Goal: Task Accomplishment & Management: Complete application form

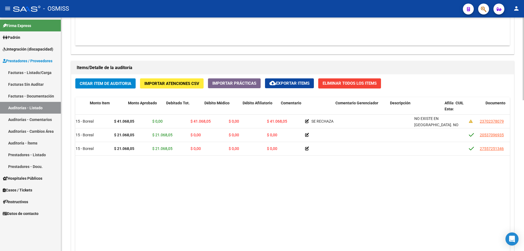
scroll to position [0, 110]
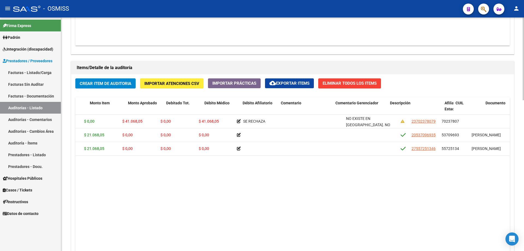
drag, startPoint x: 294, startPoint y: 160, endPoint x: 323, endPoint y: 157, distance: 28.3
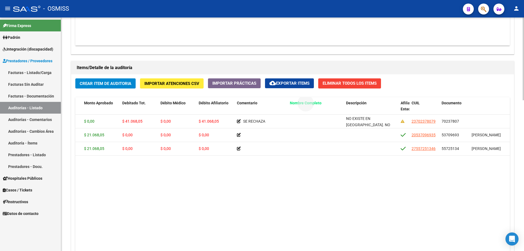
drag, startPoint x: 479, startPoint y: 101, endPoint x: 297, endPoint y: 107, distance: 182.0
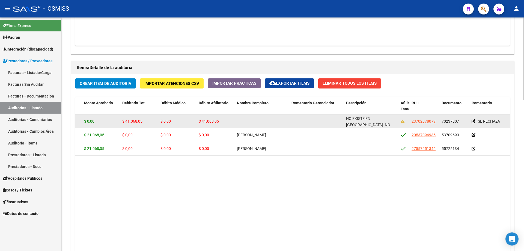
scroll to position [0, 0]
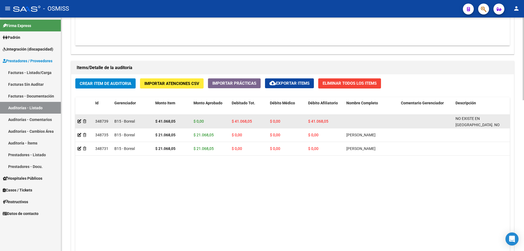
drag, startPoint x: 264, startPoint y: 124, endPoint x: 135, endPoint y: 125, distance: 128.4
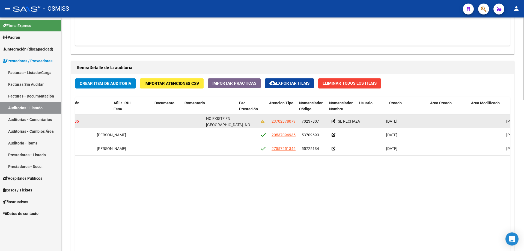
scroll to position [0, 397]
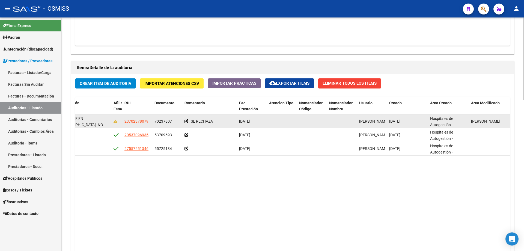
drag, startPoint x: 171, startPoint y: 124, endPoint x: 226, endPoint y: 121, distance: 55.0
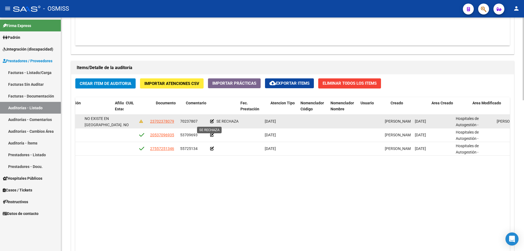
drag, startPoint x: 222, startPoint y: 121, endPoint x: 201, endPoint y: 120, distance: 21.4
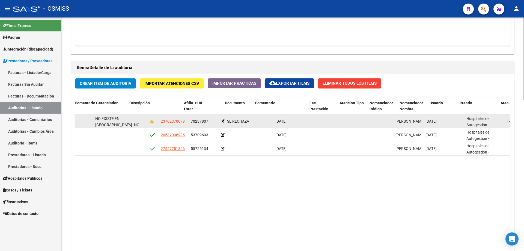
scroll to position [0, 131]
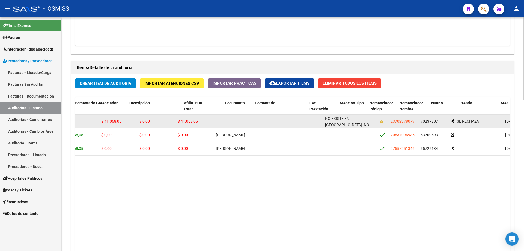
drag, startPoint x: 201, startPoint y: 120, endPoint x: 134, endPoint y: 121, distance: 66.7
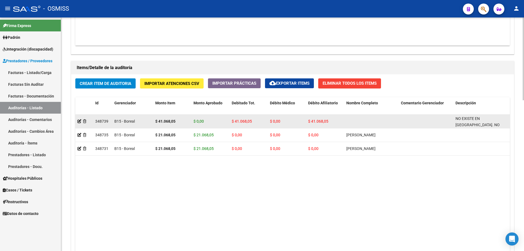
click at [78, 124] on div at bounding box center [84, 121] width 13 height 6
click at [78, 123] on app-auditoria-detalle at bounding box center [80, 121] width 4 height 4
click at [79, 121] on icon at bounding box center [80, 121] width 4 height 4
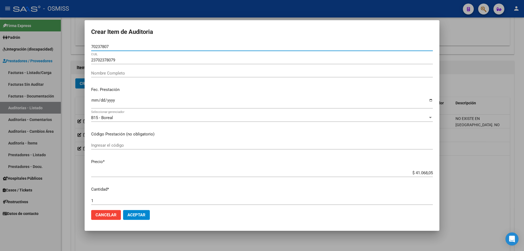
click at [117, 43] on div "70237807 Nro Documento" at bounding box center [262, 47] width 342 height 8
click at [117, 45] on input "70237807" at bounding box center [262, 46] width 342 height 5
type input "70237807"
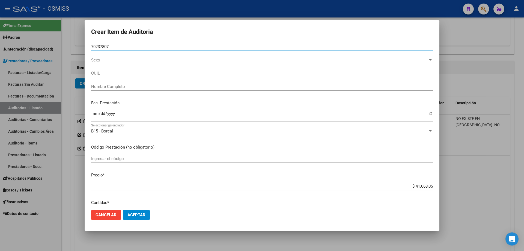
click at [116, 58] on span "Sexo" at bounding box center [259, 60] width 337 height 5
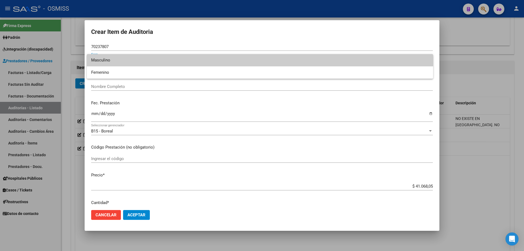
click at [114, 59] on span "Masculino" at bounding box center [260, 60] width 338 height 12
type input "23702378079"
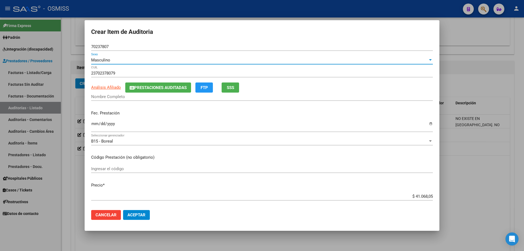
click at [149, 87] on span "Prestaciones Auditadas" at bounding box center [160, 87] width 52 height 5
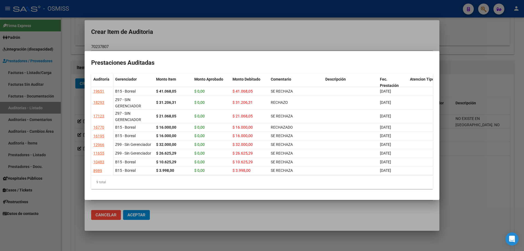
click at [391, 26] on div at bounding box center [262, 125] width 524 height 251
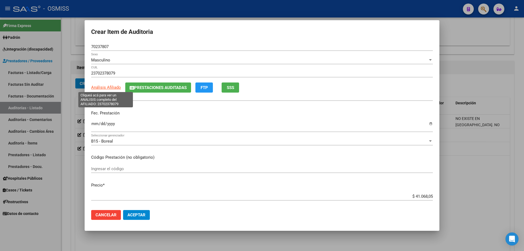
click at [113, 87] on span "Análisis Afiliado" at bounding box center [106, 87] width 30 height 5
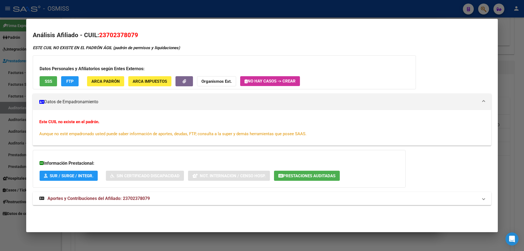
click at [505, 115] on div at bounding box center [262, 125] width 524 height 251
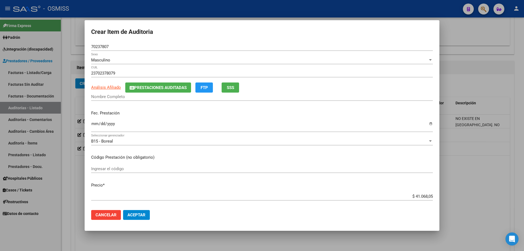
click at [93, 101] on div "Nombre Completo" at bounding box center [262, 97] width 342 height 8
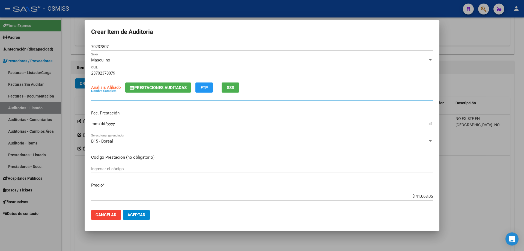
click at [94, 99] on input "Nombre Completo" at bounding box center [262, 96] width 342 height 5
type input "c"
type input "[PERSON_NAME] [PERSON_NAME]"
click at [166, 91] on button "Prestaciones Auditadas" at bounding box center [158, 87] width 66 height 10
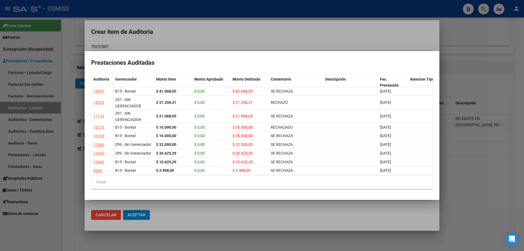
click at [190, 51] on mat-dialog-container "Prestaciones Auditadas Auditoría Gerenciador Monto Item Monto Aprobado Monto De…" at bounding box center [262, 125] width 355 height 149
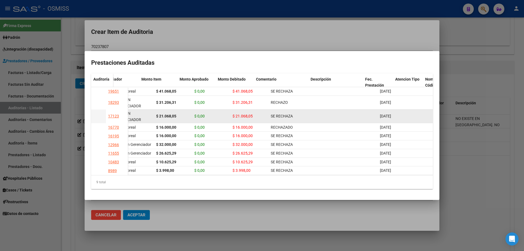
scroll to position [0, 106]
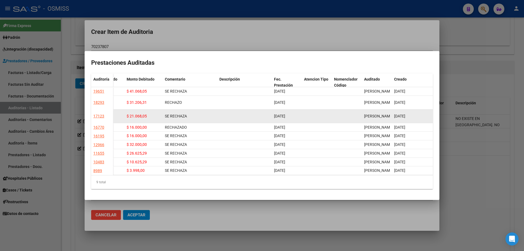
drag, startPoint x: 331, startPoint y: 104, endPoint x: 341, endPoint y: 104, distance: 10.1
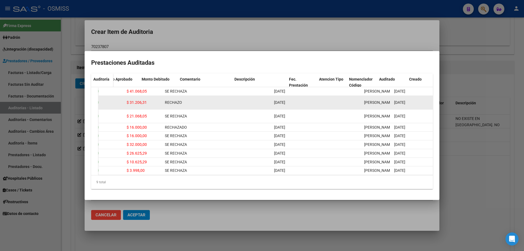
scroll to position [0, 0]
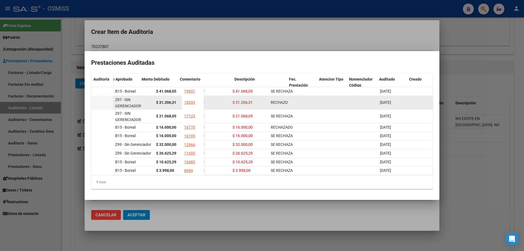
drag, startPoint x: 309, startPoint y: 99, endPoint x: 209, endPoint y: 88, distance: 100.9
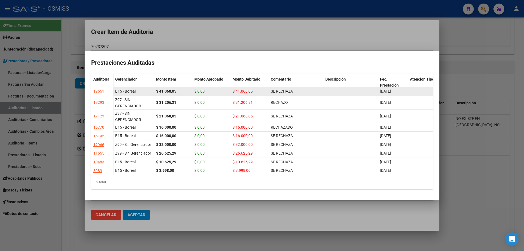
drag, startPoint x: 319, startPoint y: 91, endPoint x: 214, endPoint y: 84, distance: 105.4
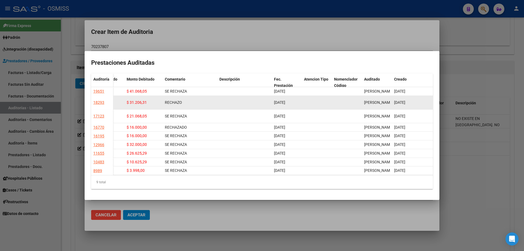
drag, startPoint x: 300, startPoint y: 88, endPoint x: 260, endPoint y: 89, distance: 39.6
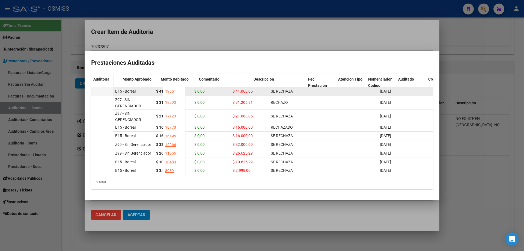
drag, startPoint x: 260, startPoint y: 89, endPoint x: 96, endPoint y: 77, distance: 164.8
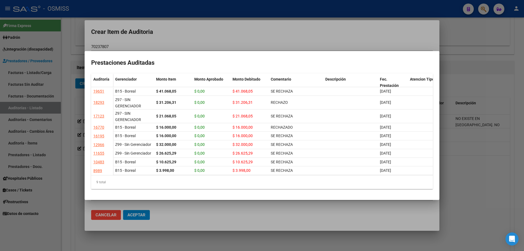
click at [173, 33] on div at bounding box center [262, 125] width 524 height 251
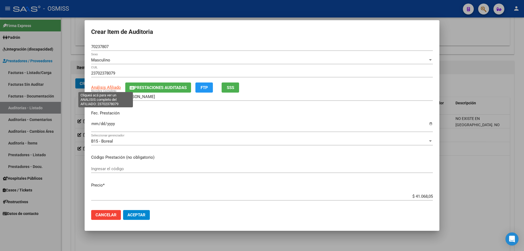
click at [115, 88] on span "Análisis Afiliado" at bounding box center [106, 87] width 30 height 5
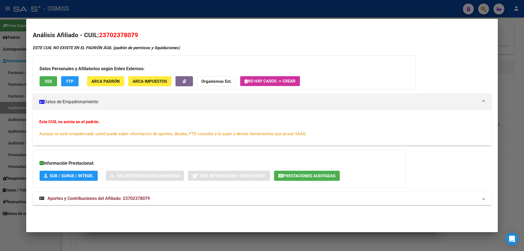
click at [104, 56] on div "Datos Personales y Afiliatorios según Entes Externos: SSS FTP ARCA Padrón ARCA …" at bounding box center [225, 72] width 384 height 34
click at [84, 119] on div "Este CUIL no existe en el padrón. Aunque no esté empadronado usted puede saber …" at bounding box center [262, 128] width 446 height 18
drag, startPoint x: 84, startPoint y: 119, endPoint x: 83, endPoint y: 123, distance: 4.7
click at [83, 122] on div "Este CUIL no existe en el padrón. Aunque no esté empadronado usted puede saber …" at bounding box center [262, 128] width 446 height 18
click at [83, 123] on strong "Este CUIL no existe en el padrón." at bounding box center [69, 121] width 60 height 5
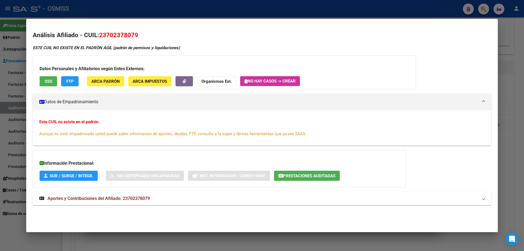
click at [83, 123] on strong "Este CUIL no existe en el padrón." at bounding box center [69, 121] width 60 height 5
click at [83, 124] on div "Este CUIL no existe en el padrón. Aunque no esté empadronado usted puede saber …" at bounding box center [262, 128] width 446 height 18
click at [495, 107] on mat-dialog-content "Análisis Afiliado - CUIL: 23702378079 ESTE CUIL NO EXISTE EN EL PADRÓN ÁGIL (pa…" at bounding box center [262, 121] width 472 height 192
click at [520, 108] on div at bounding box center [262, 125] width 524 height 251
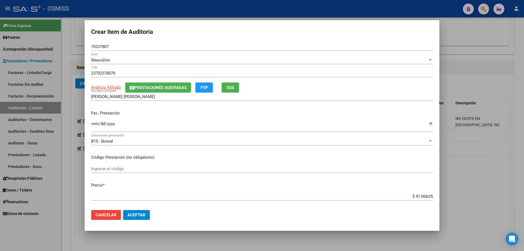
click at [141, 96] on input "[PERSON_NAME] [PERSON_NAME]" at bounding box center [262, 96] width 342 height 5
click at [131, 211] on button "Aceptar" at bounding box center [136, 215] width 27 height 10
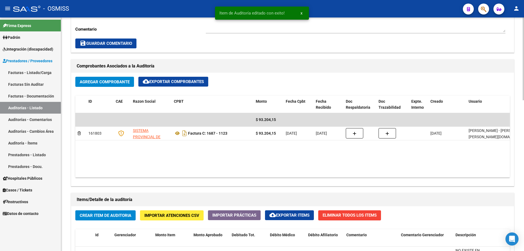
scroll to position [300, 0]
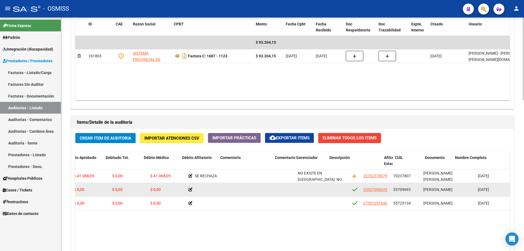
drag, startPoint x: 251, startPoint y: 185, endPoint x: 275, endPoint y: 184, distance: 23.5
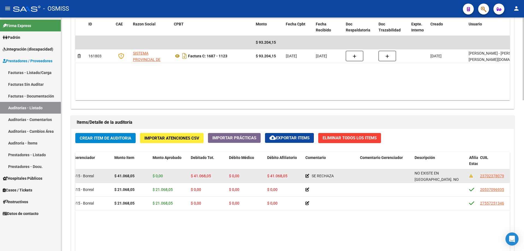
scroll to position [0, 0]
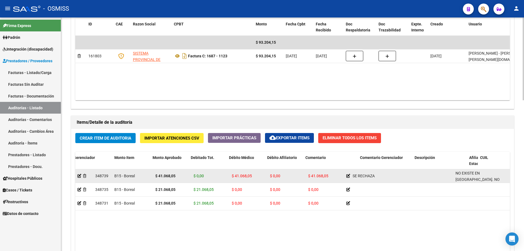
drag, startPoint x: 275, startPoint y: 184, endPoint x: 184, endPoint y: 179, distance: 91.1
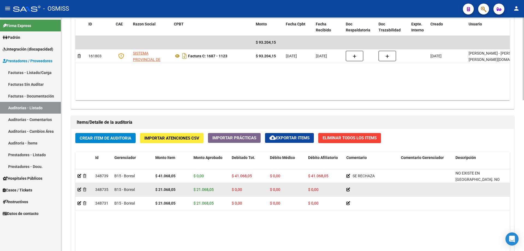
scroll to position [0, 10]
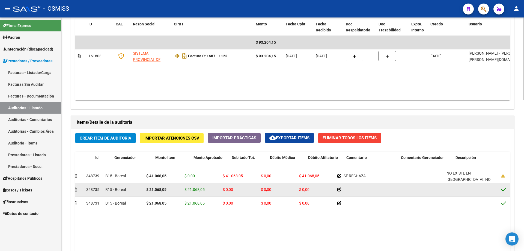
drag, startPoint x: 268, startPoint y: 184, endPoint x: 280, endPoint y: 184, distance: 12.3
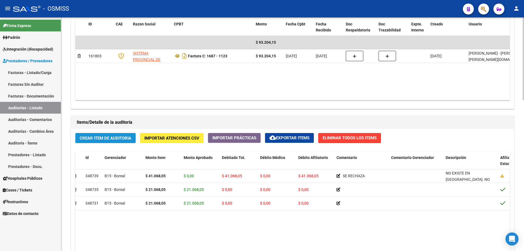
drag, startPoint x: 135, startPoint y: 135, endPoint x: 71, endPoint y: 138, distance: 63.7
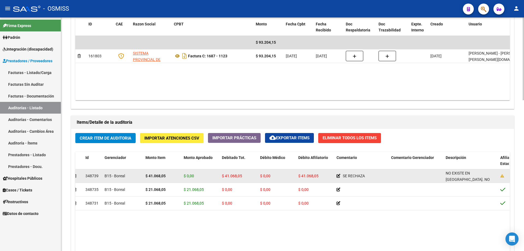
scroll to position [0, 0]
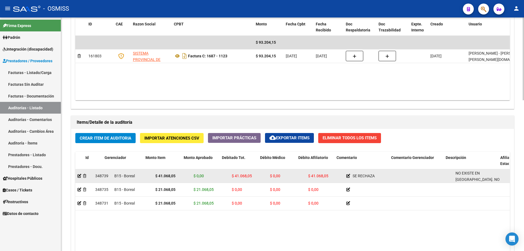
drag, startPoint x: 139, startPoint y: 179, endPoint x: 107, endPoint y: 179, distance: 32.5
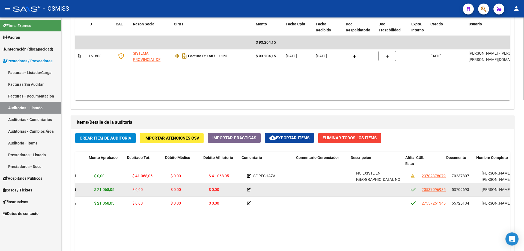
drag, startPoint x: 249, startPoint y: 187, endPoint x: 264, endPoint y: 185, distance: 14.6
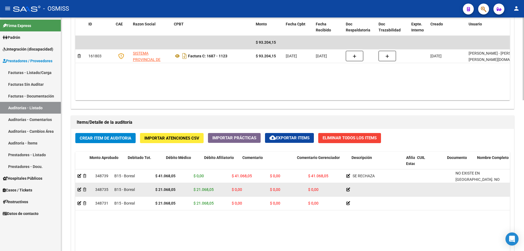
drag, startPoint x: 291, startPoint y: 188, endPoint x: 196, endPoint y: 188, distance: 95.3
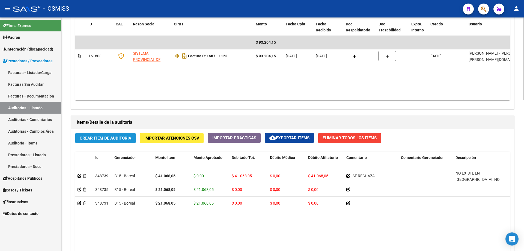
click at [109, 139] on span "Crear Item de Auditoria" at bounding box center [106, 138] width 52 height 5
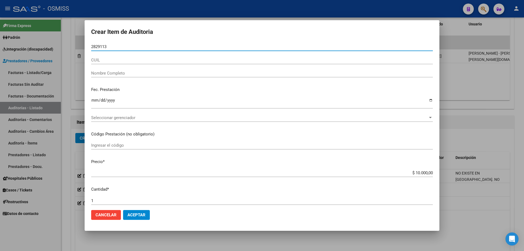
type input "28291131"
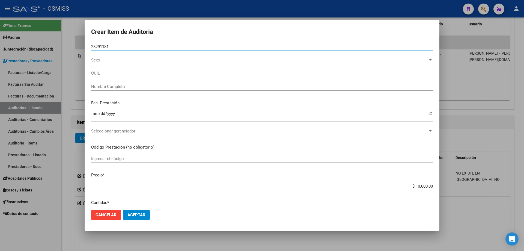
type input "27282911316"
type input "[GEOGRAPHIC_DATA], [PERSON_NAME]"
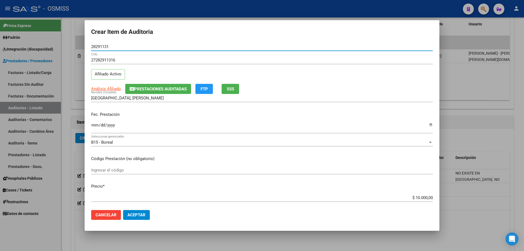
type input "28291131"
click at [95, 116] on p "Fec. Prestación" at bounding box center [262, 114] width 342 height 6
click at [98, 126] on input "Ingresar la fecha" at bounding box center [262, 127] width 342 height 9
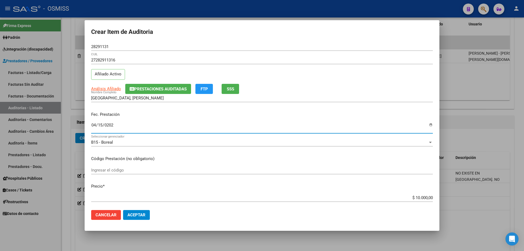
type input "[DATE]"
click at [141, 213] on span "Aceptar" at bounding box center [137, 215] width 18 height 5
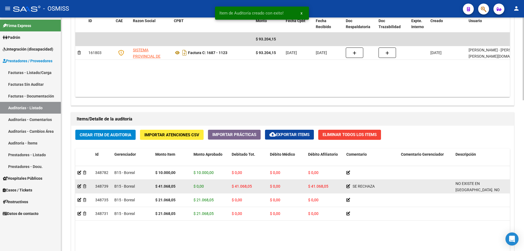
scroll to position [306, 0]
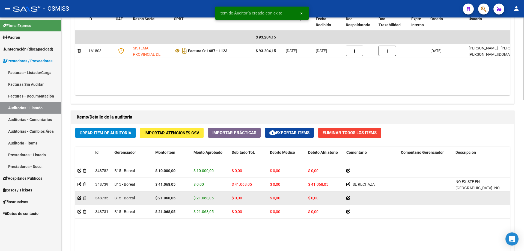
drag, startPoint x: 316, startPoint y: 183, endPoint x: 288, endPoint y: 194, distance: 29.8
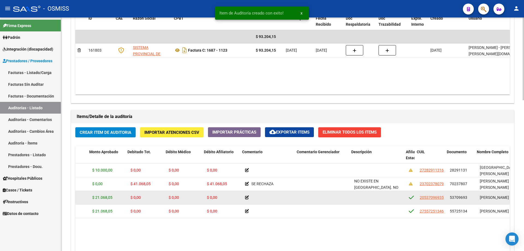
scroll to position [0, 145]
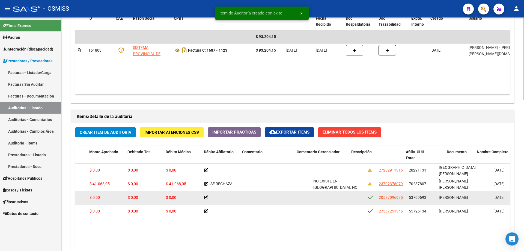
drag, startPoint x: 296, startPoint y: 193, endPoint x: 310, endPoint y: 193, distance: 14.2
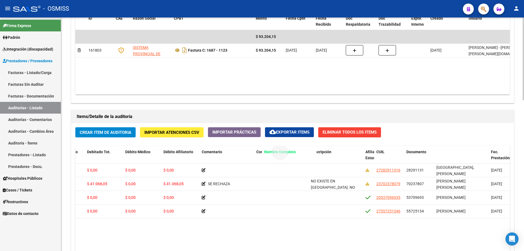
drag, startPoint x: 442, startPoint y: 152, endPoint x: 270, endPoint y: 161, distance: 172.9
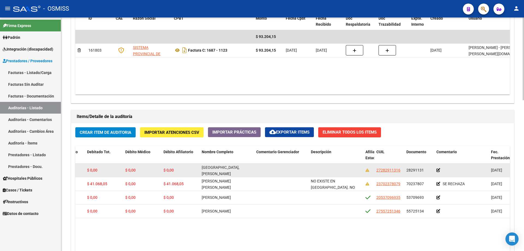
scroll to position [0, 11]
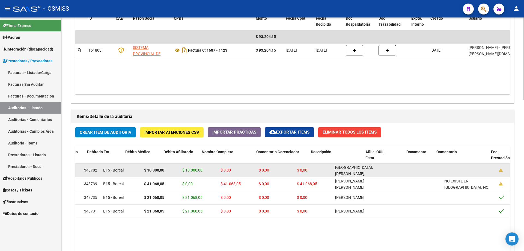
drag, startPoint x: 263, startPoint y: 177, endPoint x: 149, endPoint y: 177, distance: 113.6
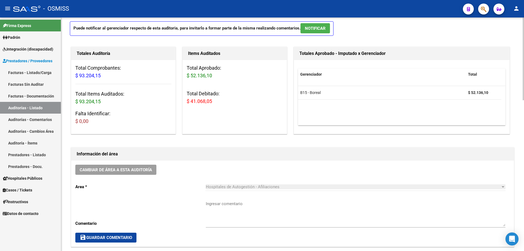
scroll to position [0, 0]
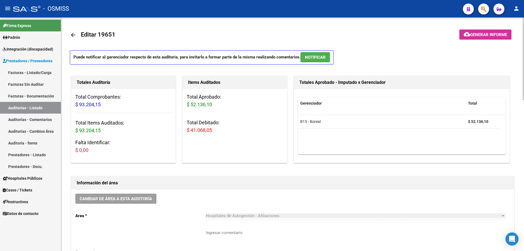
click at [179, 111] on div "Totales Auditoría Total Comprobantes: $ 93.204,15 Total Items Auditados: $ 93.2…" at bounding box center [125, 120] width 111 height 90
click at [179, 112] on div "Totales Auditoría Total Comprobantes: $ 93.204,15 Total Items Auditados: $ 93.2…" at bounding box center [125, 120] width 111 height 90
click at [472, 31] on button "cloud_download Generar informe" at bounding box center [486, 35] width 52 height 10
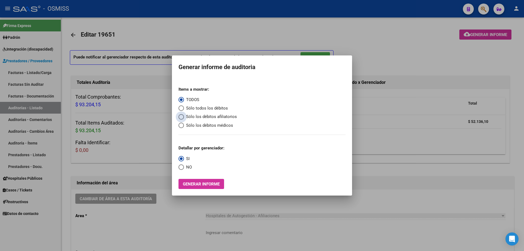
click at [209, 116] on span "Sólo los débitos afiliatorios" at bounding box center [210, 117] width 53 height 6
click at [184, 116] on input "Sólo los débitos afiliatorios" at bounding box center [181, 116] width 5 height 5
radio input "true"
click at [186, 163] on mat-radio-group "Detallar por gerenciador: SI NO" at bounding box center [202, 155] width 46 height 29
drag, startPoint x: 186, startPoint y: 164, endPoint x: 187, endPoint y: 169, distance: 4.2
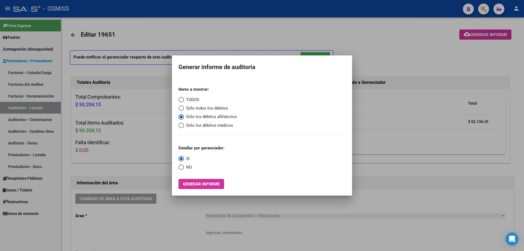
click at [187, 167] on span "NO" at bounding box center [188, 167] width 8 height 6
click at [184, 167] on input "NO" at bounding box center [181, 166] width 5 height 5
radio input "true"
click at [191, 179] on button "Generar informe" at bounding box center [202, 184] width 46 height 10
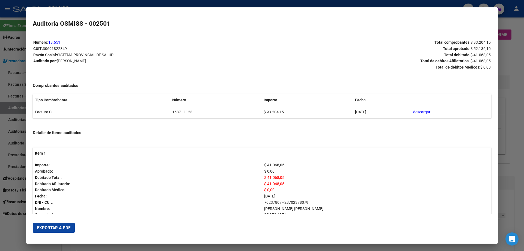
click at [55, 230] on button "Exportar a PDF" at bounding box center [54, 228] width 42 height 10
click at [501, 170] on div at bounding box center [262, 125] width 524 height 251
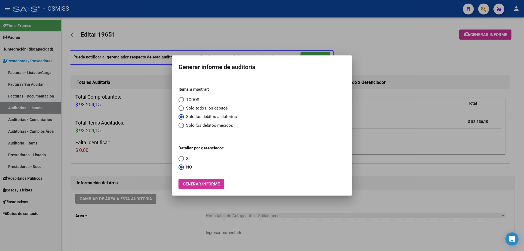
click at [501, 170] on div at bounding box center [262, 125] width 524 height 251
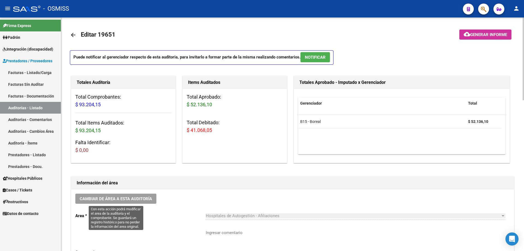
click at [109, 202] on button "Cambiar de área a esta auditoría" at bounding box center [115, 199] width 81 height 10
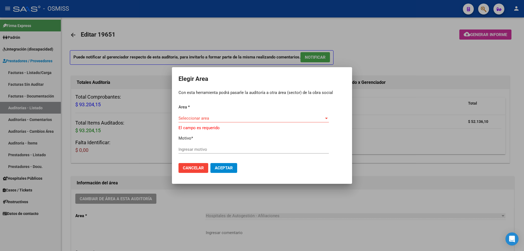
click at [208, 129] on app-drop-down-list "Area * Seleccionar area Seleccionar area El campo es requerido" at bounding box center [262, 117] width 167 height 27
click at [209, 111] on div "Area * Seleccionar area Seleccionar area El campo es requerido Motivo * Ingresa…" at bounding box center [262, 131] width 167 height 55
click at [211, 114] on div "Seleccionar area Seleccionar area" at bounding box center [254, 118] width 151 height 8
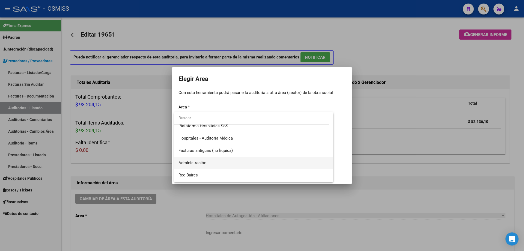
scroll to position [82, 0]
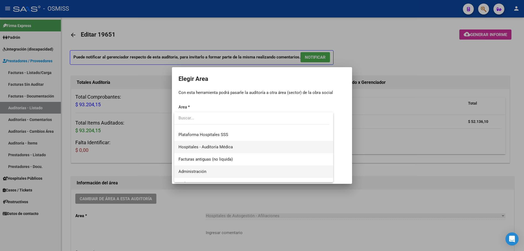
click at [225, 147] on span "Hospitales - Auditoría Médica" at bounding box center [206, 147] width 54 height 5
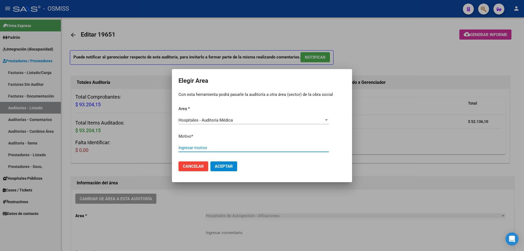
click at [225, 147] on input "Ingresar motivo" at bounding box center [254, 147] width 151 height 5
type input "AUDITADO"
click at [230, 168] on span "Aceptar" at bounding box center [224, 166] width 18 height 5
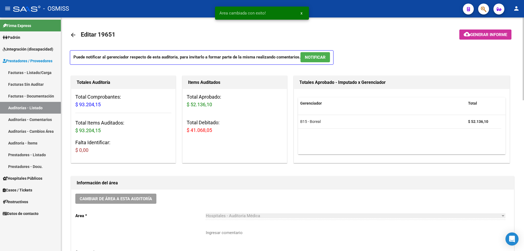
click at [197, 192] on div "Cambiar de área a esta auditoría Area * Hospitales - Auditoría Médica Seleccion…" at bounding box center [292, 233] width 443 height 86
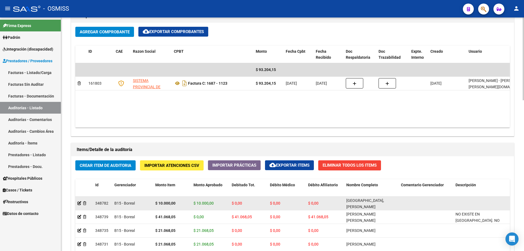
scroll to position [137, 0]
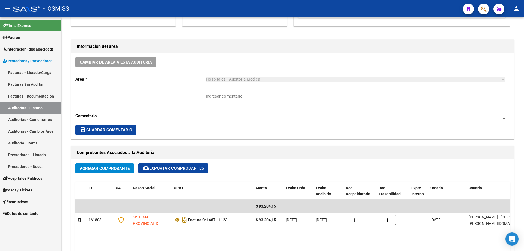
click at [37, 112] on link "Auditorías - Listado" at bounding box center [30, 108] width 61 height 12
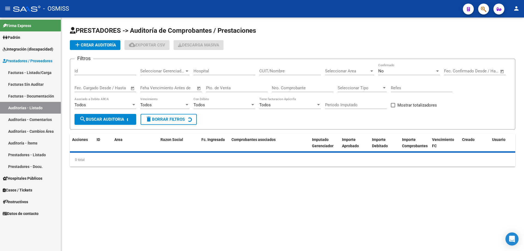
click at [113, 46] on span "add Crear Auditoría" at bounding box center [95, 45] width 42 height 5
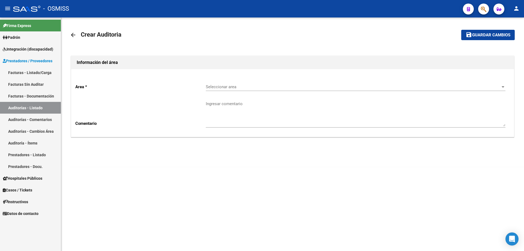
click at [279, 86] on span "Seleccionar area" at bounding box center [353, 86] width 295 height 5
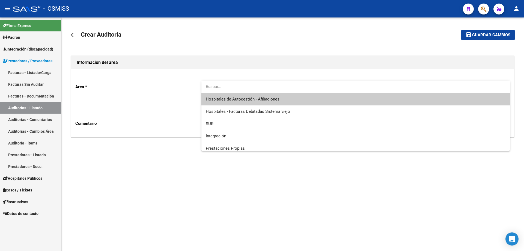
click at [276, 102] on span "Hospitales de Autogestión - Afiliaciones" at bounding box center [356, 99] width 300 height 12
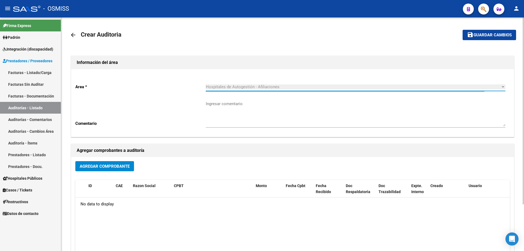
click at [117, 173] on div "Agregar Comprobante" at bounding box center [292, 168] width 435 height 14
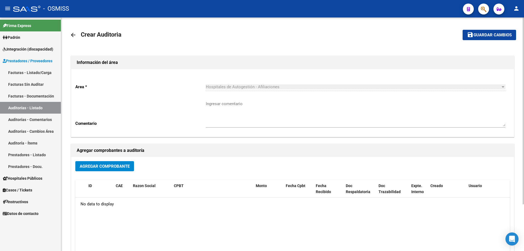
click at [120, 166] on span "Agregar Comprobante" at bounding box center [105, 166] width 50 height 5
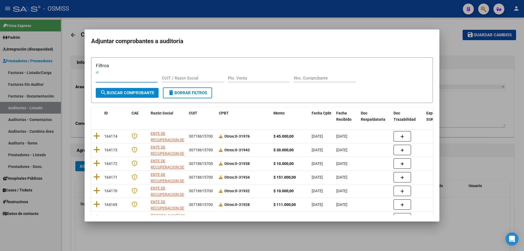
click at [310, 74] on div "Nro. Comprobante" at bounding box center [325, 78] width 62 height 8
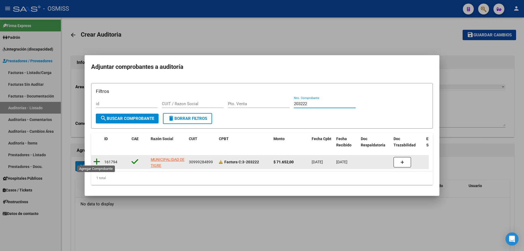
type input "203222"
click at [99, 159] on icon at bounding box center [96, 162] width 7 height 8
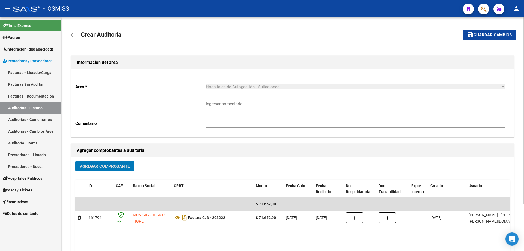
click at [477, 34] on span "Guardar cambios" at bounding box center [493, 35] width 38 height 5
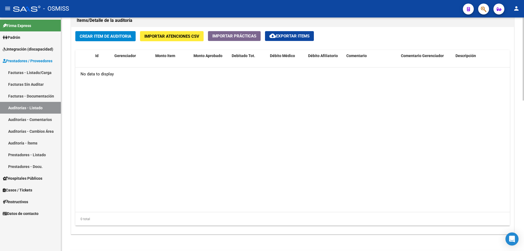
scroll to position [370, 0]
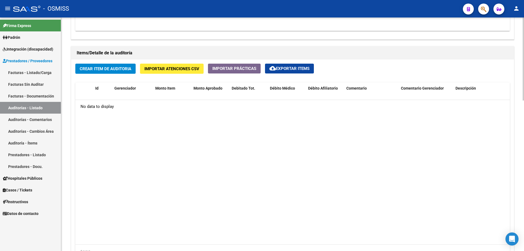
drag, startPoint x: 130, startPoint y: 138, endPoint x: 119, endPoint y: 64, distance: 75.1
click at [131, 138] on datatable-body "No data to display" at bounding box center [292, 172] width 435 height 145
click at [186, 160] on datatable-body "No data to display" at bounding box center [292, 172] width 435 height 145
click at [105, 70] on span "Crear Item de Auditoria" at bounding box center [106, 68] width 52 height 5
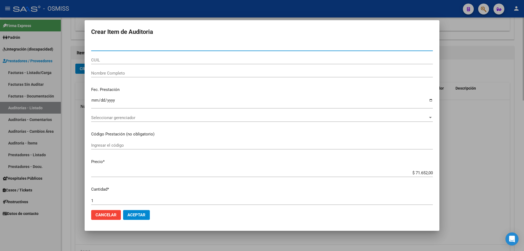
type input "57466444"
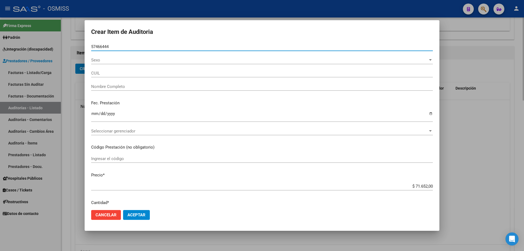
type input "20574664447"
type input "[PERSON_NAME] [PERSON_NAME]"
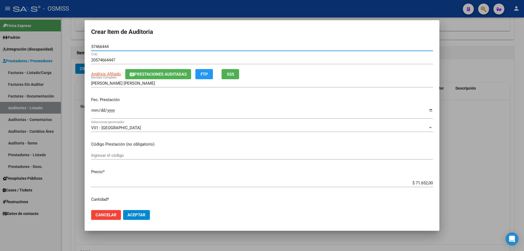
type input "57466444"
click at [95, 113] on input "Ingresar la fecha" at bounding box center [262, 112] width 342 height 9
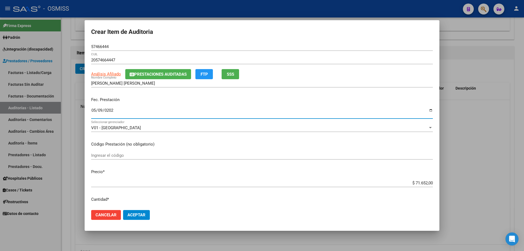
type input "[DATE]"
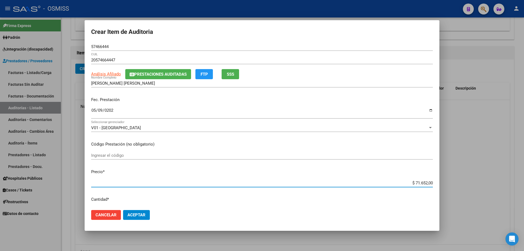
drag, startPoint x: 405, startPoint y: 184, endPoint x: 524, endPoint y: 152, distance: 123.5
click at [524, 155] on div "Crear Item de Auditoria 57466444 Nro Documento 20574664447 CUIL Análisis Afilia…" at bounding box center [262, 125] width 524 height 251
type input "$ 0,01"
type input "$ 0,11"
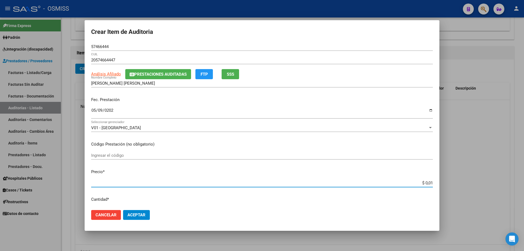
type input "$ 0,11"
type input "$ 1,10"
type input "$ 11,07"
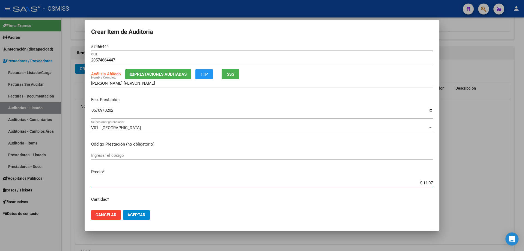
type input "$ 110,76"
type input "$ 1.107,60"
type input "$ 11.076,00"
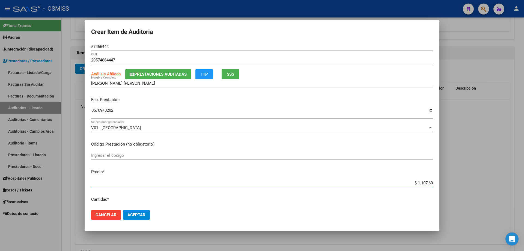
type input "$ 11.076,00"
click at [132, 221] on mat-dialog-actions "Cancelar Aceptar" at bounding box center [262, 215] width 342 height 19
click at [138, 209] on mat-dialog-actions "Cancelar Aceptar" at bounding box center [262, 215] width 342 height 19
click at [140, 213] on span "Aceptar" at bounding box center [137, 215] width 18 height 5
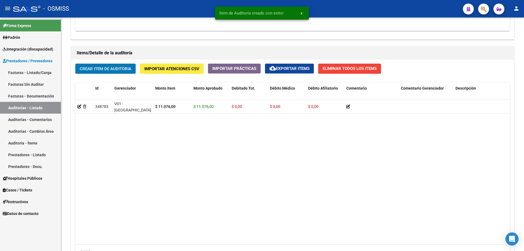
scroll to position [370, 0]
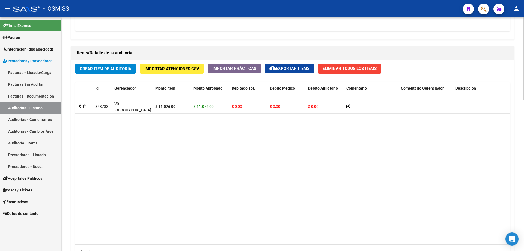
click at [222, 152] on datatable-body "348783 V01 - [PERSON_NAME] $ 11.076,00 $ 11.076,00 $ 0,00 $ 0,00 $ 0,00 2057466…" at bounding box center [292, 172] width 435 height 145
click at [111, 69] on span "Crear Item de Auditoria" at bounding box center [106, 68] width 52 height 5
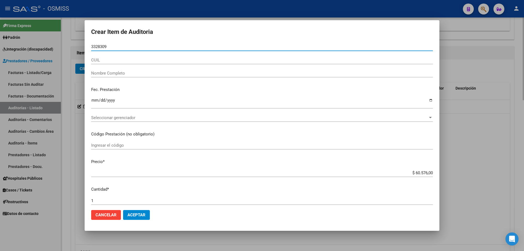
type input "33283096"
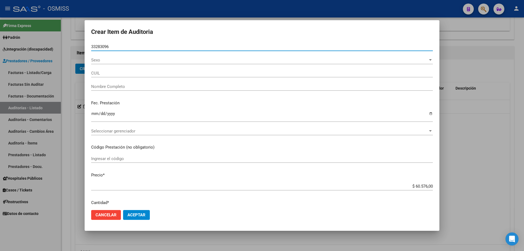
type input "27332830967"
type input "[PERSON_NAME] SOLEDAD"
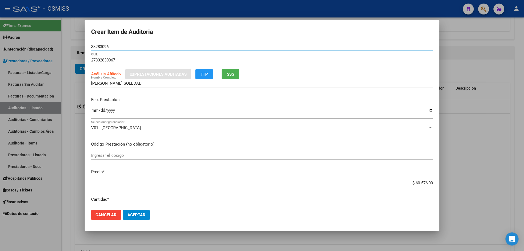
type input "33283096"
click at [96, 116] on input "Ingresar la fecha" at bounding box center [262, 112] width 342 height 9
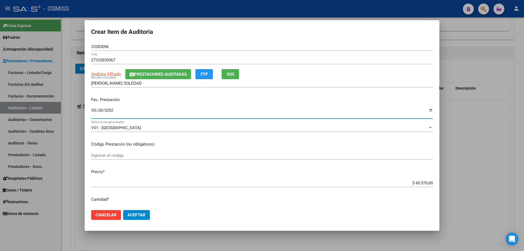
type input "[DATE]"
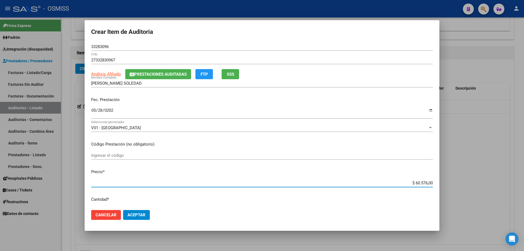
drag, startPoint x: 399, startPoint y: 184, endPoint x: 524, endPoint y: 167, distance: 126.2
click at [524, 167] on div "Crear Item de Auditoria 33283096 Nro Documento 27332830967 CUIL Análisis Afilia…" at bounding box center [262, 125] width 524 height 251
type input "$ 0,01"
type input "$ 0,11"
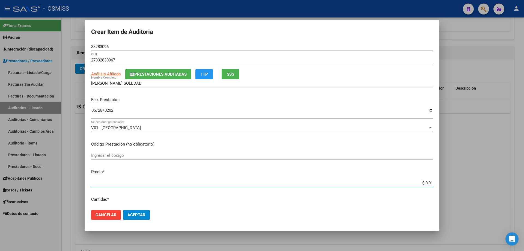
type input "$ 0,11"
type input "$ 1,10"
type input "$ 11,07"
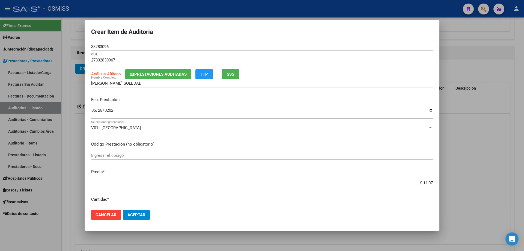
type input "$ 110,76"
type input "$ 1.107,60"
type input "$ 11.076,00"
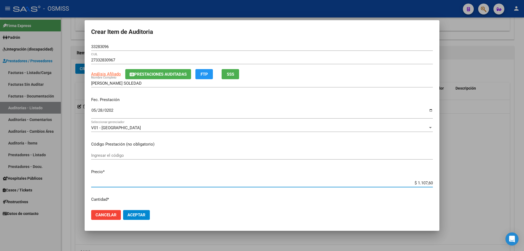
type input "$ 11.076,00"
click at [141, 215] on span "Aceptar" at bounding box center [137, 215] width 18 height 5
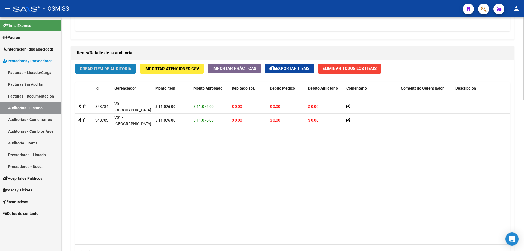
click at [96, 69] on span "Crear Item de Auditoria" at bounding box center [106, 68] width 52 height 5
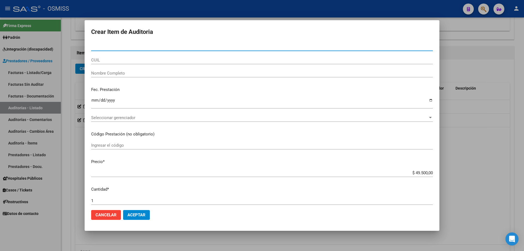
type input "57754677"
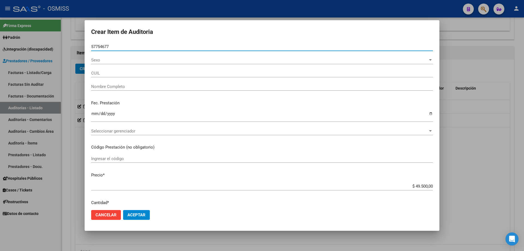
type input "20577546771"
type input "[PERSON_NAME] [PERSON_NAME]"
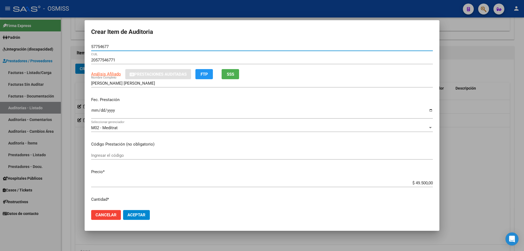
type input "57754677"
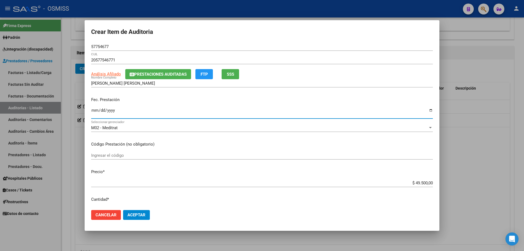
click at [95, 114] on input "Ingresar la fecha" at bounding box center [262, 112] width 342 height 9
type input "[DATE]"
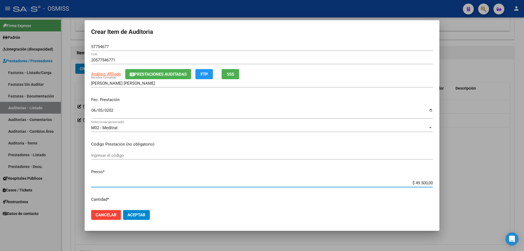
drag, startPoint x: 401, startPoint y: 181, endPoint x: 453, endPoint y: 182, distance: 51.6
click at [453, 182] on div "Crear Item de Auditoria 57754677 Nro Documento 20577546771 CUIL Análisis Afilia…" at bounding box center [262, 125] width 524 height 251
type input "$ 0,01"
type input "$ 0,11"
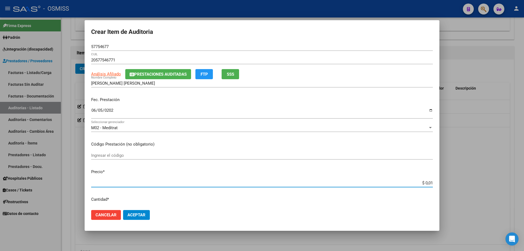
type input "$ 0,11"
type input "$ 1,10"
type input "$ 11,07"
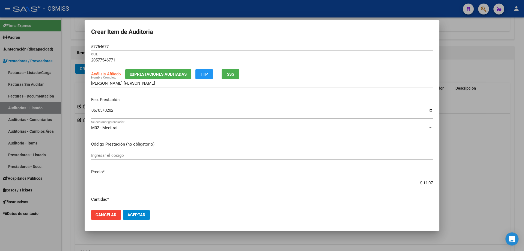
type input "$ 110,76"
type input "$ 1.107,60"
type input "$ 11.076,00"
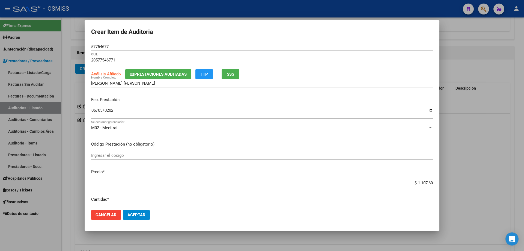
type input "$ 11.076,00"
click at [143, 215] on span "Aceptar" at bounding box center [137, 215] width 18 height 5
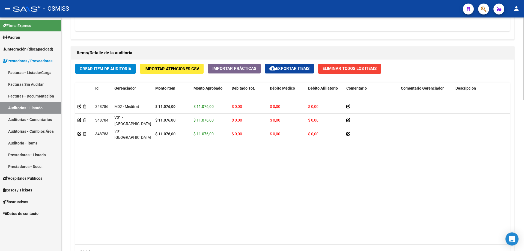
click at [126, 182] on datatable-body "348786 M02 - Meditrat $ 11.076,00 $ 11.076,00 $ 0,00 $ 0,00 $ 0,00 20577546771 …" at bounding box center [292, 172] width 435 height 145
click at [120, 73] on button "Crear Item de Auditoria" at bounding box center [105, 69] width 60 height 10
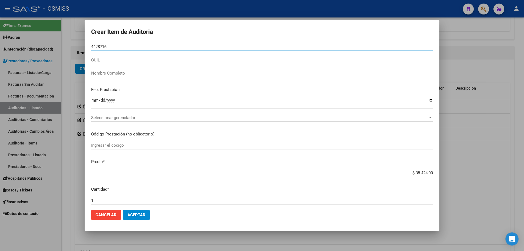
type input "44287161"
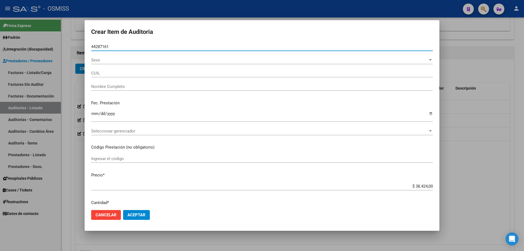
type input "27442871618"
type input "[PERSON_NAME]"
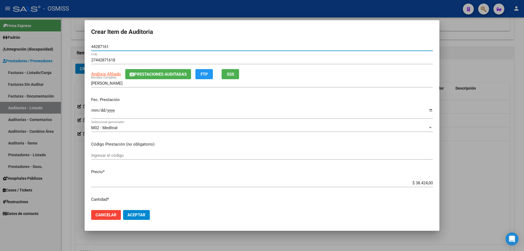
type input "44287161"
click at [96, 112] on input "Ingresar la fecha" at bounding box center [262, 112] width 342 height 9
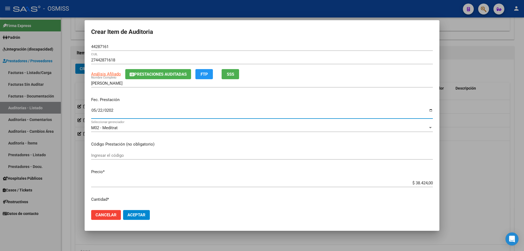
type input "[DATE]"
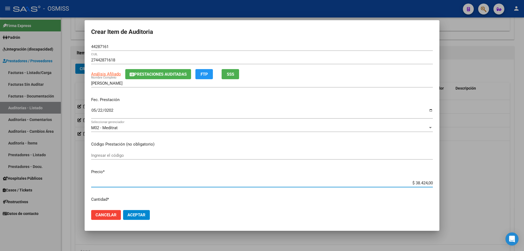
drag, startPoint x: 400, startPoint y: 181, endPoint x: 524, endPoint y: 164, distance: 125.7
click at [524, 167] on div "Crear Item de Auditoria 44287161 Nro Documento 27442871618 CUIL Análisis Afilia…" at bounding box center [262, 125] width 524 height 251
drag, startPoint x: 394, startPoint y: 175, endPoint x: 393, endPoint y: 181, distance: 6.3
click at [394, 178] on mat-dialog-content "44287161 Nro Documento 27442871618 CUIL Análisis Afiliado Prestaciones Auditada…" at bounding box center [262, 124] width 355 height 163
drag, startPoint x: 393, startPoint y: 181, endPoint x: 441, endPoint y: 183, distance: 47.9
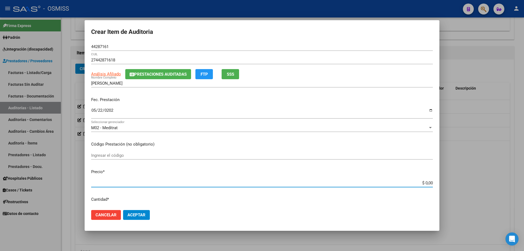
click at [441, 183] on div "Crear Item de Auditoria 44287161 Nro Documento 27442871618 CUIL Análisis Afilia…" at bounding box center [262, 125] width 524 height 251
type input "$ 0,01"
type input "$ 0,18"
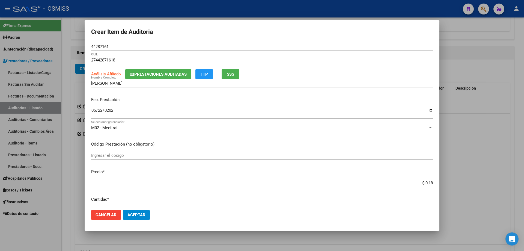
type input "$ 1,85"
type input "$ 18,54"
type input "$ 185,40"
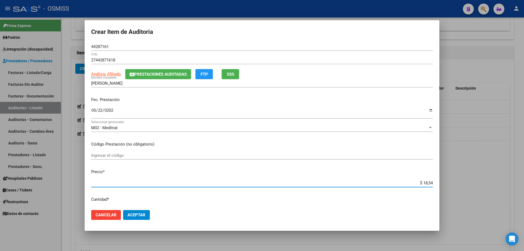
type input "$ 185,40"
type input "$ 1.854,00"
type input "$ 18.540,00"
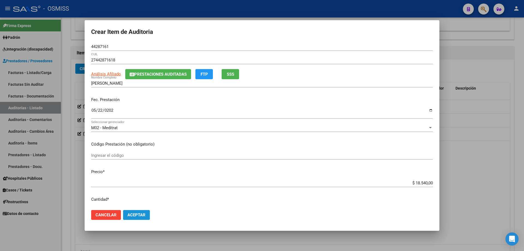
click at [140, 220] on button "Aceptar" at bounding box center [136, 215] width 27 height 10
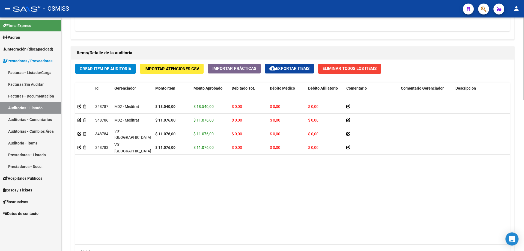
drag, startPoint x: 163, startPoint y: 193, endPoint x: 163, endPoint y: 188, distance: 4.1
click at [163, 193] on datatable-body "348787 M02 - Meditrat $ 18.540,00 $ 18.540,00 $ 0,00 $ 0,00 $ 0,00 27442871618 …" at bounding box center [292, 172] width 435 height 145
click at [108, 70] on span "Crear Item de Auditoria" at bounding box center [106, 68] width 52 height 5
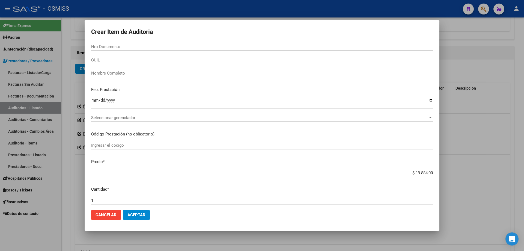
paste input "54954109"
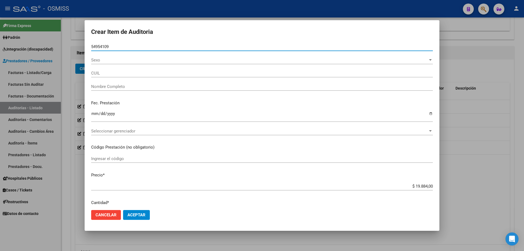
type input "54954109"
type input "20549541098"
type input "[PERSON_NAME] [PERSON_NAME]"
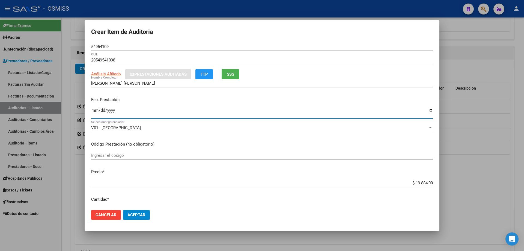
click at [95, 119] on div "Ingresar la fecha" at bounding box center [262, 113] width 342 height 12
type input "[DATE]"
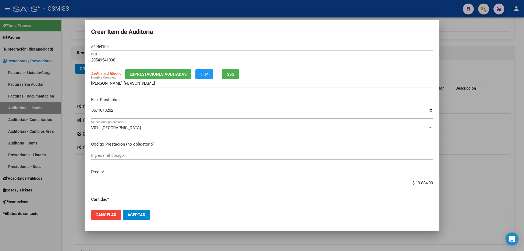
drag, startPoint x: 404, startPoint y: 182, endPoint x: 524, endPoint y: 148, distance: 124.6
click at [524, 151] on div "Crear Item de Auditoria 54954109 Nro Documento 20549541098 CUIL Análisis Afilia…" at bounding box center [262, 125] width 524 height 251
type input "$ 0,01"
type input "$ 0,11"
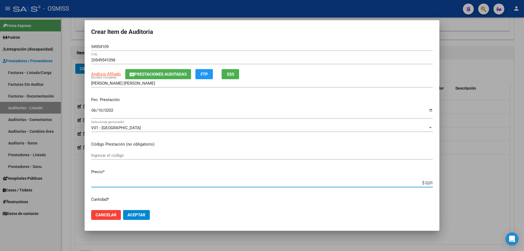
type input "$ 0,11"
type input "$ 1,19"
type input "$ 11,91"
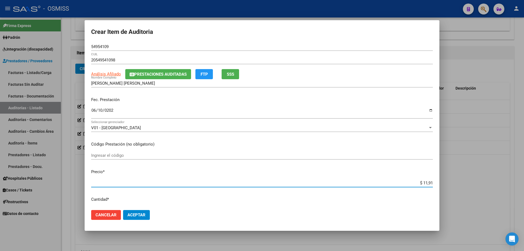
type input "$ 119,10"
type input "$ 1.191,00"
type input "$ 11.910,00"
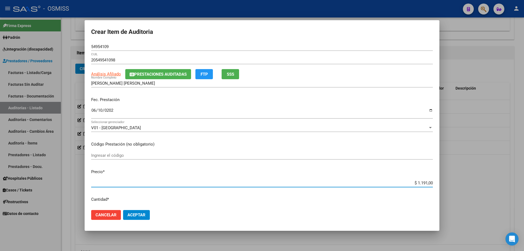
type input "$ 11.910,00"
click at [141, 213] on span "Aceptar" at bounding box center [137, 215] width 18 height 5
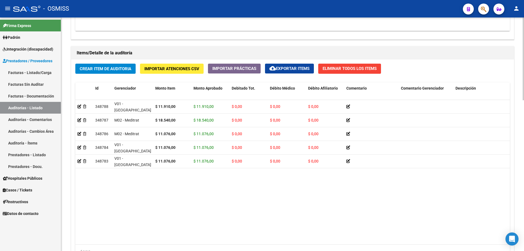
click at [166, 193] on datatable-body "348788 V01 - [PERSON_NAME] $ 11.910,00 $ 11.910,00 $ 0,00 $ 0,00 $ 0,00 2054954…" at bounding box center [292, 172] width 435 height 145
click at [119, 72] on button "Crear Item de Auditoria" at bounding box center [105, 69] width 60 height 10
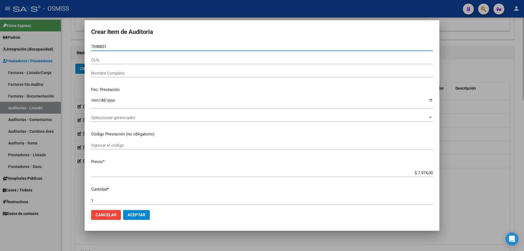
type input "70488519"
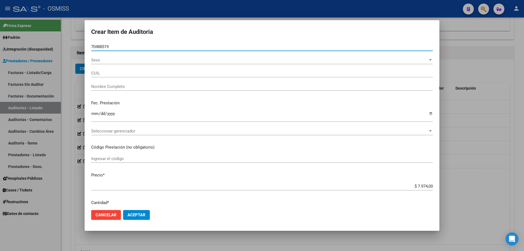
type input "27704885194"
type input "[PERSON_NAME]"
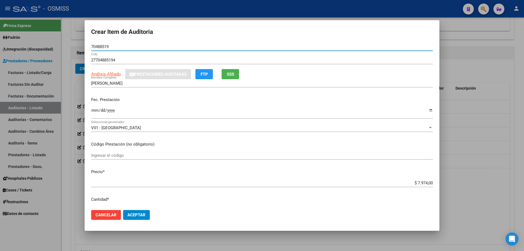
type input "70488519"
click at [97, 114] on input "Ingresar la fecha" at bounding box center [262, 112] width 342 height 9
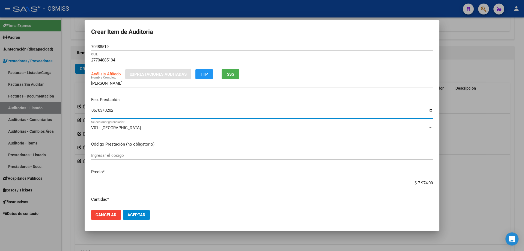
type input "[DATE]"
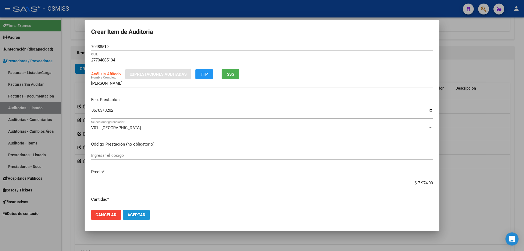
click at [144, 213] on span "Aceptar" at bounding box center [137, 215] width 18 height 5
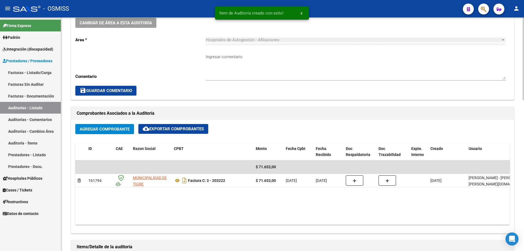
scroll to position [124, 0]
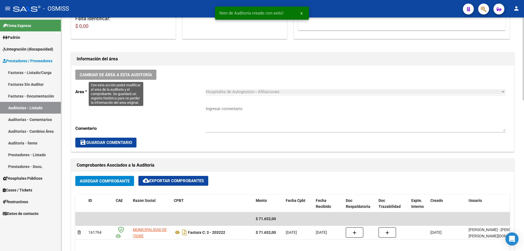
click at [148, 72] on span "Cambiar de área a esta auditoría" at bounding box center [116, 74] width 72 height 5
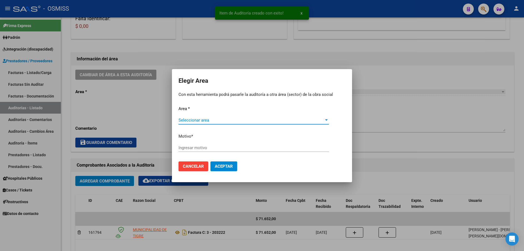
click at [211, 120] on span "Seleccionar area" at bounding box center [252, 120] width 146 height 5
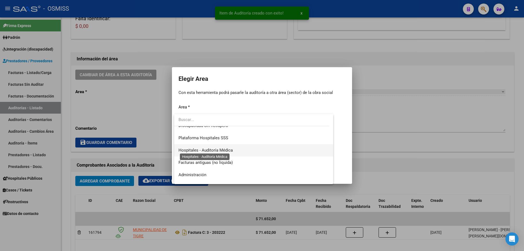
scroll to position [82, 0]
click at [227, 149] on span "Hospitales - Auditoría Médica" at bounding box center [206, 148] width 54 height 5
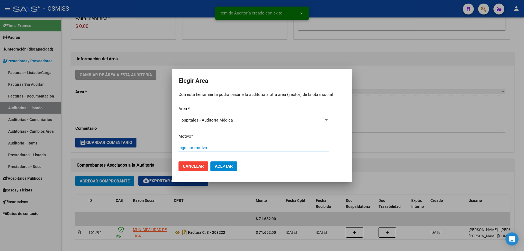
click at [227, 149] on input "Ingresar motivo" at bounding box center [254, 147] width 151 height 5
type input "AUDITADO"
click at [234, 168] on button "Aceptar" at bounding box center [224, 166] width 27 height 10
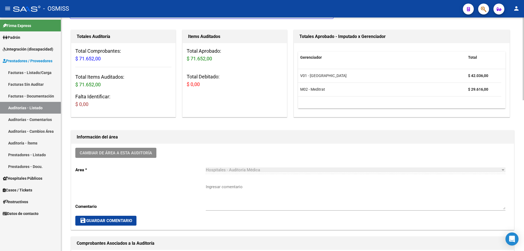
scroll to position [42, 0]
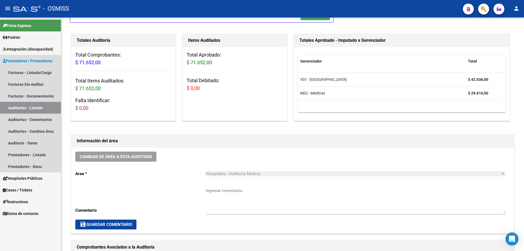
click at [21, 112] on link "Auditorías - Listado" at bounding box center [30, 108] width 61 height 12
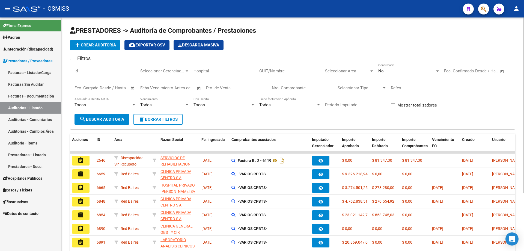
click at [98, 45] on span "add Crear Auditoría" at bounding box center [95, 45] width 42 height 5
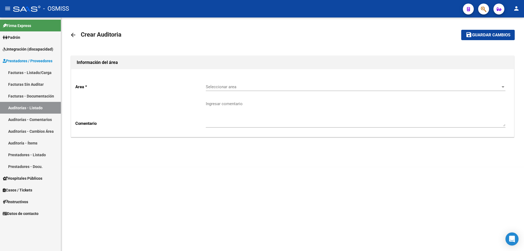
click at [206, 72] on div "Area * Seleccionar area Seleccionar area Comentario Ingresar comentario" at bounding box center [292, 103] width 443 height 68
click at [218, 76] on div "Area * Seleccionar area Seleccionar area Comentario Ingresar comentario" at bounding box center [292, 103] width 443 height 68
click at [222, 85] on span "Seleccionar area" at bounding box center [353, 86] width 295 height 5
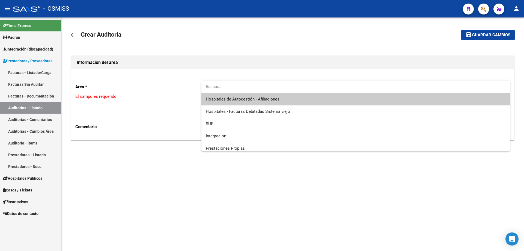
click at [223, 97] on span "Hospitales de Autogestión - Afiliaciones" at bounding box center [356, 99] width 300 height 12
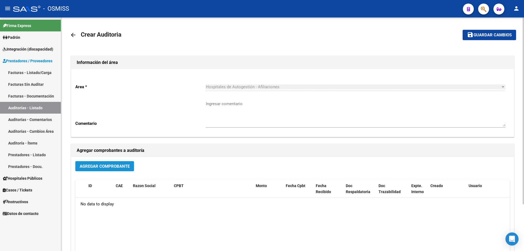
click at [114, 166] on span "Agregar Comprobante" at bounding box center [105, 166] width 50 height 5
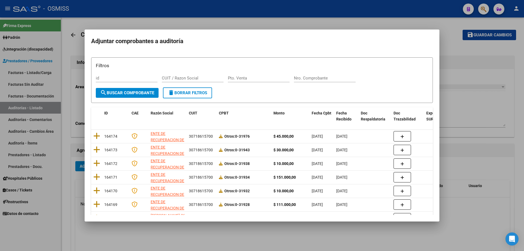
click at [316, 72] on div "Filtros id CUIT / Razon Social Pto. Venta Nro. Comprobante" at bounding box center [262, 74] width 333 height 25
click at [318, 77] on input "Nro. Comprobante" at bounding box center [325, 78] width 62 height 5
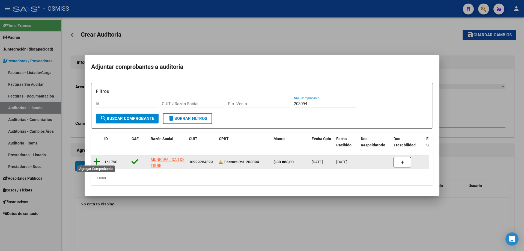
type input "203094"
click at [96, 158] on icon at bounding box center [96, 162] width 7 height 8
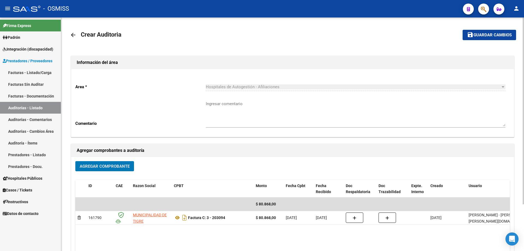
click at [494, 33] on span "Guardar cambios" at bounding box center [493, 35] width 38 height 5
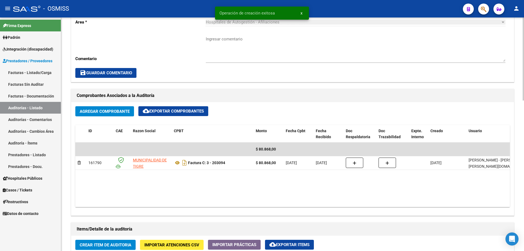
scroll to position [273, 0]
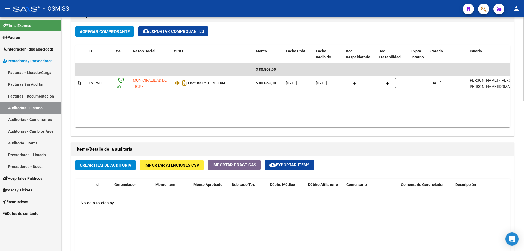
click at [123, 194] on datatable-header-cell "Gerenciador" at bounding box center [132, 191] width 41 height 24
click at [124, 161] on button "Crear Item de Auditoria" at bounding box center [105, 165] width 60 height 10
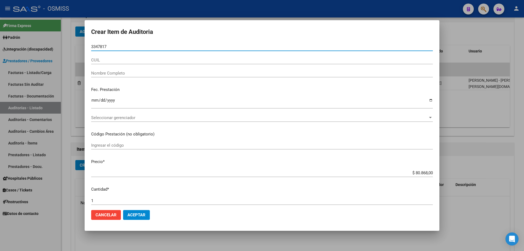
type input "33478173"
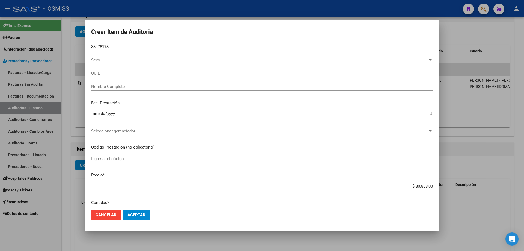
type input "23334781739"
type input "[PERSON_NAME]"
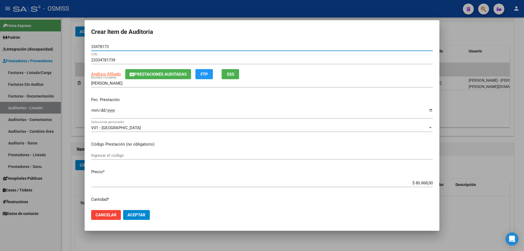
type input "33478173"
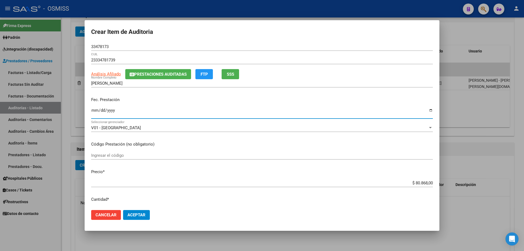
click at [93, 111] on input "Ingresar la fecha" at bounding box center [262, 112] width 342 height 9
type input "[DATE]"
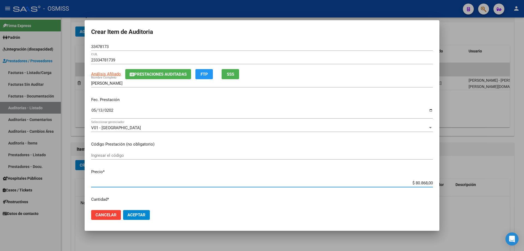
drag, startPoint x: 403, startPoint y: 183, endPoint x: 524, endPoint y: 165, distance: 122.9
click at [524, 166] on div "Crear Item de Auditoria 33478173 Nro Documento 23334781739 CUIL Análisis Afilia…" at bounding box center [262, 125] width 524 height 251
type input "$ 0,01"
type input "$ 0,11"
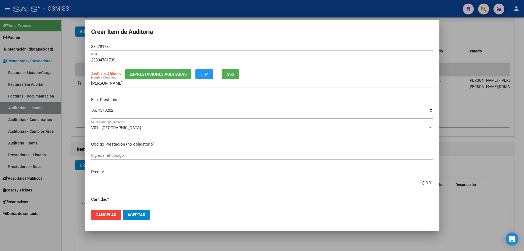
type input "$ 0,11"
type input "$ 1,19"
type input "$ 11,91"
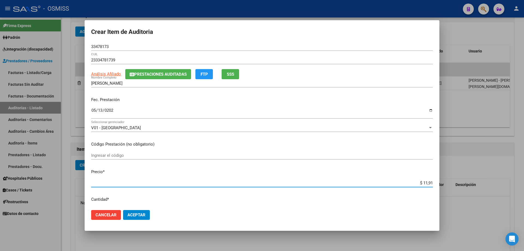
type input "$ 119,10"
type input "$ 1.191,00"
type input "$ 11.910,00"
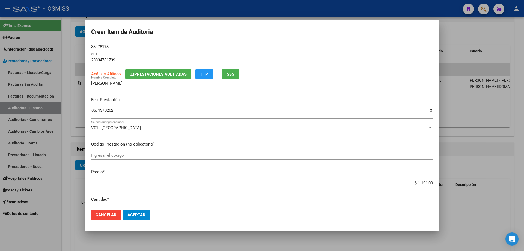
type input "$ 11.910,00"
click at [148, 218] on button "Aceptar" at bounding box center [136, 215] width 27 height 10
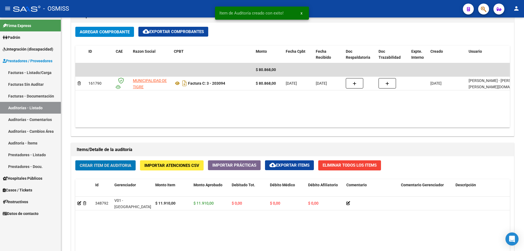
scroll to position [273, 0]
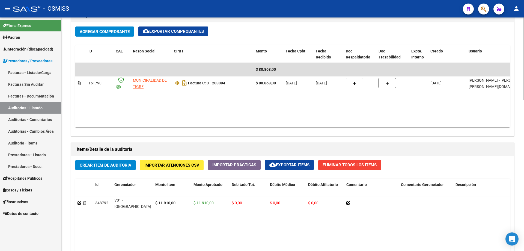
click at [111, 161] on button "Crear Item de Auditoria" at bounding box center [105, 165] width 60 height 10
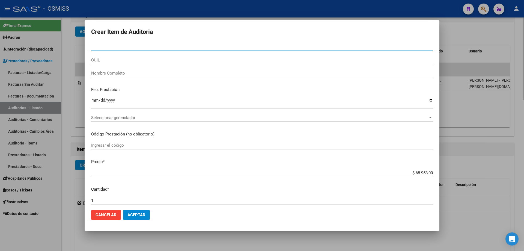
type input "59198704"
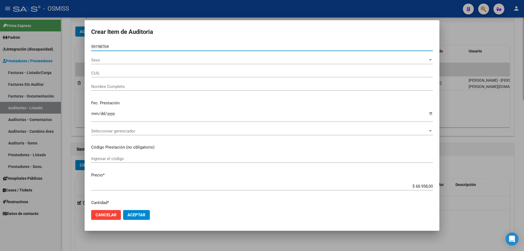
type input "27591987041"
type input "[PERSON_NAME] [PERSON_NAME]"
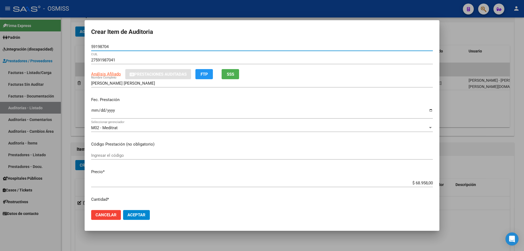
type input "59198704"
click at [96, 109] on input "Ingresar la fecha" at bounding box center [262, 112] width 342 height 9
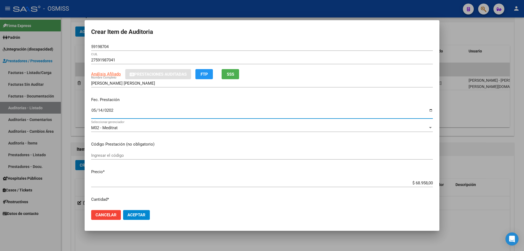
type input "[DATE]"
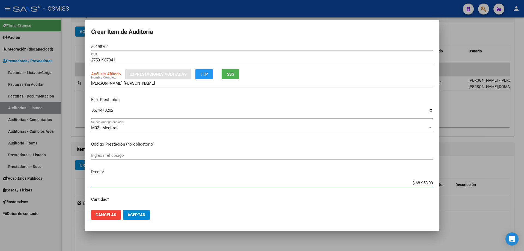
drag, startPoint x: 391, startPoint y: 184, endPoint x: 524, endPoint y: 193, distance: 133.3
click at [524, 195] on div "Crear Item de Auditoria 59198704 Nro Documento 27591987041 CUIL Análisis Afilia…" at bounding box center [262, 125] width 524 height 251
type input "$ 0,01"
type input "$ 0,11"
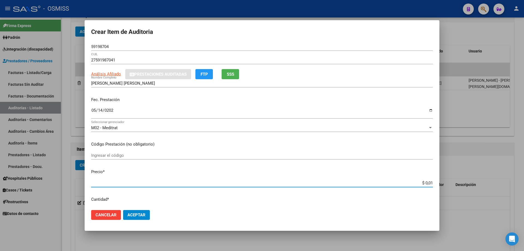
type input "$ 0,11"
type input "$ 1,19"
type input "$ 11,91"
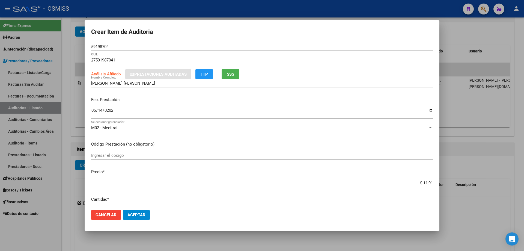
type input "$ 119,10"
type input "$ 1.191,00"
type input "$ 11.910,00"
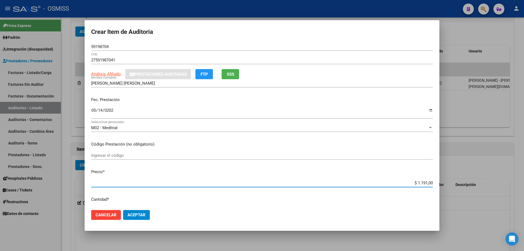
type input "$ 11.910,00"
click at [138, 214] on span "Aceptar" at bounding box center [137, 215] width 18 height 5
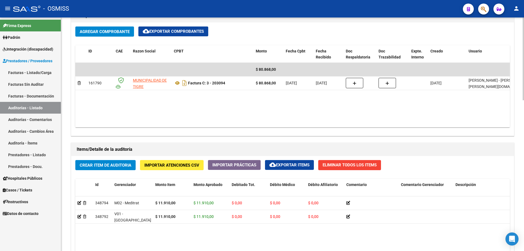
click at [111, 167] on span "Crear Item de Auditoria" at bounding box center [106, 165] width 52 height 5
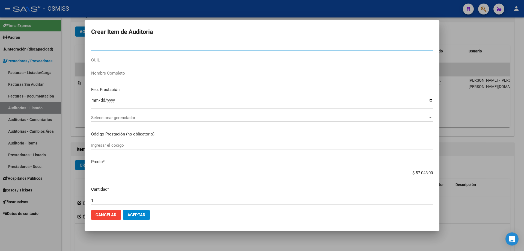
paste input "56858136"
type input "56858136"
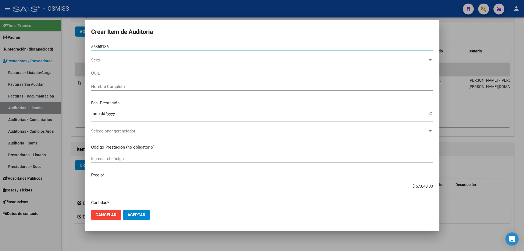
type input "27568581364"
type input "[PERSON_NAME] [PERSON_NAME]"
type input "56858136"
click at [93, 114] on input "Ingresar la fecha" at bounding box center [262, 115] width 342 height 9
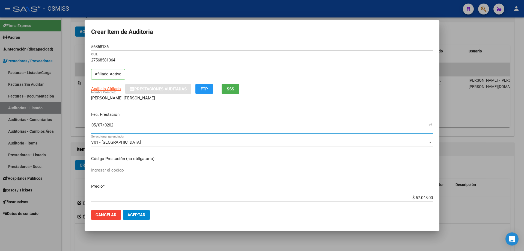
type input "[DATE]"
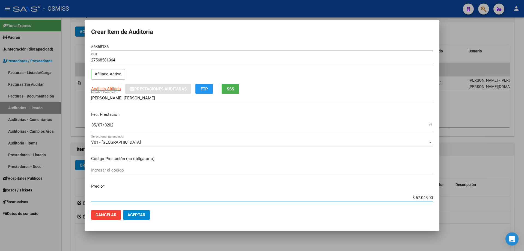
drag, startPoint x: 404, startPoint y: 199, endPoint x: 508, endPoint y: 199, distance: 103.5
click at [508, 199] on div "Crear Item de Auditoria 56858136 Nro Documento 27568581364 CUIL Afiliado Activo…" at bounding box center [262, 125] width 524 height 251
type input "$ 0,01"
type input "$ 0,11"
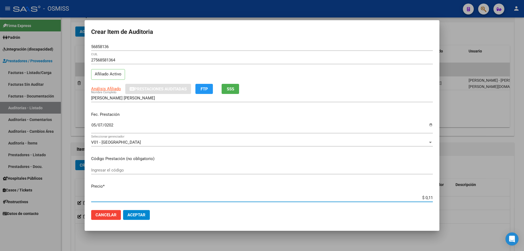
type input "$ 0,11"
type input "$ 1,19"
type input "$ 11,91"
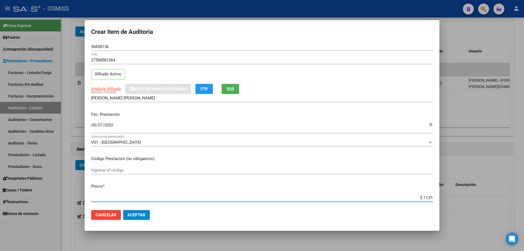
type input "$ 119,10"
type input "$ 1.191,00"
type input "$ 11.910,00"
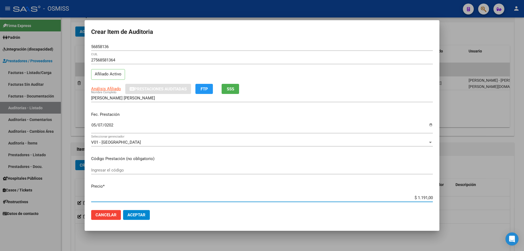
type input "$ 11.910,00"
click at [145, 213] on span "Aceptar" at bounding box center [137, 215] width 18 height 5
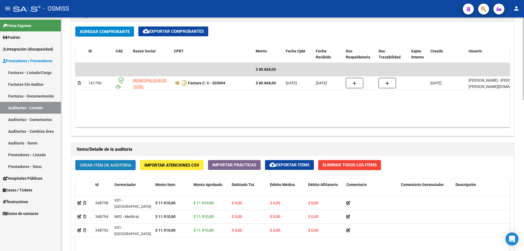
click at [120, 165] on span "Crear Item de Auditoria" at bounding box center [106, 165] width 52 height 5
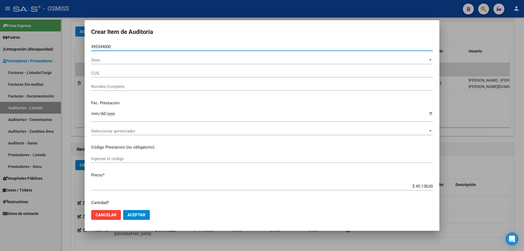
type input "49534400"
type input "27495344008"
type input "[PERSON_NAME]"
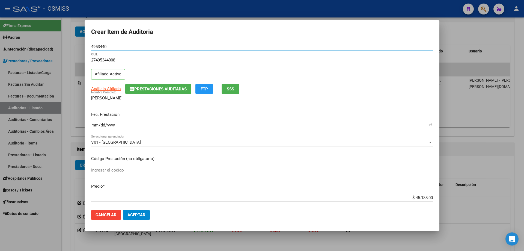
type input "4953440"
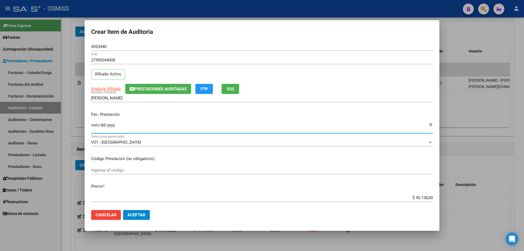
click at [96, 129] on input "Ingresar la fecha" at bounding box center [262, 127] width 342 height 9
type input "[DATE]"
drag, startPoint x: 396, startPoint y: 199, endPoint x: 524, endPoint y: 184, distance: 128.8
click at [524, 184] on div "Crear Item de Auditoria 4953440 Nro Documento 27495344008 CUIL Afiliado Activo …" at bounding box center [262, 125] width 524 height 251
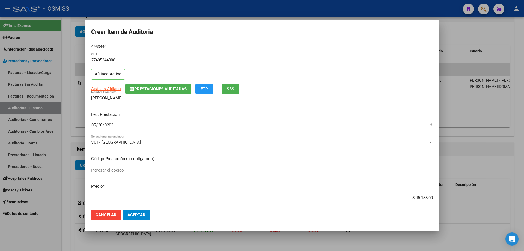
type input "$ 0,01"
type input "$ 0,11"
type input "$ 1,10"
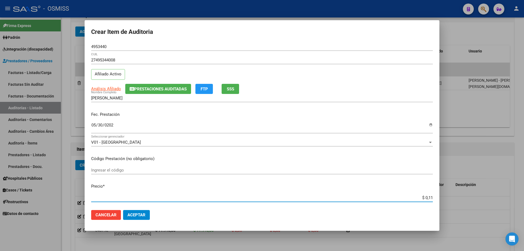
type input "$ 1,10"
type input "$ 11,07"
type input "$ 110,76"
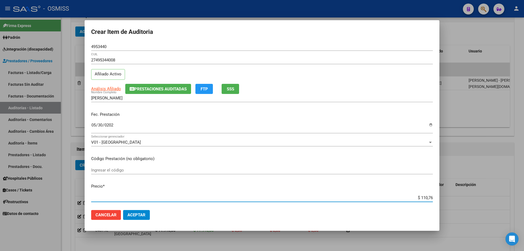
type input "$ 1.107,60"
type input "$ 11.076,00"
click at [145, 215] on span "Aceptar" at bounding box center [137, 215] width 18 height 5
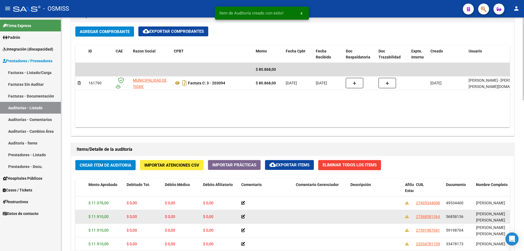
scroll to position [0, 130]
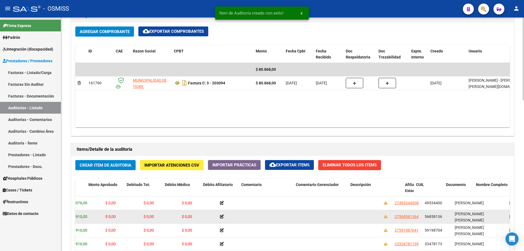
drag, startPoint x: 260, startPoint y: 214, endPoint x: 281, endPoint y: 212, distance: 22.0
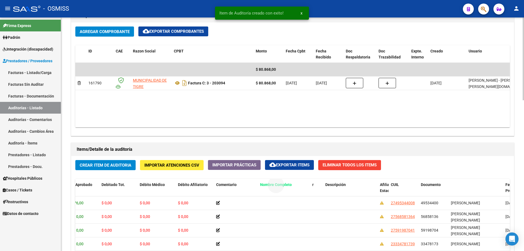
drag, startPoint x: 465, startPoint y: 183, endPoint x: 274, endPoint y: 182, distance: 190.9
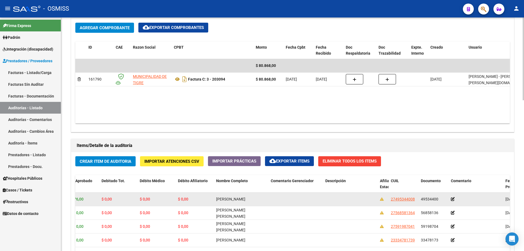
scroll to position [280, 0]
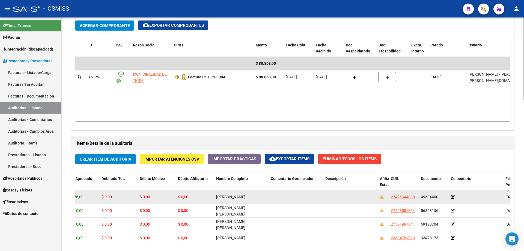
drag, startPoint x: 269, startPoint y: 191, endPoint x: 231, endPoint y: 198, distance: 38.5
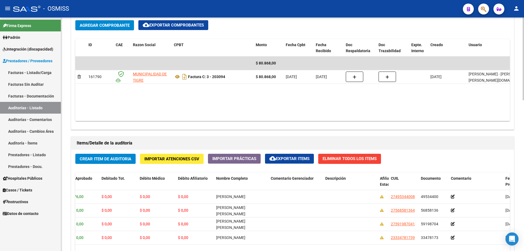
scroll to position [0, 0]
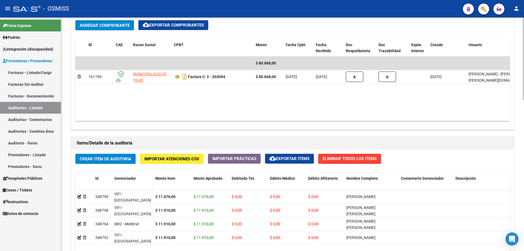
drag, startPoint x: 209, startPoint y: 196, endPoint x: 137, endPoint y: 186, distance: 72.7
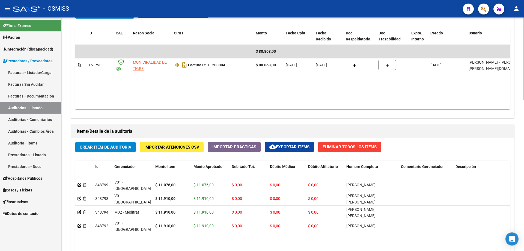
scroll to position [362, 0]
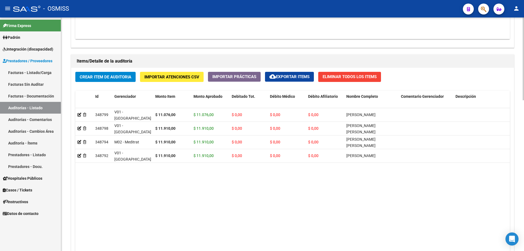
click at [104, 78] on span "Crear Item de Auditoria" at bounding box center [106, 77] width 52 height 5
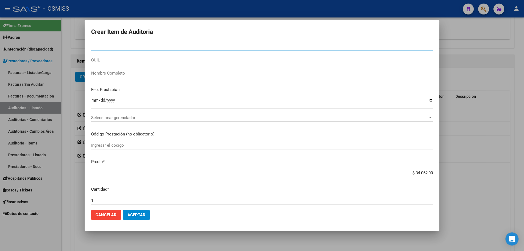
paste input "49164565"
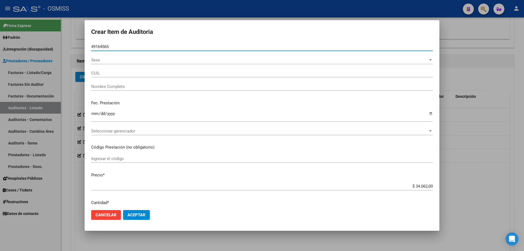
type input "49164565"
click at [101, 84] on input "Nombre Completo" at bounding box center [262, 86] width 342 height 5
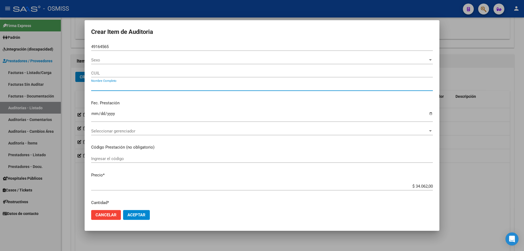
type input "27491645658"
type input "[PERSON_NAME]"
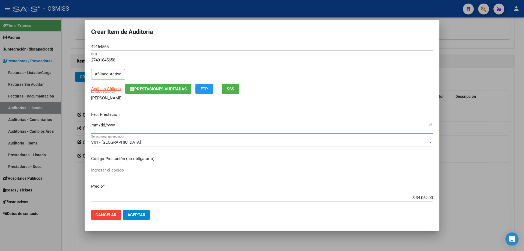
click at [96, 128] on input "Ingresar la fecha" at bounding box center [262, 127] width 342 height 9
type input "[DATE]"
drag, startPoint x: 407, startPoint y: 195, endPoint x: 404, endPoint y: 196, distance: 2.9
click at [404, 196] on div "$ 34.062,00 Ingresar el precio" at bounding box center [262, 198] width 342 height 8
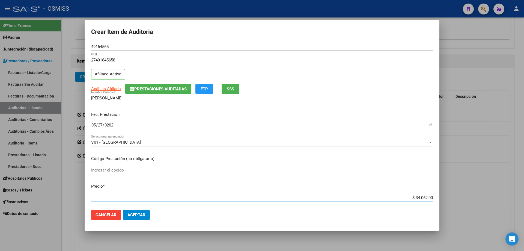
drag, startPoint x: 404, startPoint y: 197, endPoint x: 457, endPoint y: 194, distance: 53.7
click at [449, 195] on div "Crear Item de Auditoria 49164565 Nro Documento 27491645658 CUIL Afiliado Activo…" at bounding box center [262, 125] width 524 height 251
type input "$ 0,01"
type input "$ 0,11"
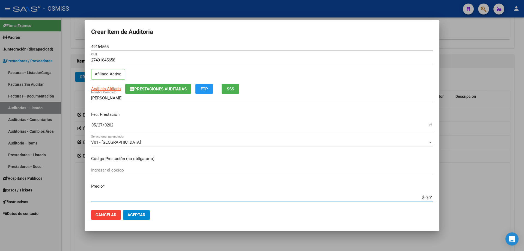
type input "$ 0,11"
click at [137, 213] on span "Aceptar" at bounding box center [137, 215] width 18 height 5
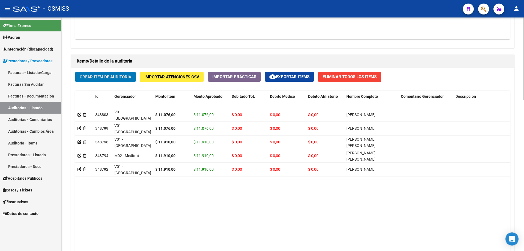
click at [114, 83] on div "Crear Item de Auditoria Importar Atenciones CSV Importar Prácticas cloud_downlo…" at bounding box center [292, 171] width 443 height 207
click at [112, 79] on span "Crear Item de Auditoria" at bounding box center [106, 77] width 52 height 5
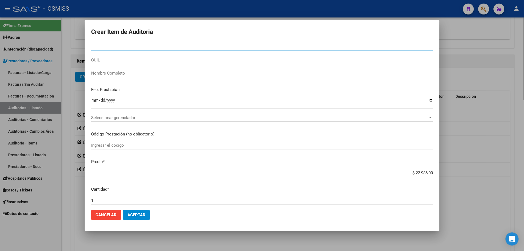
paste input "49534400"
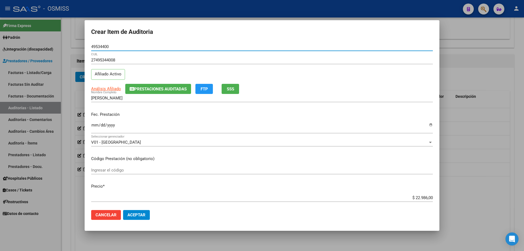
click at [93, 114] on p "Fec. Prestación" at bounding box center [262, 114] width 342 height 6
click at [93, 123] on input "Ingresar la fecha" at bounding box center [262, 127] width 342 height 9
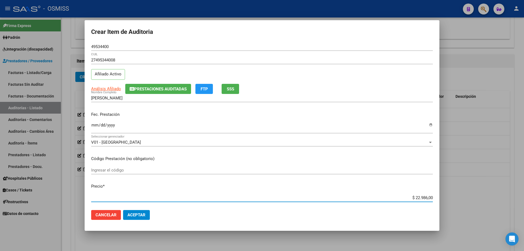
drag, startPoint x: 404, startPoint y: 199, endPoint x: 504, endPoint y: 198, distance: 100.5
click at [504, 198] on div "Crear Item de Auditoria 49534400 Nro Documento 27495344008 CUIL Afiliado Activo…" at bounding box center [262, 125] width 524 height 251
click at [136, 214] on span "Aceptar" at bounding box center [137, 215] width 18 height 5
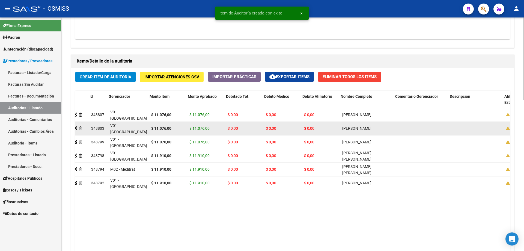
scroll to position [0, 7]
drag, startPoint x: 203, startPoint y: 127, endPoint x: 212, endPoint y: 125, distance: 8.6
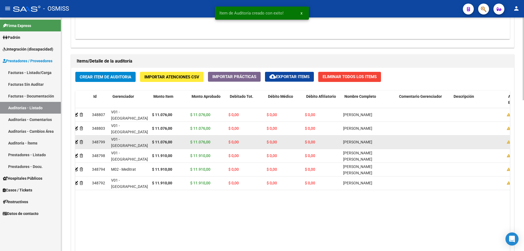
scroll to position [0, 0]
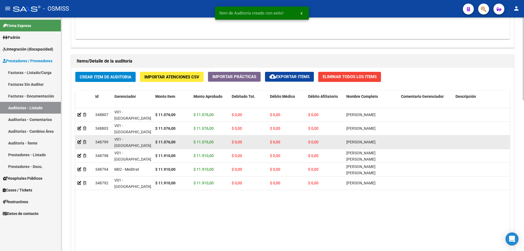
drag, startPoint x: 230, startPoint y: 140, endPoint x: 205, endPoint y: 141, distance: 24.9
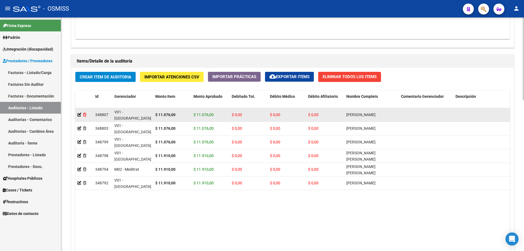
click at [84, 113] on icon at bounding box center [84, 115] width 3 height 4
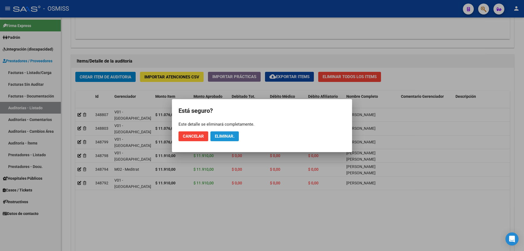
click at [239, 138] on button "Eliminar." at bounding box center [225, 136] width 28 height 10
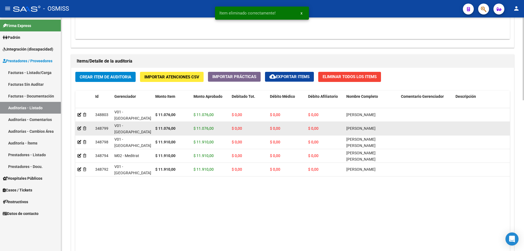
scroll to position [252, 0]
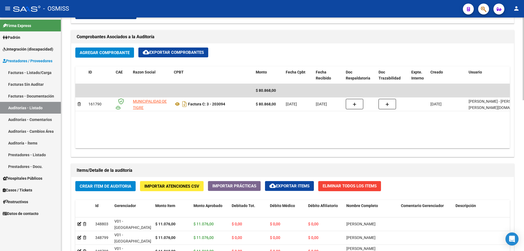
drag, startPoint x: 173, startPoint y: 129, endPoint x: 166, endPoint y: 140, distance: 12.7
click at [173, 129] on datatable-body "$ 80.868,00 161790 MUNICIPALIDAD DE TIGRE Factura C: 3 - 203094 $ 80.868,00 [DA…" at bounding box center [292, 116] width 435 height 64
click at [123, 185] on span "Crear Item de Auditoria" at bounding box center [106, 186] width 52 height 5
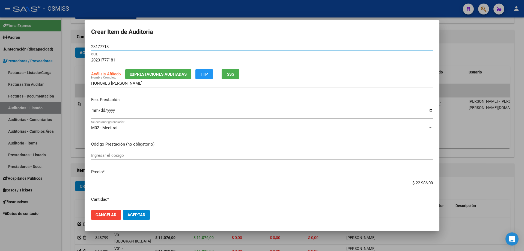
click at [95, 114] on input "Ingresar la fecha" at bounding box center [262, 112] width 342 height 9
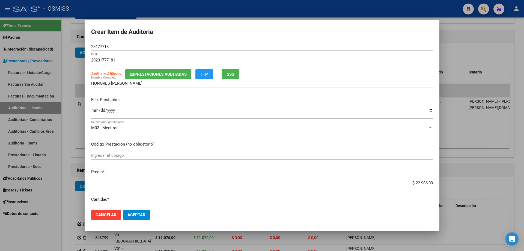
drag, startPoint x: 393, startPoint y: 184, endPoint x: 524, endPoint y: 190, distance: 131.3
click at [524, 190] on div "Crear Item de Auditoria 23177718 Nro Documento 20231777181 CUIL Análisis Afilia…" at bounding box center [262, 125] width 524 height 251
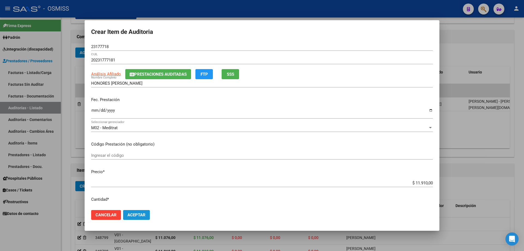
click at [147, 213] on button "Aceptar" at bounding box center [136, 215] width 27 height 10
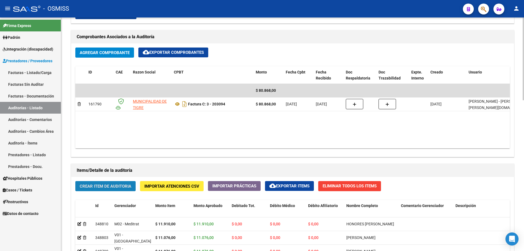
click at [117, 187] on span "Crear Item de Auditoria" at bounding box center [106, 186] width 52 height 5
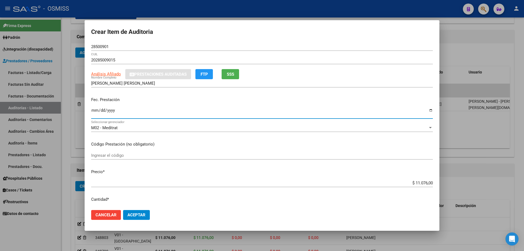
click at [96, 113] on input "Ingresar la fecha" at bounding box center [262, 112] width 342 height 9
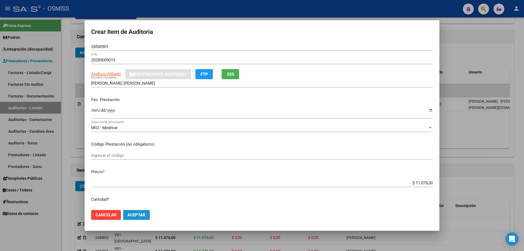
click at [131, 219] on button "Aceptar" at bounding box center [136, 215] width 27 height 10
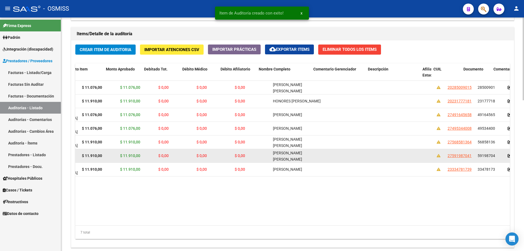
scroll to position [0, 153]
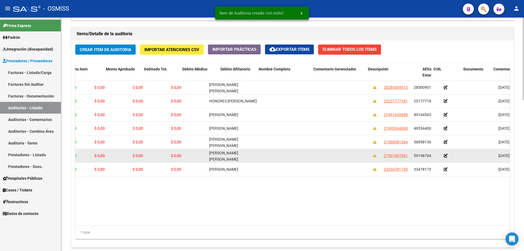
drag, startPoint x: 316, startPoint y: 163, endPoint x: 350, endPoint y: 158, distance: 33.9
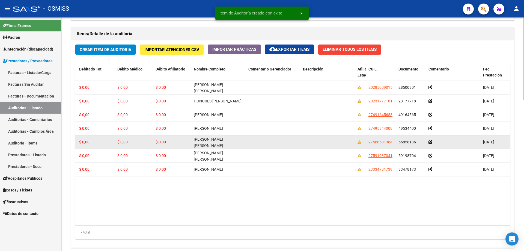
scroll to position [0, 0]
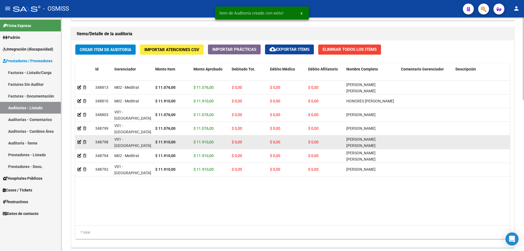
drag, startPoint x: 347, startPoint y: 156, endPoint x: 193, endPoint y: 148, distance: 154.0
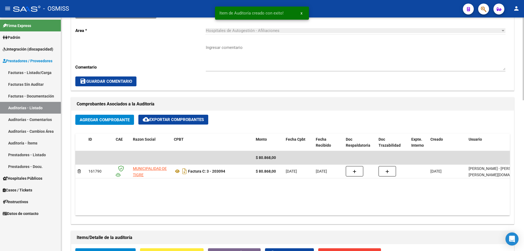
scroll to position [143, 0]
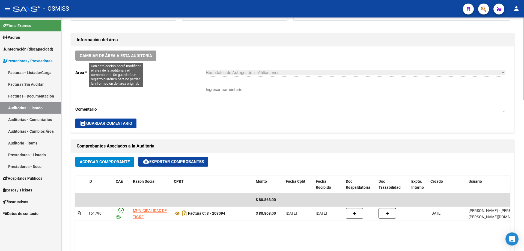
click at [116, 60] on button "Cambiar de área a esta auditoría" at bounding box center [115, 56] width 81 height 10
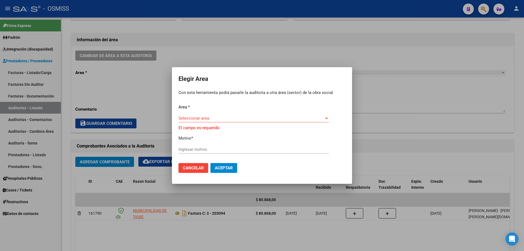
click at [227, 111] on div "Area * Seleccionar area Seleccionar area El campo es requerido Motivo * Ingresa…" at bounding box center [262, 131] width 167 height 55
click at [225, 113] on div "Area * Seleccionar area Seleccionar area El campo es requerido Motivo * Ingresa…" at bounding box center [262, 131] width 167 height 55
click at [225, 116] on span "Seleccionar area" at bounding box center [252, 118] width 146 height 5
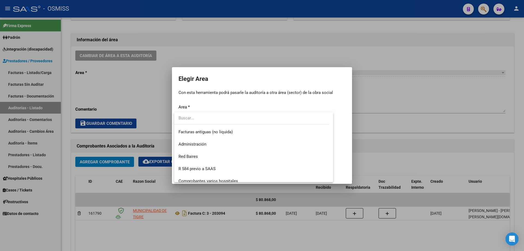
scroll to position [82, 0]
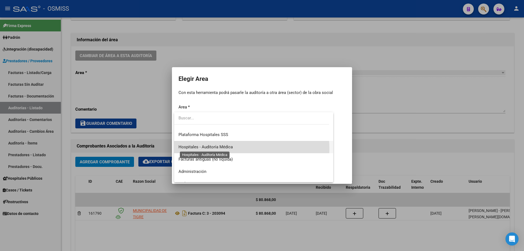
click at [230, 149] on span "Hospitales - Auditoría Médica" at bounding box center [206, 147] width 54 height 5
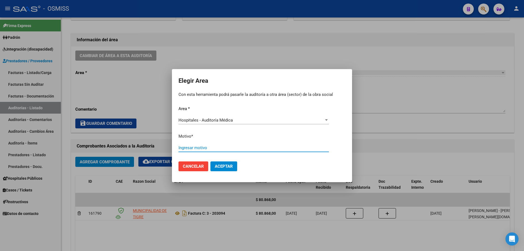
click at [230, 149] on input "Ingresar motivo" at bounding box center [254, 147] width 151 height 5
click at [230, 164] on span "Aceptar" at bounding box center [224, 166] width 18 height 5
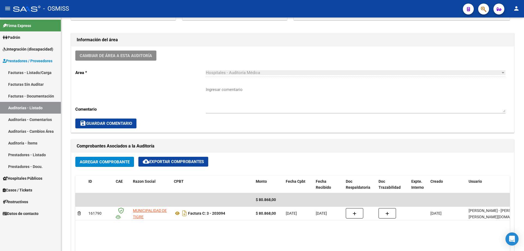
click at [32, 110] on link "Auditorías - Listado" at bounding box center [30, 108] width 61 height 12
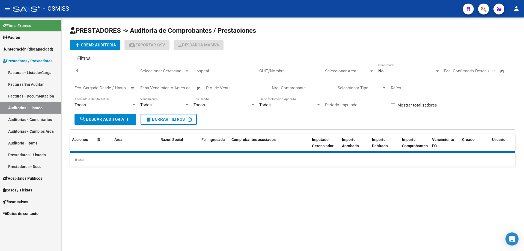
click at [88, 45] on span "add Crear Auditoría" at bounding box center [95, 45] width 42 height 5
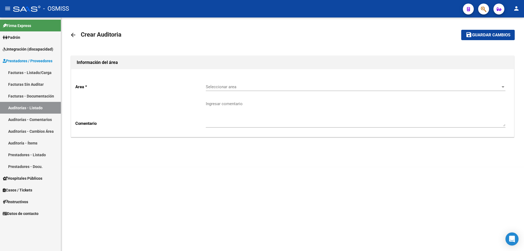
click at [267, 83] on div "Seleccionar area Seleccionar area" at bounding box center [356, 85] width 300 height 12
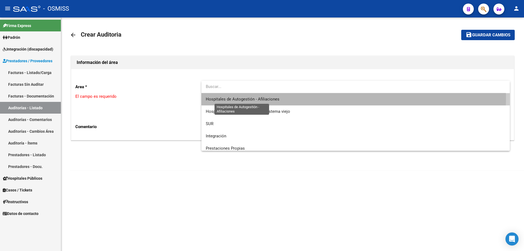
click at [268, 97] on span "Hospitales de Autogestión - Afiliaciones" at bounding box center [243, 99] width 74 height 5
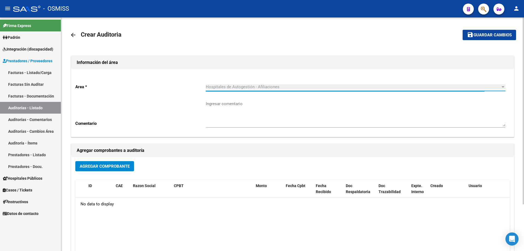
click at [96, 169] on button "Agregar Comprobante" at bounding box center [104, 166] width 59 height 10
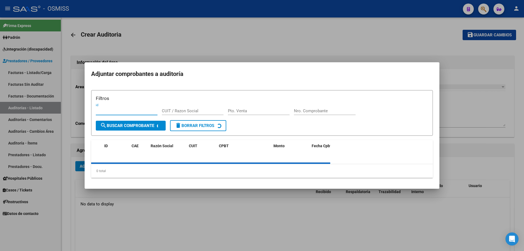
click at [311, 105] on div "Filtros id CUIT / Razon Social Pto. Venta Nro. Comprobante search Buscar Compro…" at bounding box center [262, 134] width 342 height 88
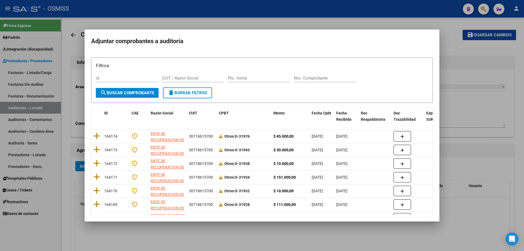
click at [302, 80] on input "Nro. Comprobante" at bounding box center [325, 78] width 62 height 5
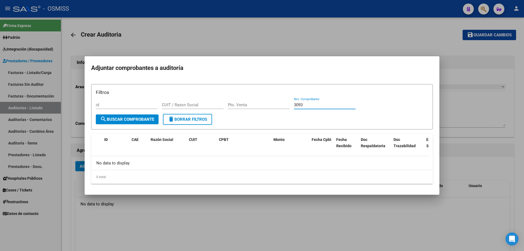
drag, startPoint x: 317, startPoint y: 104, endPoint x: 276, endPoint y: 102, distance: 40.8
click at [276, 102] on div "Filtros id CUIT / Razon Social Pto. Venta 3093 Nro. Comprobante" at bounding box center [262, 101] width 333 height 25
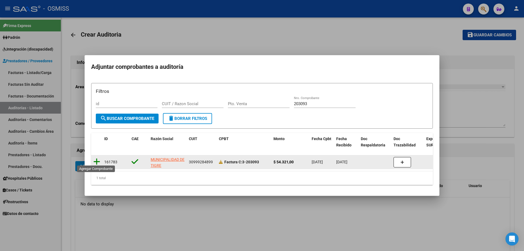
click at [95, 158] on icon at bounding box center [96, 162] width 7 height 8
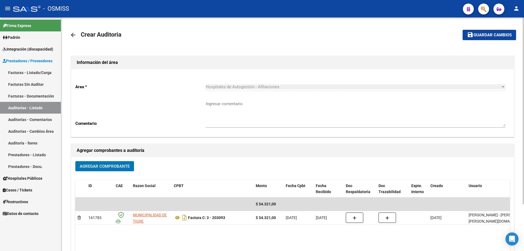
click at [463, 35] on button "save Guardar cambios" at bounding box center [490, 35] width 54 height 10
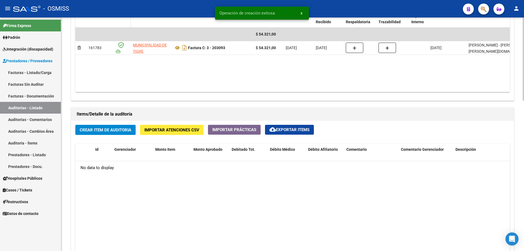
scroll to position [328, 0]
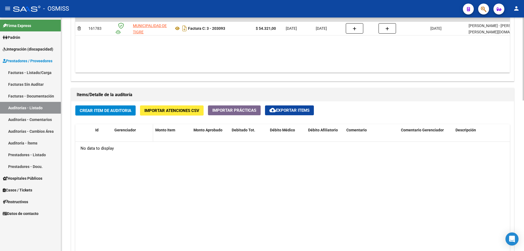
drag, startPoint x: 207, startPoint y: 165, endPoint x: 132, endPoint y: 129, distance: 83.2
click at [207, 165] on datatable-body "No data to display" at bounding box center [292, 214] width 435 height 145
click at [85, 112] on span "Crear Item de Auditoria" at bounding box center [106, 110] width 52 height 5
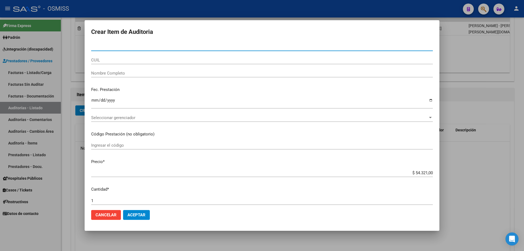
paste input "51138078"
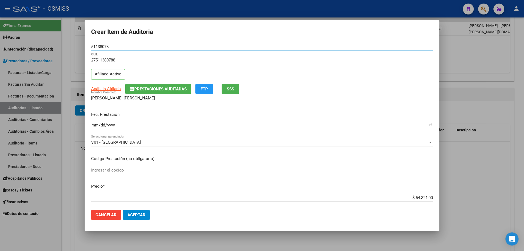
click at [93, 127] on input "Ingresar la fecha" at bounding box center [262, 127] width 342 height 9
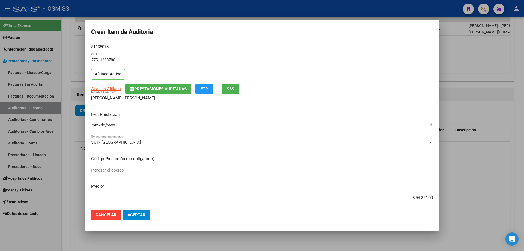
drag, startPoint x: 396, startPoint y: 196, endPoint x: 524, endPoint y: 174, distance: 129.9
click at [524, 179] on div "Crear Item de Auditoria 51138078 Nro Documento 27511380788 CUIL Afiliado Activo…" at bounding box center [262, 125] width 524 height 251
click at [135, 211] on button "Aceptar" at bounding box center [136, 215] width 27 height 10
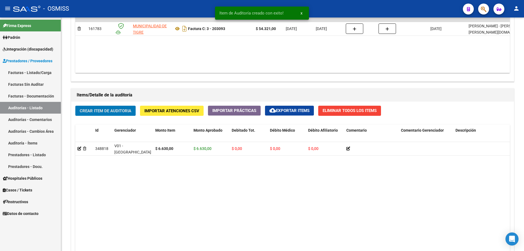
scroll to position [328, 0]
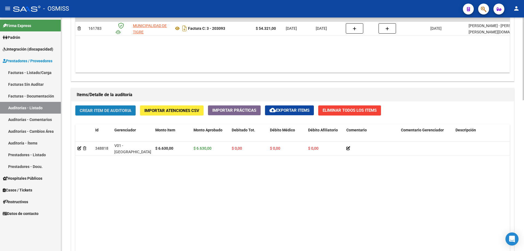
click at [97, 113] on button "Crear Item de Auditoria" at bounding box center [105, 110] width 60 height 10
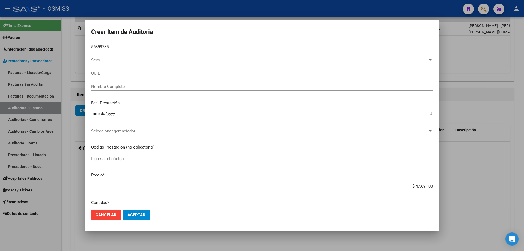
click at [99, 119] on input "Ingresar la fecha" at bounding box center [262, 115] width 342 height 9
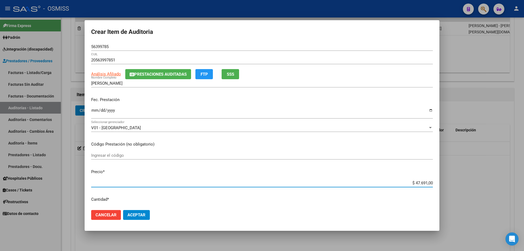
drag, startPoint x: 403, startPoint y: 181, endPoint x: 524, endPoint y: 165, distance: 122.3
click at [524, 171] on div "Crear Item de Auditoria 56399785 Nro Documento 20563997851 CUIL Análisis Afilia…" at bounding box center [262, 125] width 524 height 251
click at [128, 214] on span "Aceptar" at bounding box center [137, 215] width 18 height 5
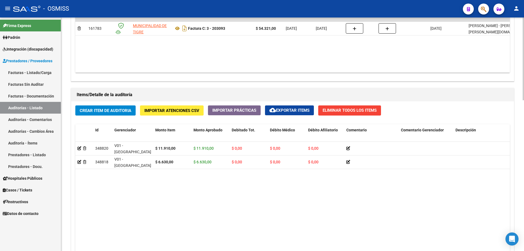
click at [313, 228] on datatable-body "348820 V01 - [PERSON_NAME] $ 11.910,00 $ 11.910,00 $ 0,00 $ 0,00 $ 0,00 2056399…" at bounding box center [292, 214] width 435 height 145
click at [246, 177] on datatable-body "348820 V01 - [PERSON_NAME] $ 11.910,00 $ 11.910,00 $ 0,00 $ 0,00 $ 0,00 2056399…" at bounding box center [292, 214] width 435 height 145
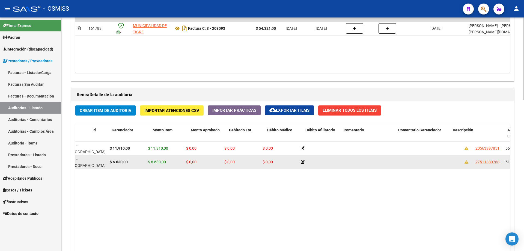
drag, startPoint x: 304, startPoint y: 155, endPoint x: 312, endPoint y: 155, distance: 7.9
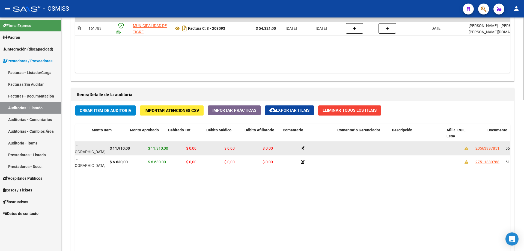
scroll to position [0, 64]
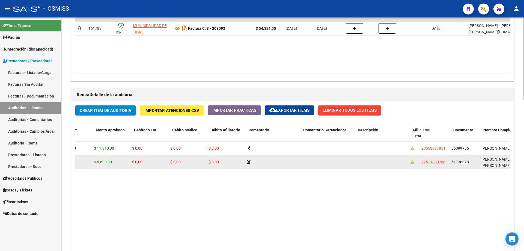
drag, startPoint x: 370, startPoint y: 157, endPoint x: 380, endPoint y: 156, distance: 9.6
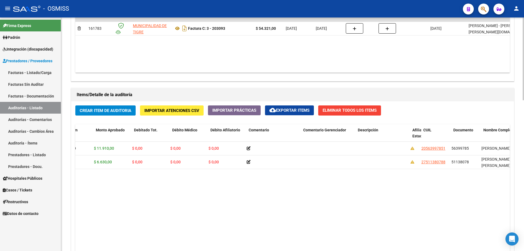
scroll to position [0, 103]
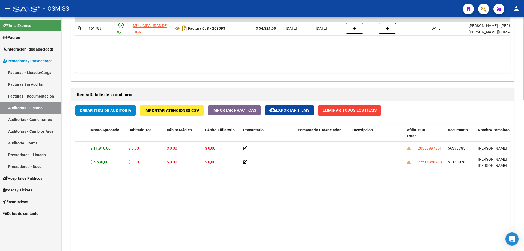
drag, startPoint x: 490, startPoint y: 130, endPoint x: 307, endPoint y: 135, distance: 183.4
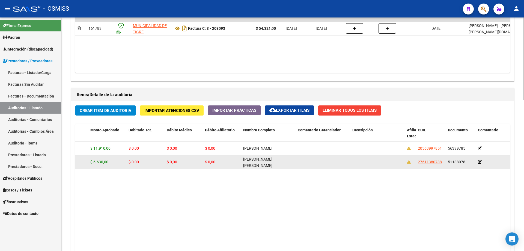
scroll to position [0, 0]
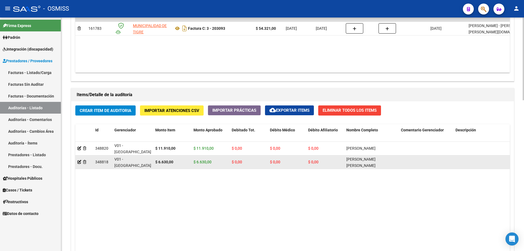
drag, startPoint x: 295, startPoint y: 164, endPoint x: 184, endPoint y: 161, distance: 111.8
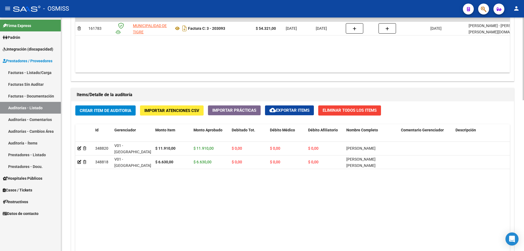
drag, startPoint x: 177, startPoint y: 189, endPoint x: 163, endPoint y: 99, distance: 91.2
click at [177, 189] on datatable-body "348820 V01 - [PERSON_NAME] $ 11.910,00 $ 11.910,00 $ 0,00 $ 0,00 $ 0,00 [PERSON…" at bounding box center [292, 214] width 435 height 145
click at [102, 108] on span "Crear Item de Auditoria" at bounding box center [106, 110] width 52 height 5
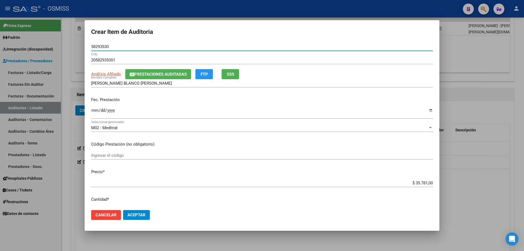
click at [95, 113] on input "Ingresar la fecha" at bounding box center [262, 112] width 342 height 9
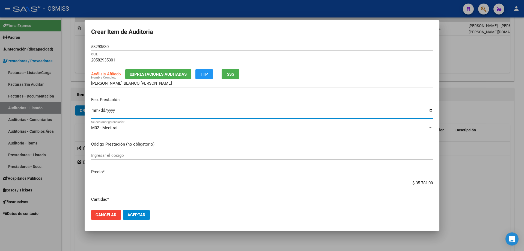
drag, startPoint x: 397, startPoint y: 184, endPoint x: 524, endPoint y: 165, distance: 128.1
click at [524, 168] on div "Crear Item de Auditoria 58293530 Nro Documento 20582935301 CUIL Análisis Afilia…" at bounding box center [262, 125] width 524 height 251
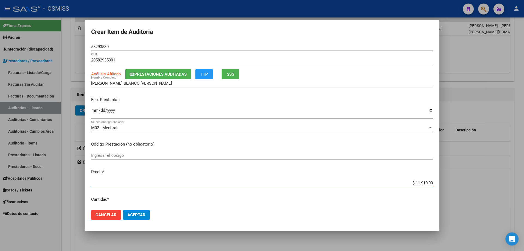
click at [140, 213] on span "Aceptar" at bounding box center [137, 215] width 18 height 5
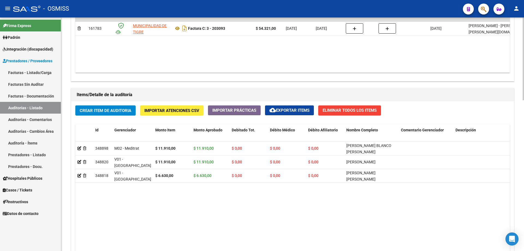
drag, startPoint x: 148, startPoint y: 220, endPoint x: 147, endPoint y: 217, distance: 3.1
click at [148, 220] on datatable-body "348898 M02 - Meditrat $ 11.910,00 $ 11.910,00 $ 0,00 $ 0,00 $ 0,00 [PERSON_NAME…" at bounding box center [292, 214] width 435 height 145
click at [106, 108] on span "Crear Item de Auditoria" at bounding box center [106, 110] width 52 height 5
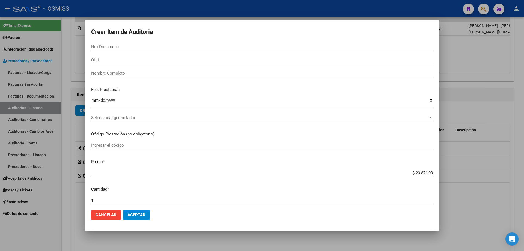
paste input "46816643"
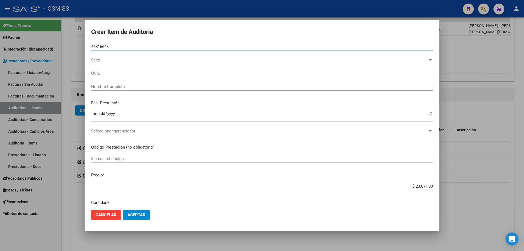
click at [95, 119] on input "Ingresar la fecha" at bounding box center [262, 115] width 342 height 9
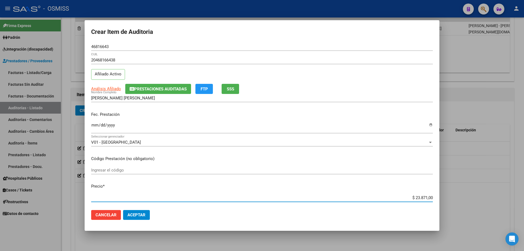
drag, startPoint x: 403, startPoint y: 200, endPoint x: 524, endPoint y: 194, distance: 121.7
click at [524, 199] on div "Crear Item de Auditoria 46816643 Nro Documento 20468166438 CUIL Afiliado Activo…" at bounding box center [262, 125] width 524 height 251
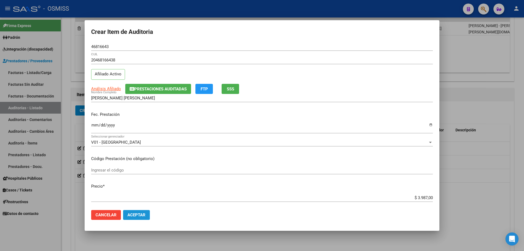
click at [148, 214] on button "Aceptar" at bounding box center [136, 215] width 27 height 10
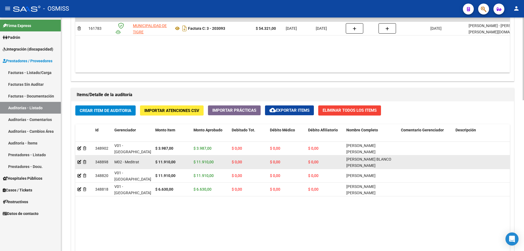
drag, startPoint x: 170, startPoint y: 227, endPoint x: 132, endPoint y: 159, distance: 78.5
click at [170, 227] on datatable-body "348902 V01 - [PERSON_NAME] $ 3.987,00 $ 3.987,00 $ 0,00 $ 0,00 $ 0,00 [PERSON_N…" at bounding box center [292, 214] width 435 height 145
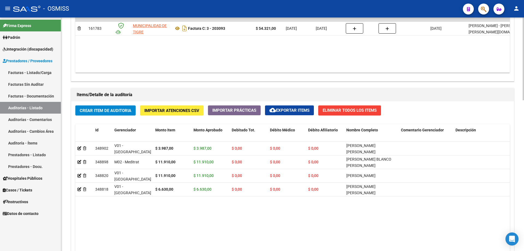
click at [119, 110] on span "Crear Item de Auditoria" at bounding box center [106, 110] width 52 height 5
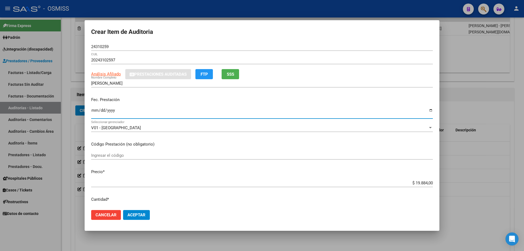
click at [98, 113] on input "Ingresar la fecha" at bounding box center [262, 112] width 342 height 9
click at [94, 113] on input "Ingresar la fecha" at bounding box center [262, 112] width 342 height 9
click at [93, 111] on input "Ingresar la fecha" at bounding box center [262, 112] width 342 height 9
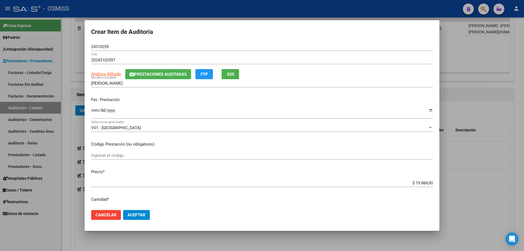
click at [393, 180] on div "$ 19.884,00 Ingresar el precio" at bounding box center [262, 183] width 342 height 8
drag, startPoint x: 394, startPoint y: 181, endPoint x: 455, endPoint y: 176, distance: 60.8
click at [454, 177] on div "Crear Item de Auditoria 24310259 Nro Documento 20243102597 CUIL Análisis Afilia…" at bounding box center [262, 125] width 524 height 251
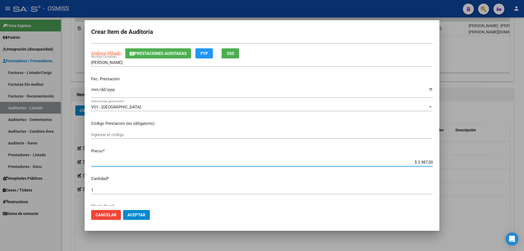
scroll to position [109, 0]
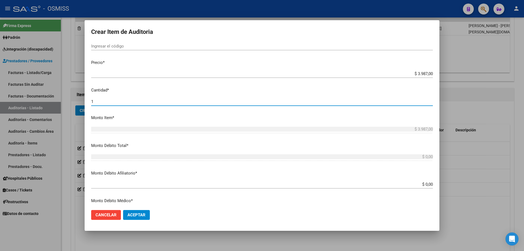
drag, startPoint x: 105, startPoint y: 103, endPoint x: 52, endPoint y: 97, distance: 53.1
click at [52, 97] on div "Crear Item de Auditoria 24310259 Nro Documento 20243102597 CUIL Análisis Afilia…" at bounding box center [262, 125] width 524 height 251
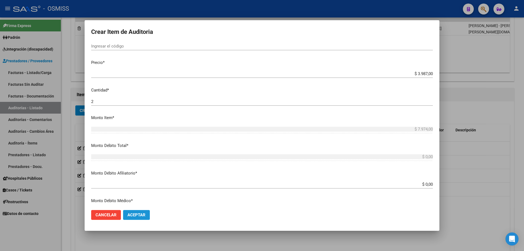
click at [144, 218] on button "Aceptar" at bounding box center [136, 215] width 27 height 10
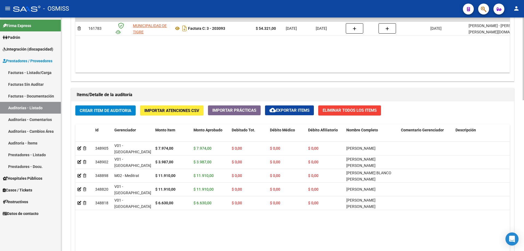
click at [329, 85] on div "Información del área Cambiar de área a esta auditoría Area * Hospitales de Auto…" at bounding box center [293, 85] width 446 height 485
click at [92, 104] on div "Crear Item de Auditoria Importar Atenciones CSV Importar Prácticas cloud_downlo…" at bounding box center [292, 204] width 443 height 207
click at [92, 107] on button "Crear Item de Auditoria" at bounding box center [105, 110] width 60 height 10
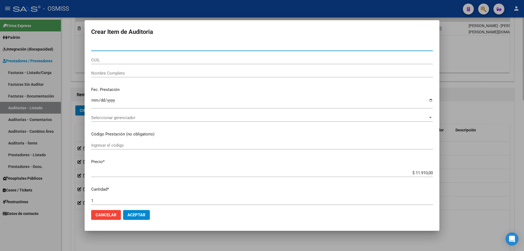
paste input "55030772"
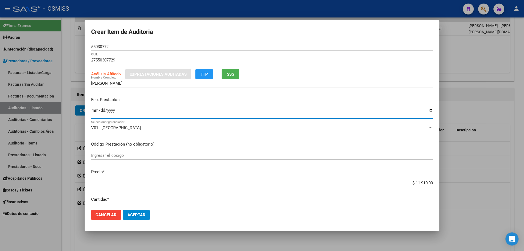
click at [96, 113] on input "Ingresar la fecha" at bounding box center [262, 112] width 342 height 9
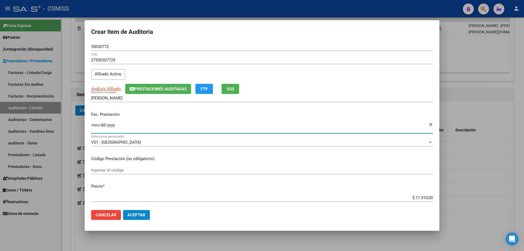
drag, startPoint x: 135, startPoint y: 213, endPoint x: 138, endPoint y: 216, distance: 3.9
click at [137, 215] on span "Aceptar" at bounding box center [137, 215] width 18 height 5
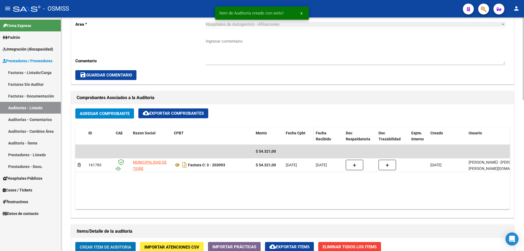
scroll to position [110, 0]
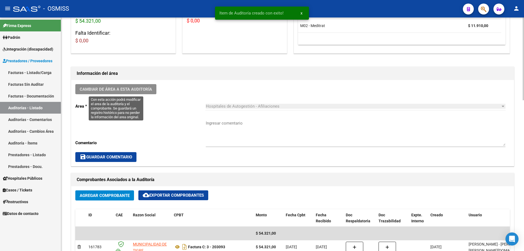
click at [155, 88] on button "Cambiar de área a esta auditoría" at bounding box center [115, 89] width 81 height 10
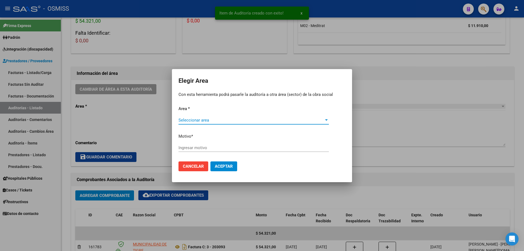
click at [253, 120] on span "Seleccionar area" at bounding box center [252, 120] width 146 height 5
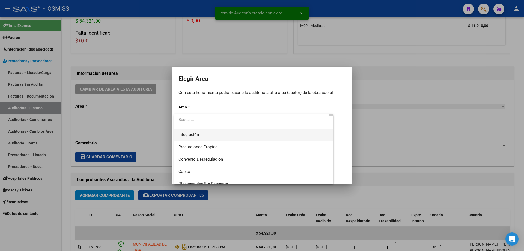
scroll to position [82, 0]
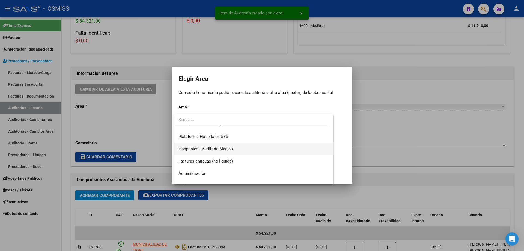
click at [224, 153] on span "Hospitales - Auditoría Médica" at bounding box center [254, 149] width 151 height 12
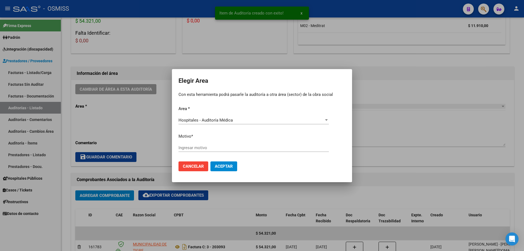
click at [224, 153] on div "Ingresar motivo" at bounding box center [254, 150] width 151 height 13
click at [225, 149] on input "Ingresar motivo" at bounding box center [254, 147] width 151 height 5
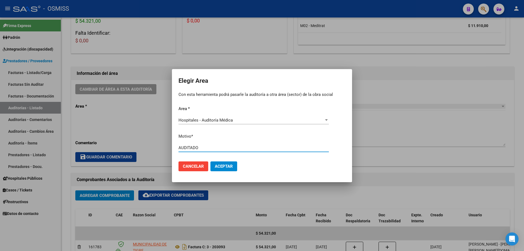
click at [226, 161] on button "Aceptar" at bounding box center [224, 166] width 27 height 10
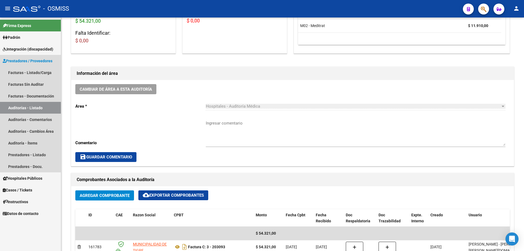
click at [35, 109] on link "Auditorías - Listado" at bounding box center [30, 108] width 61 height 12
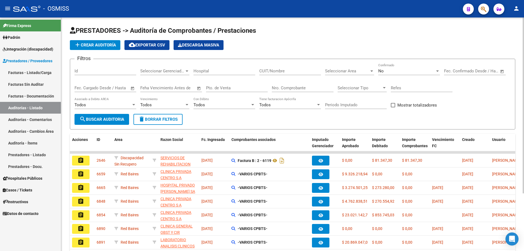
click at [101, 43] on span "add Crear Auditoría" at bounding box center [95, 45] width 42 height 5
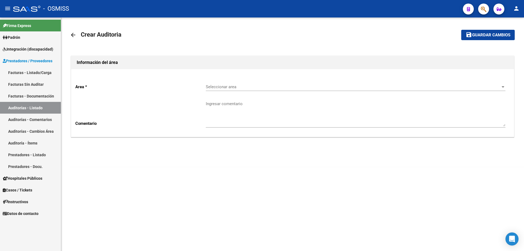
click at [231, 84] on div "Seleccionar area Seleccionar area" at bounding box center [356, 85] width 300 height 12
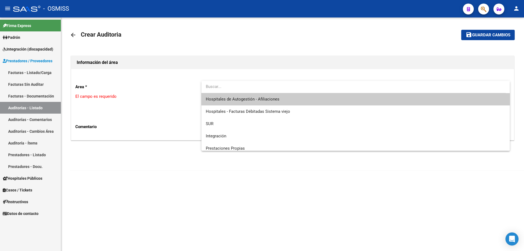
click at [240, 95] on span "Hospitales de Autogestión - Afiliaciones" at bounding box center [356, 99] width 300 height 12
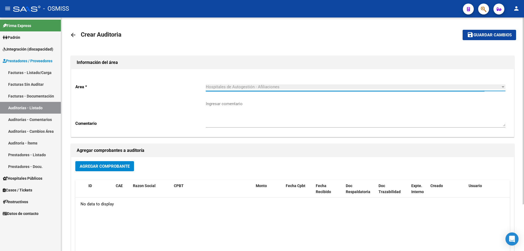
click at [105, 167] on span "Agregar Comprobante" at bounding box center [105, 166] width 50 height 5
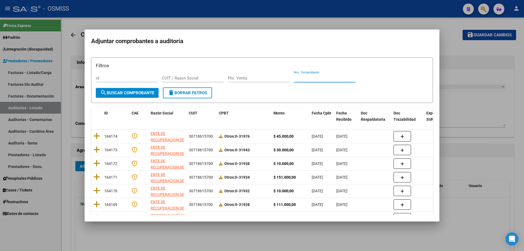
click at [301, 79] on input "Nro. Comprobante" at bounding box center [325, 78] width 62 height 5
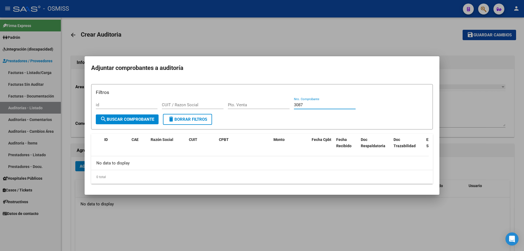
drag, startPoint x: 310, startPoint y: 105, endPoint x: 213, endPoint y: 106, distance: 97.0
click at [213, 106] on div "Filtros id CUIT / Razon Social Pto. Venta 3087 Nro. Comprobante" at bounding box center [262, 101] width 333 height 25
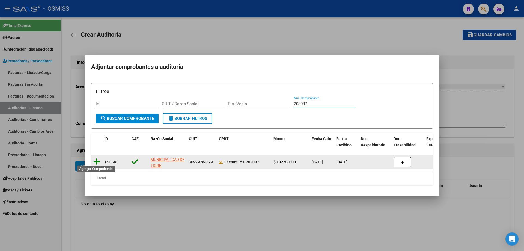
click at [95, 158] on icon at bounding box center [96, 162] width 7 height 8
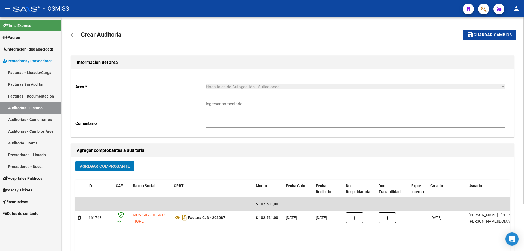
click at [485, 43] on mat-toolbar-row "save Guardar cambios" at bounding box center [470, 34] width 93 height 17
click at [484, 33] on span "Guardar cambios" at bounding box center [493, 35] width 38 height 5
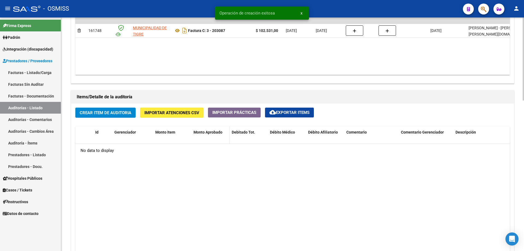
scroll to position [328, 0]
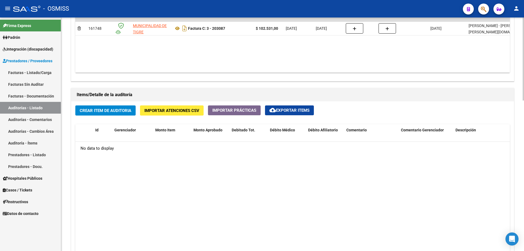
drag, startPoint x: 140, startPoint y: 193, endPoint x: 143, endPoint y: 187, distance: 6.5
click at [140, 193] on datatable-body "No data to display" at bounding box center [292, 214] width 435 height 145
click at [102, 110] on span "Crear Item de Auditoria" at bounding box center [106, 110] width 52 height 5
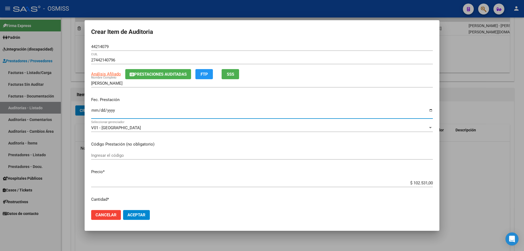
click at [96, 110] on input "Ingresar la fecha" at bounding box center [262, 112] width 342 height 9
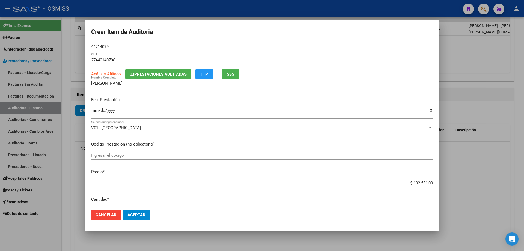
drag, startPoint x: 385, startPoint y: 184, endPoint x: 455, endPoint y: 186, distance: 69.4
click at [455, 186] on div "Crear Item de Auditoria 44214079 Nro Documento 27442140796 CUIL Análisis Afilia…" at bounding box center [262, 125] width 524 height 251
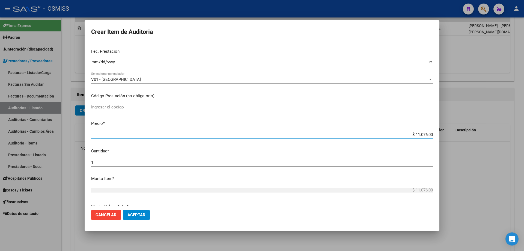
scroll to position [109, 0]
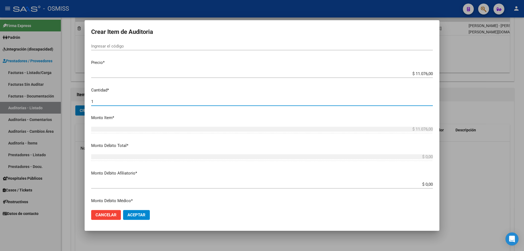
drag, startPoint x: 104, startPoint y: 101, endPoint x: 4, endPoint y: 94, distance: 99.4
click at [1, 99] on div "Crear Item de Auditoria 44214079 Nro Documento 27442140796 CUIL Análisis Afilia…" at bounding box center [262, 125] width 524 height 251
click at [138, 216] on span "Aceptar" at bounding box center [137, 215] width 18 height 5
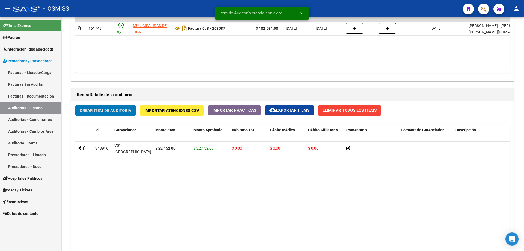
scroll to position [328, 0]
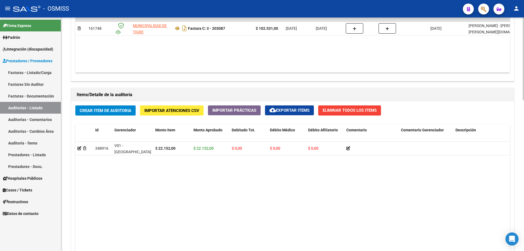
click at [251, 202] on datatable-body "348916 V01 - [PERSON_NAME] $ 22.152,00 $ 22.152,00 $ 0,00 $ 0,00 $ 0,00 2744214…" at bounding box center [292, 214] width 435 height 145
click at [294, 161] on datatable-body "348916 V01 - [PERSON_NAME] $ 22.152,00 $ 22.152,00 $ 0,00 $ 0,00 $ 0,00 2744214…" at bounding box center [292, 214] width 435 height 145
click at [150, 171] on datatable-body "348916 V01 - [PERSON_NAME] $ 22.152,00 $ 22.152,00 $ 0,00 $ 0,00 $ 0,00 2744214…" at bounding box center [292, 214] width 435 height 145
drag, startPoint x: 125, startPoint y: 181, endPoint x: 104, endPoint y: 105, distance: 78.9
click at [125, 181] on datatable-body "348916 V01 - [PERSON_NAME] $ 22.152,00 $ 22.152,00 $ 0,00 $ 0,00 $ 0,00 2744214…" at bounding box center [292, 214] width 435 height 145
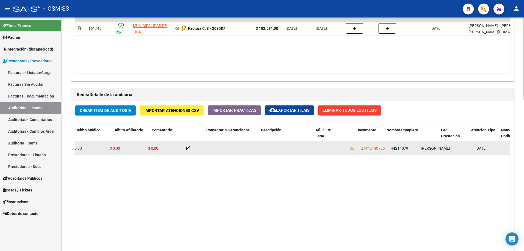
drag, startPoint x: 175, startPoint y: 150, endPoint x: 210, endPoint y: 148, distance: 35.0
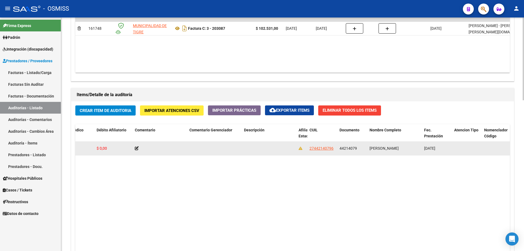
scroll to position [0, 102]
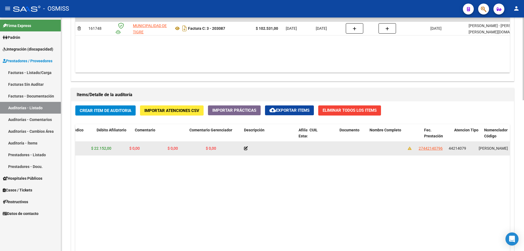
drag, startPoint x: 234, startPoint y: 145, endPoint x: 141, endPoint y: 149, distance: 92.7
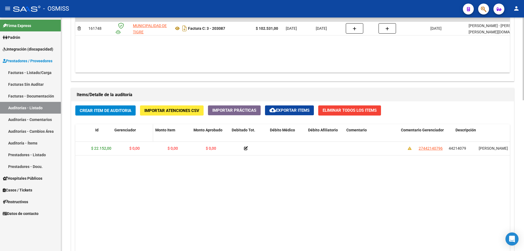
scroll to position [0, 0]
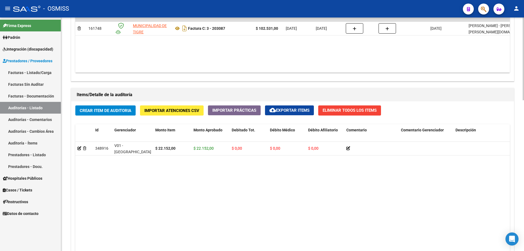
click at [115, 110] on span "Crear Item de Auditoria" at bounding box center [106, 110] width 52 height 5
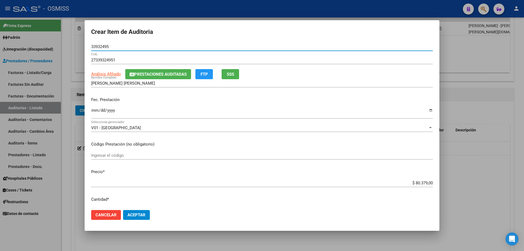
click at [92, 112] on input "Ingresar la fecha" at bounding box center [262, 112] width 342 height 9
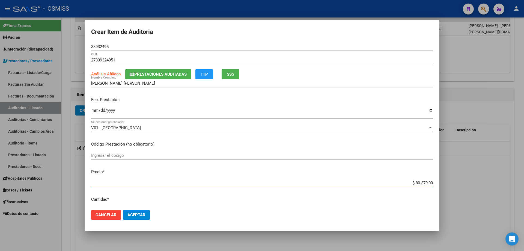
drag, startPoint x: 392, startPoint y: 184, endPoint x: 524, endPoint y: 177, distance: 132.1
click at [524, 185] on div "Crear Item de Auditoria 33932495 Nro Documento 27339324951 CUIL Análisis Afilia…" at bounding box center [262, 125] width 524 height 251
click at [134, 217] on span "Aceptar" at bounding box center [137, 215] width 18 height 5
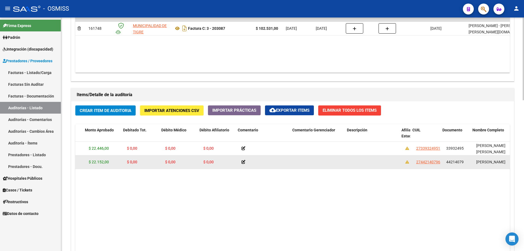
scroll to position [0, 129]
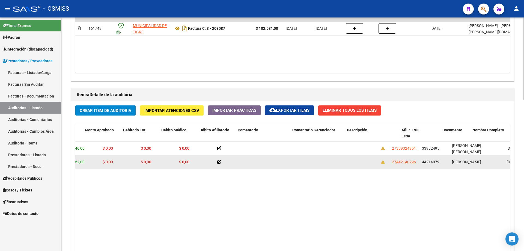
drag, startPoint x: 197, startPoint y: 160, endPoint x: 216, endPoint y: 158, distance: 18.9
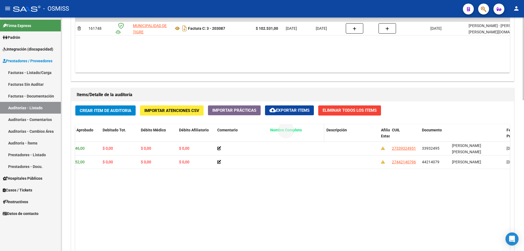
drag, startPoint x: 467, startPoint y: 129, endPoint x: 273, endPoint y: 137, distance: 194.4
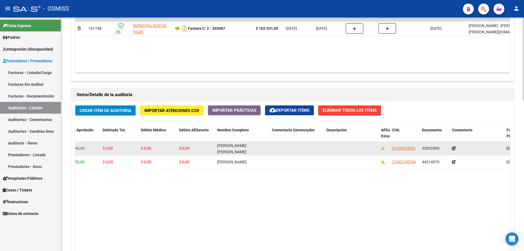
scroll to position [0, 87]
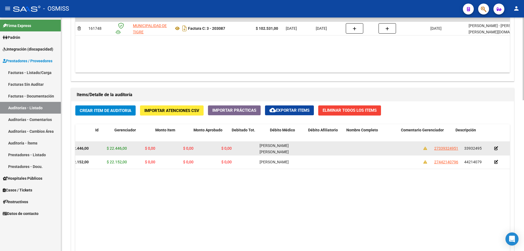
drag, startPoint x: 248, startPoint y: 150, endPoint x: 145, endPoint y: 148, distance: 103.3
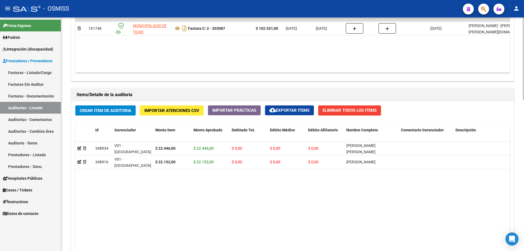
drag, startPoint x: 192, startPoint y: 213, endPoint x: 193, endPoint y: 196, distance: 16.9
click at [192, 213] on datatable-body "348934 V01 - [PERSON_NAME] $ 22.446,00 $ 22.446,00 $ 0,00 $ 0,00 $ 0,00 [PERSON…" at bounding box center [292, 214] width 435 height 145
click at [103, 112] on span "Crear Item de Auditoria" at bounding box center [106, 110] width 52 height 5
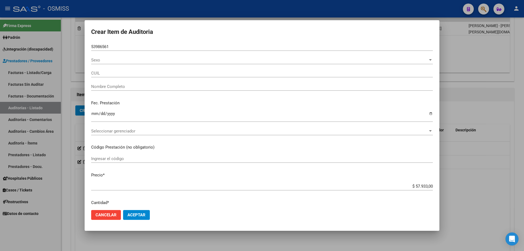
click at [91, 114] on mat-dialog-content "53986561 Nro Documento Sexo Sexo CUIL Nombre Completo Fec. Prestación Ingresar …" at bounding box center [262, 124] width 355 height 163
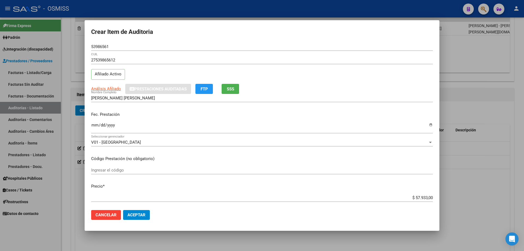
click at [93, 114] on p "Fec. Prestación" at bounding box center [262, 114] width 342 height 6
click at [100, 118] on div "Fec. Prestación Ingresar la fecha" at bounding box center [262, 122] width 342 height 31
click at [99, 123] on input "Ingresar la fecha" at bounding box center [262, 127] width 342 height 9
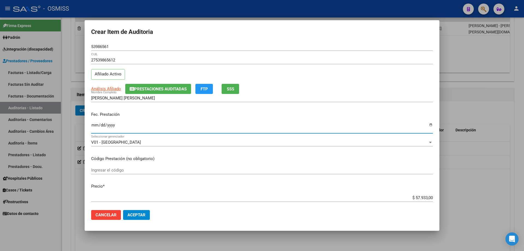
click at [95, 123] on input "Ingresar la fecha" at bounding box center [262, 127] width 342 height 9
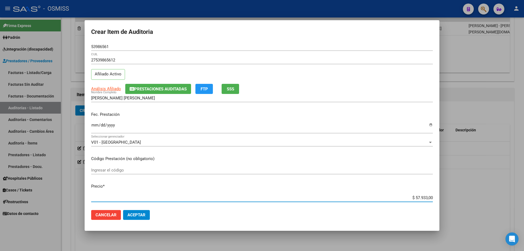
drag, startPoint x: 406, startPoint y: 198, endPoint x: 517, endPoint y: 175, distance: 113.3
click at [500, 181] on div "Crear Item de Auditoria 53986561 Nro Documento 27539865612 CUIL Afiliado Activo…" at bounding box center [262, 125] width 524 height 251
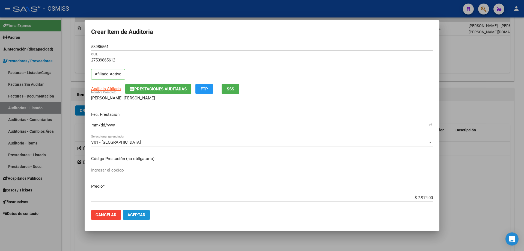
click at [139, 217] on span "Aceptar" at bounding box center [137, 215] width 18 height 5
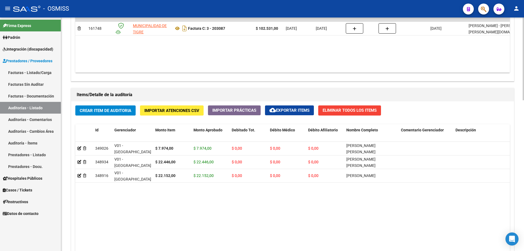
click at [197, 211] on datatable-body "349026 V01 - [PERSON_NAME] $ 7.974,00 $ 7.974,00 $ 0,00 $ 0,00 $ 0,00 [PERSON_N…" at bounding box center [292, 214] width 435 height 145
click at [110, 110] on span "Crear Item de Auditoria" at bounding box center [106, 110] width 52 height 5
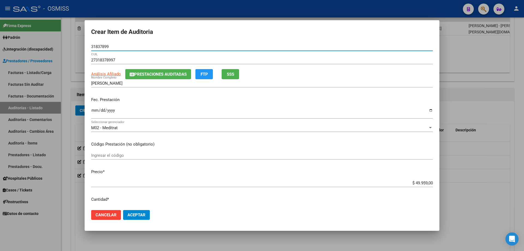
click at [95, 117] on input "Ingresar la fecha" at bounding box center [262, 112] width 342 height 9
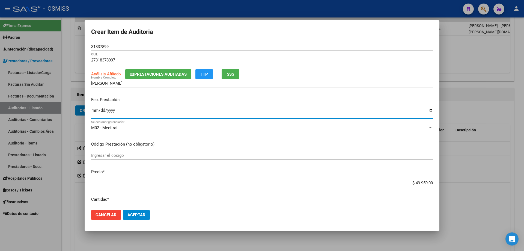
drag, startPoint x: 405, startPoint y: 182, endPoint x: 524, endPoint y: 163, distance: 120.8
click at [515, 166] on div "Crear Item de Auditoria 31837899 Nro Documento 27318378997 CUIL Análisis Afilia…" at bounding box center [262, 125] width 524 height 251
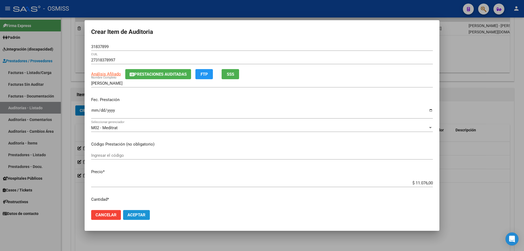
click at [148, 216] on button "Aceptar" at bounding box center [136, 215] width 27 height 10
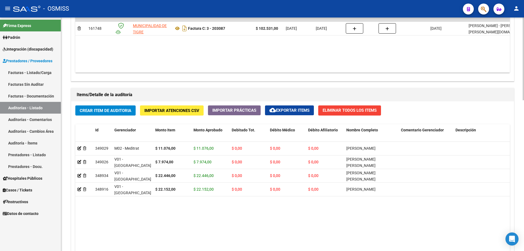
click at [174, 207] on datatable-body "349029 M02 - Meditrat $ 11.076,00 $ 11.076,00 $ 0,00 $ 0,00 $ 0,00 [PERSON_NAME…" at bounding box center [292, 214] width 435 height 145
click at [107, 112] on span "Crear Item de Auditoria" at bounding box center [106, 110] width 52 height 5
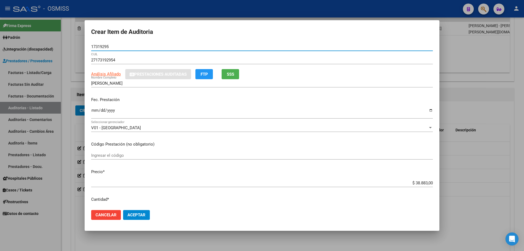
click at [100, 114] on input "Ingresar la fecha" at bounding box center [262, 112] width 342 height 9
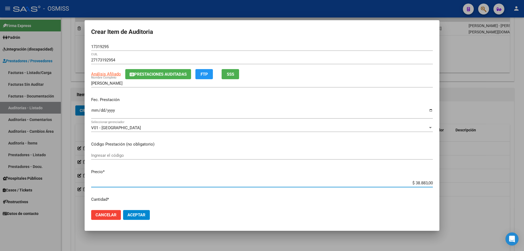
drag, startPoint x: 401, startPoint y: 183, endPoint x: 514, endPoint y: 170, distance: 113.0
click at [487, 173] on div "Crear Item de Auditoria 17319295 Nro Documento 27173192954 CUIL Análisis Afilia…" at bounding box center [262, 125] width 524 height 251
click at [133, 214] on span "Aceptar" at bounding box center [137, 215] width 18 height 5
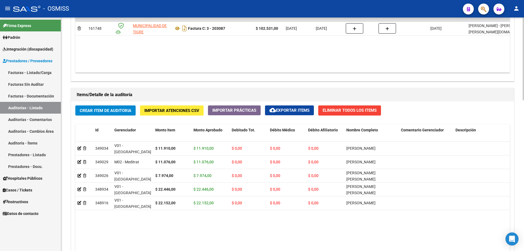
click at [345, 84] on div "Información del área Cambiar de área a esta auditoría Area * Hospitales de Auto…" at bounding box center [293, 85] width 446 height 485
click at [118, 110] on span "Crear Item de Auditoria" at bounding box center [106, 110] width 52 height 5
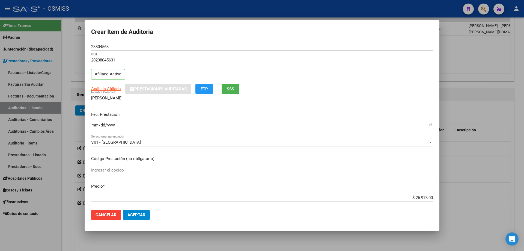
click at [97, 114] on p "Fec. Prestación" at bounding box center [262, 114] width 342 height 6
click at [95, 127] on input "Ingresar la fecha" at bounding box center [262, 127] width 342 height 9
drag, startPoint x: 401, startPoint y: 199, endPoint x: 524, endPoint y: 191, distance: 123.2
click at [524, 198] on div "Crear Item de Auditoria 23804563 Nro Documento 20238045631 CUIL Afiliado Activo…" at bounding box center [262, 125] width 524 height 251
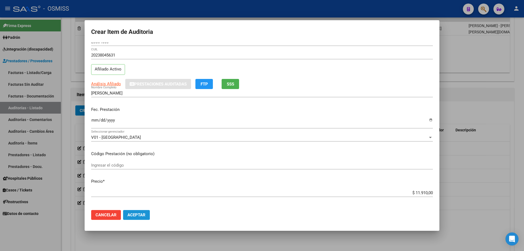
click at [138, 219] on button "Aceptar" at bounding box center [136, 215] width 27 height 10
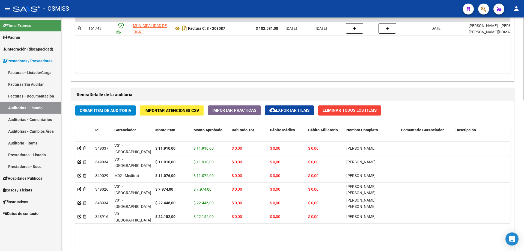
drag, startPoint x: 380, startPoint y: 79, endPoint x: 348, endPoint y: 85, distance: 32.5
click at [380, 79] on div "Agregar Comprobante cloud_download Exportar Comprobantes ID CAE Razon Social CP…" at bounding box center [292, 24] width 443 height 113
click at [113, 120] on div "Crear Item de Auditoria Importar Atenciones CSV Importar Prácticas cloud_downlo…" at bounding box center [292, 204] width 443 height 207
click at [107, 111] on span "Crear Item de Auditoria" at bounding box center [106, 110] width 52 height 5
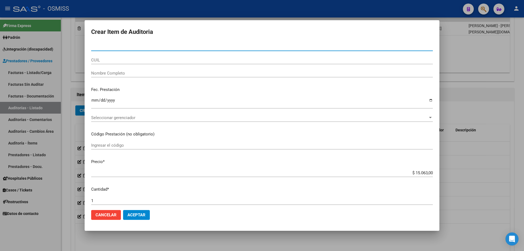
paste input "46411672"
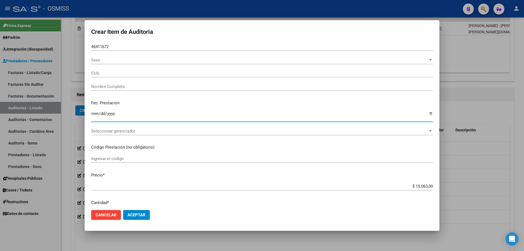
click at [95, 115] on input "Ingresar la fecha" at bounding box center [262, 115] width 342 height 9
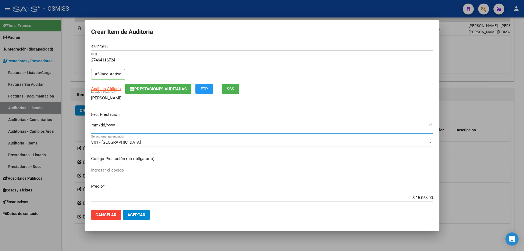
drag, startPoint x: 379, startPoint y: 197, endPoint x: 524, endPoint y: 177, distance: 146.7
click at [524, 177] on div "Crear Item de Auditoria 46411672 Nro Documento 27464116724 CUIL Afiliado Activo…" at bounding box center [262, 125] width 524 height 251
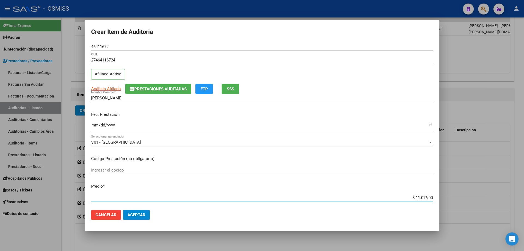
click at [130, 213] on span "Aceptar" at bounding box center [137, 215] width 18 height 5
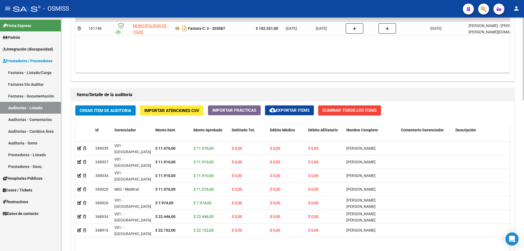
click at [335, 81] on div "Comprobantes Asociados a la Auditoría Agregar Comprobante cloud_download Export…" at bounding box center [293, 17] width 446 height 129
click at [104, 114] on button "Crear Item de Auditoria" at bounding box center [105, 110] width 60 height 10
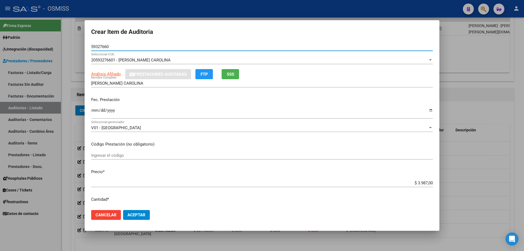
click at [93, 116] on input "Ingresar la fecha" at bounding box center [262, 112] width 342 height 9
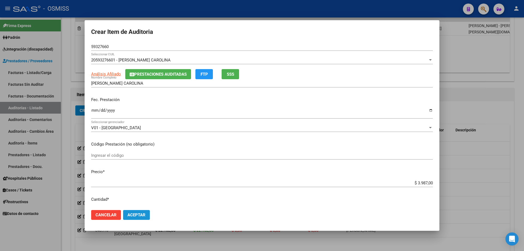
click at [135, 213] on span "Aceptar" at bounding box center [137, 215] width 18 height 5
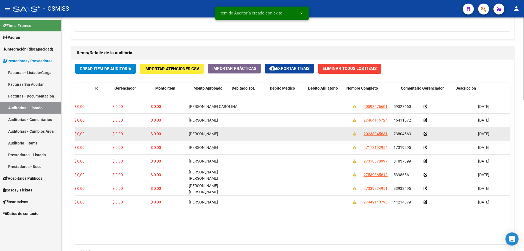
scroll to position [0, 0]
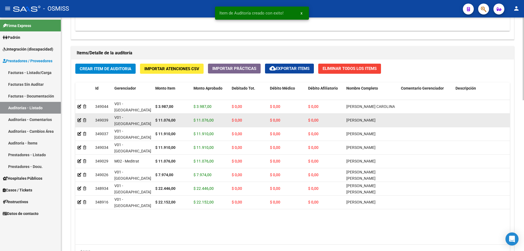
drag, startPoint x: 259, startPoint y: 130, endPoint x: 209, endPoint y: 126, distance: 50.7
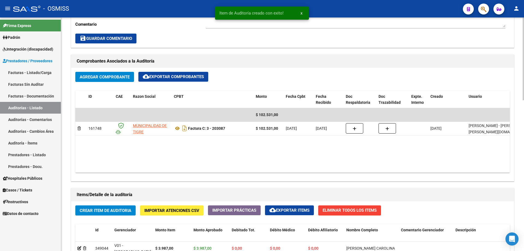
scroll to position [151, 0]
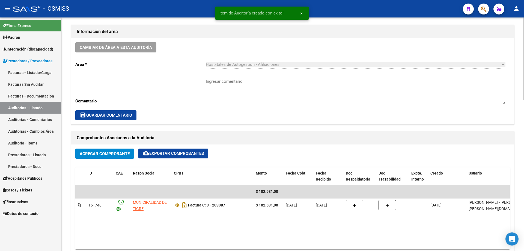
click at [138, 38] on div "Información del área" at bounding box center [292, 31] width 443 height 13
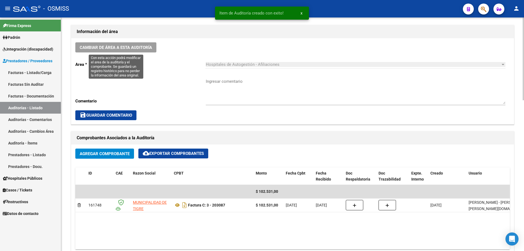
click at [137, 43] on button "Cambiar de área a esta auditoría" at bounding box center [115, 47] width 81 height 10
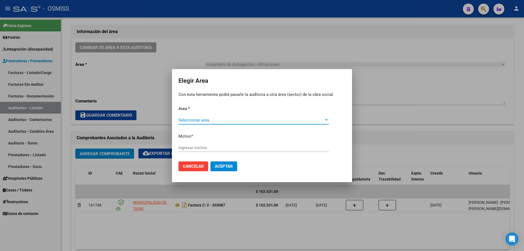
click at [219, 122] on span "Seleccionar area" at bounding box center [252, 120] width 146 height 5
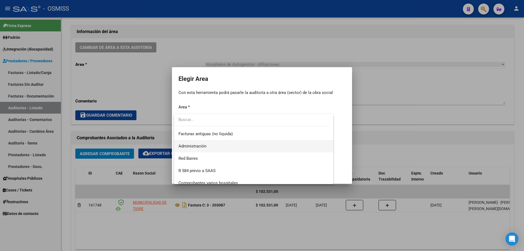
scroll to position [82, 0]
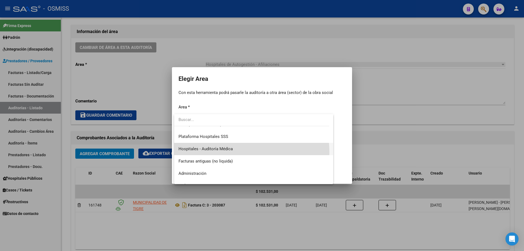
click at [222, 153] on span "Hospitales - Auditoría Médica" at bounding box center [254, 149] width 151 height 12
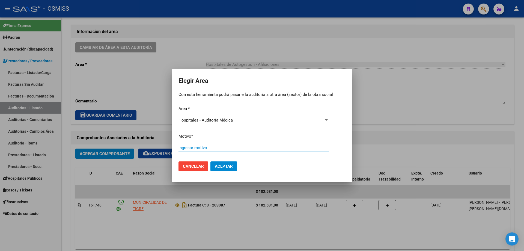
click at [220, 147] on input "Ingresar motivo" at bounding box center [254, 147] width 151 height 5
click at [226, 169] on button "Aceptar" at bounding box center [224, 166] width 27 height 10
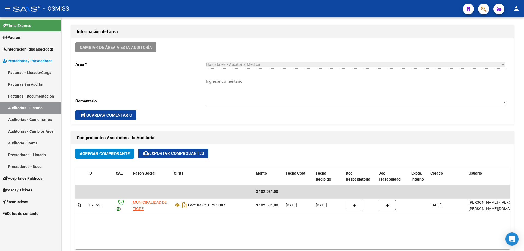
click at [23, 105] on link "Auditorías - Listado" at bounding box center [30, 108] width 61 height 12
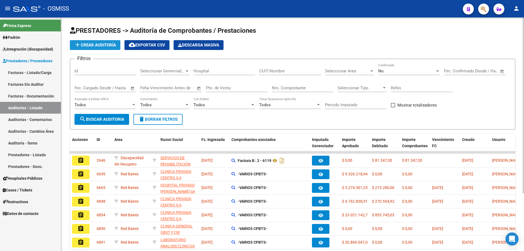
click at [88, 46] on span "add Crear Auditoría" at bounding box center [95, 45] width 42 height 5
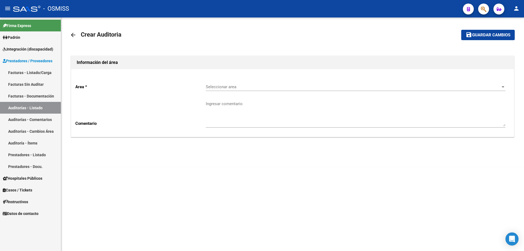
click at [255, 84] on div "Seleccionar area Seleccionar area" at bounding box center [356, 85] width 300 height 12
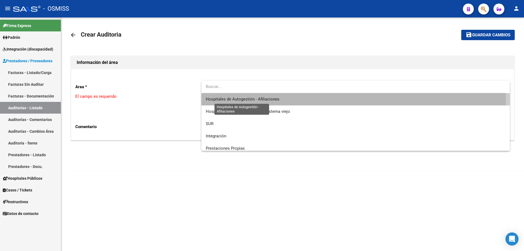
click at [261, 101] on span "Hospitales de Autogestión - Afiliaciones" at bounding box center [243, 99] width 74 height 5
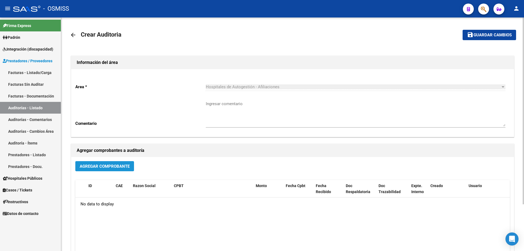
click at [120, 169] on span "Agregar Comprobante" at bounding box center [105, 166] width 50 height 5
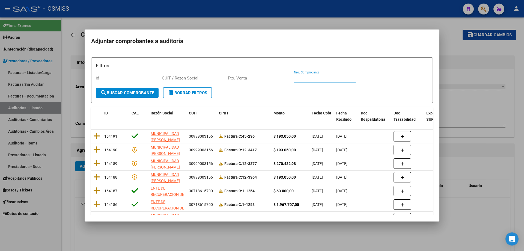
click at [310, 78] on input "Nro. Comprobante" at bounding box center [325, 78] width 62 height 5
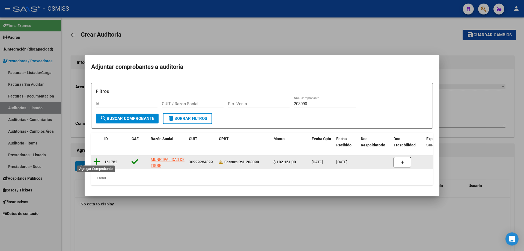
click at [97, 161] on icon at bounding box center [96, 162] width 7 height 8
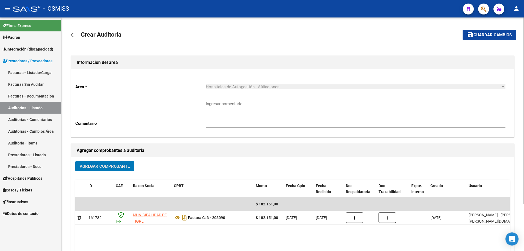
click at [481, 32] on button "save Guardar cambios" at bounding box center [490, 35] width 54 height 10
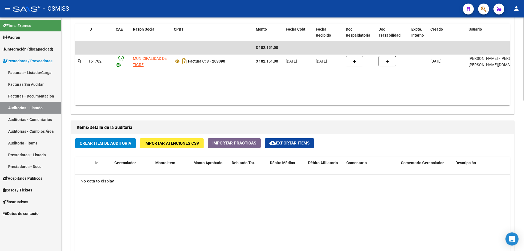
scroll to position [300, 0]
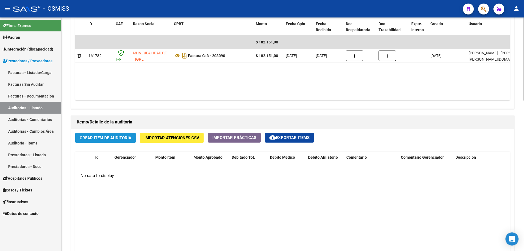
click at [125, 141] on button "Crear Item de Auditoria" at bounding box center [105, 138] width 60 height 10
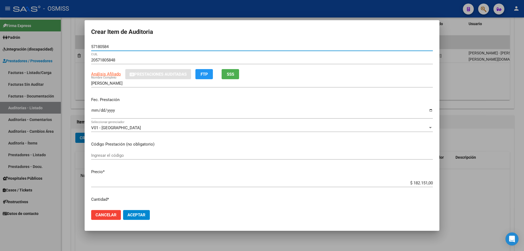
click at [94, 103] on p "Fec. Prestación" at bounding box center [262, 100] width 342 height 6
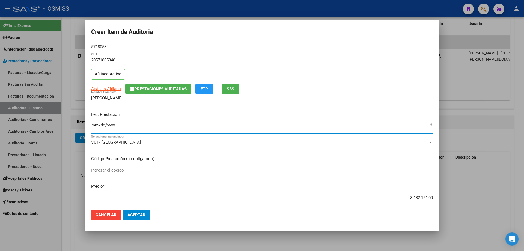
click at [96, 127] on input "Ingresar la fecha" at bounding box center [262, 127] width 342 height 9
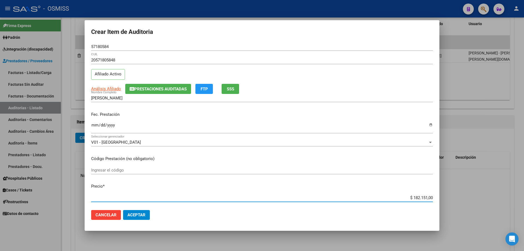
drag, startPoint x: 390, startPoint y: 197, endPoint x: 456, endPoint y: 196, distance: 66.1
click at [464, 196] on div "Crear Item de Auditoria 57180584 Nro Documento 20571805848 CUIL Afiliado Activo…" at bounding box center [262, 125] width 524 height 251
click at [146, 214] on button "Aceptar" at bounding box center [136, 215] width 27 height 10
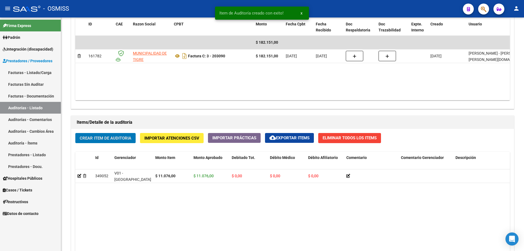
scroll to position [301, 0]
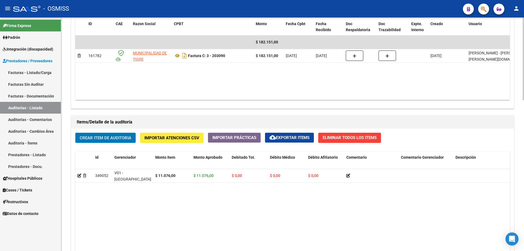
click at [114, 132] on div "Crear Item de Auditoria Importar Atenciones CSV Importar Prácticas cloud_downlo…" at bounding box center [292, 232] width 443 height 207
click at [114, 134] on button "Crear Item de Auditoria" at bounding box center [105, 138] width 60 height 10
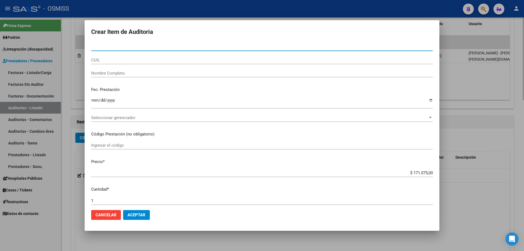
paste input "58067186"
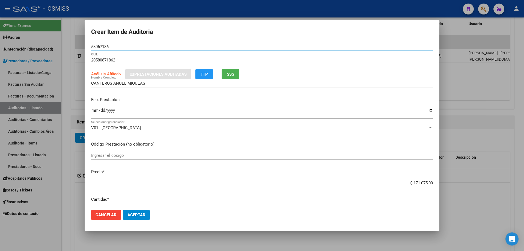
click at [94, 111] on input "Ingresar la fecha" at bounding box center [262, 112] width 342 height 9
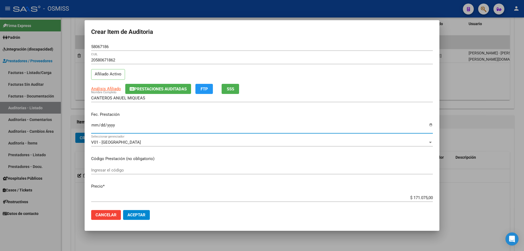
drag, startPoint x: 389, startPoint y: 197, endPoint x: 524, endPoint y: 179, distance: 136.4
click at [523, 179] on div "Crear Item de Auditoria 58067186 Nro Documento 20580671862 CUIL Afiliado Activo…" at bounding box center [262, 125] width 524 height 251
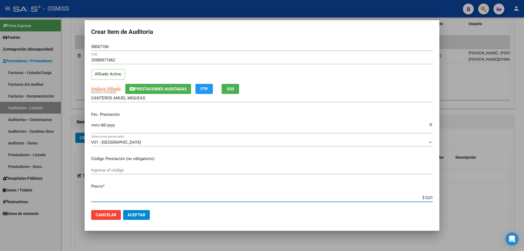
click at [396, 200] on input "$ 0,01" at bounding box center [262, 197] width 342 height 5
drag, startPoint x: 397, startPoint y: 197, endPoint x: 465, endPoint y: 196, distance: 68.0
click at [465, 196] on div "Crear Item de Auditoria 58067186 Nro Documento 20580671862 CUIL Afiliado Activo…" at bounding box center [262, 125] width 524 height 251
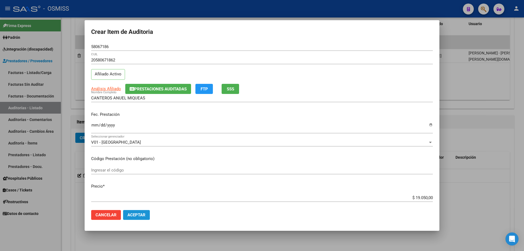
click at [136, 215] on span "Aceptar" at bounding box center [137, 215] width 18 height 5
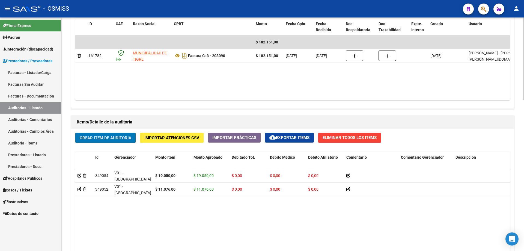
drag, startPoint x: 97, startPoint y: 129, endPoint x: 97, endPoint y: 135, distance: 6.3
click at [97, 130] on div "Crear Item de Auditoria Importar Atenciones CSV Importar Prácticas cloud_downlo…" at bounding box center [292, 232] width 443 height 207
click at [97, 135] on span "Crear Item de Auditoria" at bounding box center [106, 137] width 52 height 5
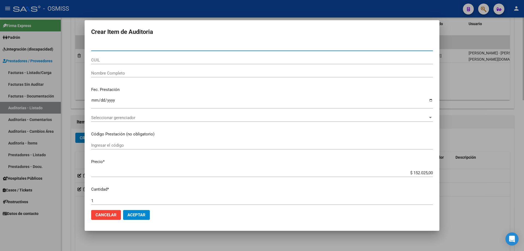
paste input "53605274"
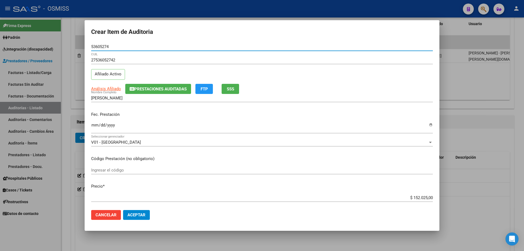
click at [95, 125] on input "Ingresar la fecha" at bounding box center [262, 127] width 342 height 9
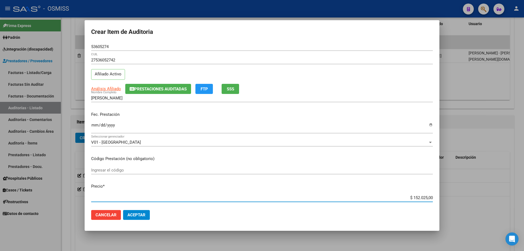
drag, startPoint x: 403, startPoint y: 197, endPoint x: 524, endPoint y: 174, distance: 123.0
click at [524, 174] on div "Crear Item de Auditoria 53605274 Nro Documento 27536052742 CUIL Afiliado Activo…" at bounding box center [262, 125] width 524 height 251
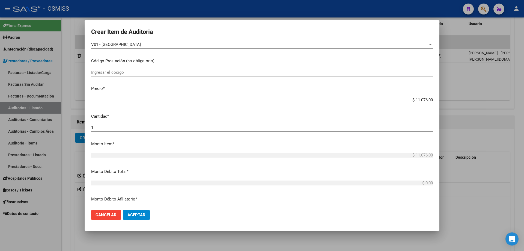
scroll to position [109, 0]
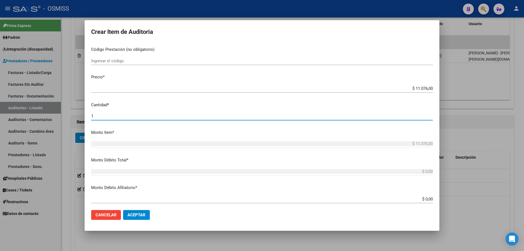
drag, startPoint x: 108, startPoint y: 114, endPoint x: 49, endPoint y: 117, distance: 59.6
click at [49, 117] on div "Crear Item de Auditoria 53605274 Nro Documento 27536052742 CUIL Afiliado Activo…" at bounding box center [262, 125] width 524 height 251
click at [143, 215] on span "Aceptar" at bounding box center [137, 215] width 18 height 5
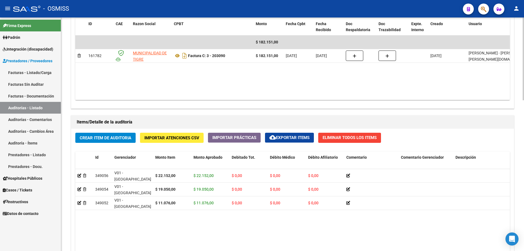
click at [155, 222] on datatable-body "349056 V01 - [PERSON_NAME] $ 22.152,00 $ 22.152,00 $ 0,00 $ 0,00 $ 0,00 2753605…" at bounding box center [292, 241] width 435 height 145
click at [101, 137] on span "Crear Item de Auditoria" at bounding box center [106, 137] width 52 height 5
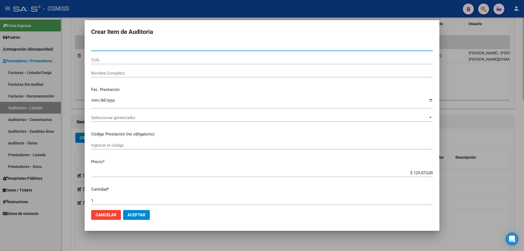
paste input "36080709"
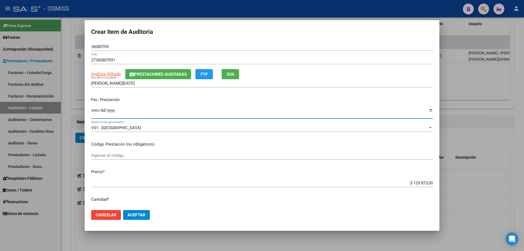
click at [95, 111] on input "Ingresar la fecha" at bounding box center [262, 112] width 342 height 9
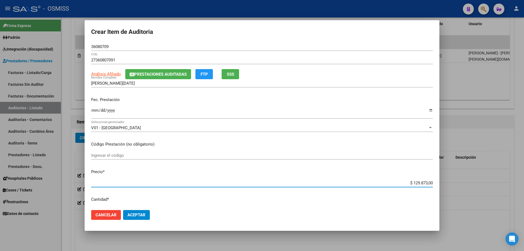
drag, startPoint x: 396, startPoint y: 181, endPoint x: 524, endPoint y: 152, distance: 131.5
click at [524, 156] on div "Crear Item de Auditoria 36080709 Nro Documento 27360807091 CUIL Análisis Afilia…" at bounding box center [262, 125] width 524 height 251
click at [136, 214] on span "Aceptar" at bounding box center [137, 215] width 18 height 5
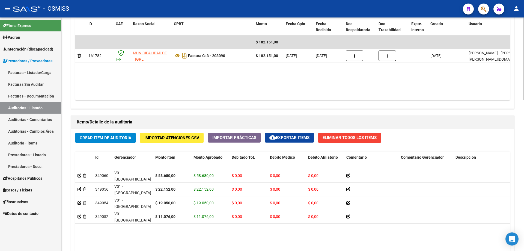
click at [387, 101] on div "Agregar Comprobante cloud_download Exportar Comprobantes ID CAE Razon Social CP…" at bounding box center [292, 51] width 443 height 113
click at [107, 135] on span "Crear Item de Auditoria" at bounding box center [106, 137] width 52 height 5
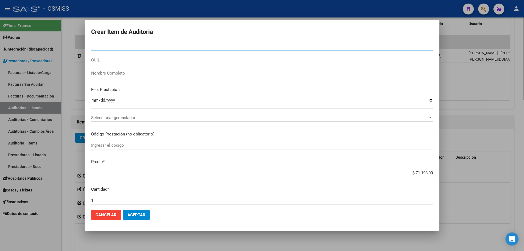
paste input "42879855"
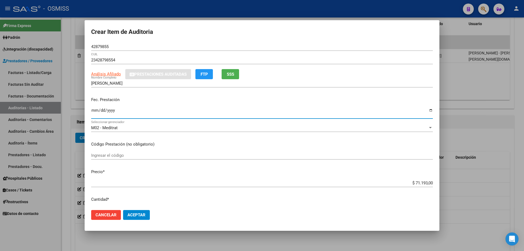
drag, startPoint x: 97, startPoint y: 116, endPoint x: 93, endPoint y: 116, distance: 4.4
click at [95, 116] on input "Ingresar la fecha" at bounding box center [262, 112] width 342 height 9
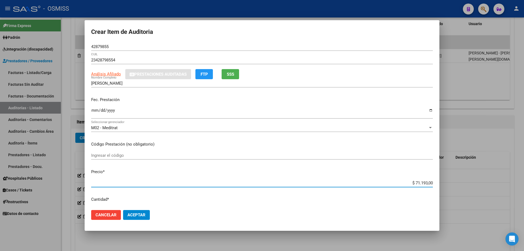
drag, startPoint x: 399, startPoint y: 184, endPoint x: 461, endPoint y: 185, distance: 62.3
click at [461, 185] on div "Crear Item de Auditoria 42879855 Nro Documento 23428798554 CUIL Análisis Afilia…" at bounding box center [262, 125] width 524 height 251
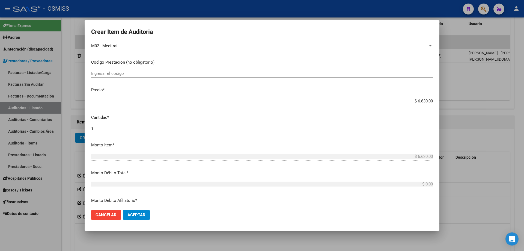
drag, startPoint x: 121, startPoint y: 129, endPoint x: 0, endPoint y: 119, distance: 121.2
click at [0, 119] on div "Crear Item de Auditoria 42879855 Nro Documento 23428798554 CUIL Análisis Afilia…" at bounding box center [262, 125] width 524 height 251
click at [135, 212] on button "Aceptar" at bounding box center [136, 215] width 27 height 10
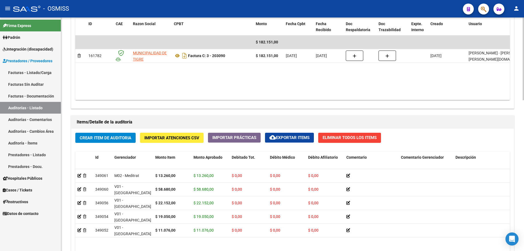
click at [359, 113] on div "Información del área Cambiar de área a esta auditoría Area * Hospitales de Auto…" at bounding box center [293, 112] width 446 height 485
click at [111, 140] on span "Crear Item de Auditoria" at bounding box center [106, 137] width 52 height 5
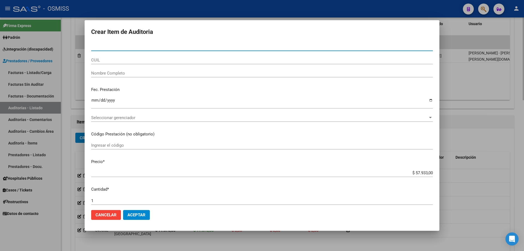
paste input "54068793"
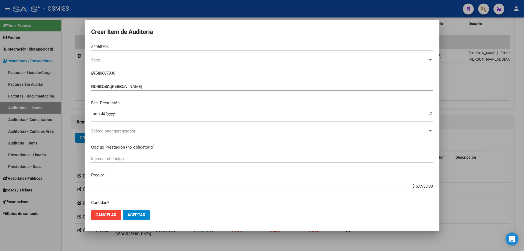
click at [92, 122] on div "Ingresar la fecha" at bounding box center [262, 118] width 342 height 17
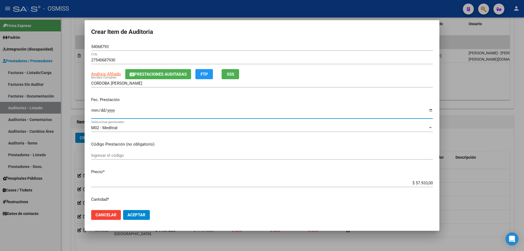
click at [95, 112] on input "Ingresar la fecha" at bounding box center [262, 112] width 342 height 9
drag, startPoint x: 393, startPoint y: 186, endPoint x: 403, endPoint y: 185, distance: 9.8
click at [403, 185] on div "$ 57.933,00 Ingresar el precio" at bounding box center [262, 183] width 342 height 8
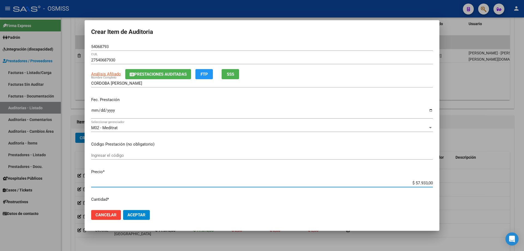
drag, startPoint x: 396, startPoint y: 185, endPoint x: 456, endPoint y: 179, distance: 60.5
click at [456, 179] on div "Crear Item de Auditoria 54068793 Nro Documento 27540687930 CUIL Análisis Afilia…" at bounding box center [262, 125] width 524 height 251
click at [404, 187] on div "$ 0,01 Ingresar el precio" at bounding box center [262, 183] width 342 height 8
drag, startPoint x: 404, startPoint y: 184, endPoint x: 445, endPoint y: 181, distance: 40.8
click at [445, 181] on div "Crear Item de Auditoria 54068793 Nro Documento 27540687930 CUIL Análisis Afilia…" at bounding box center [262, 125] width 524 height 251
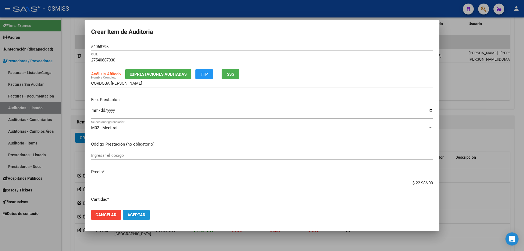
click at [135, 216] on span "Aceptar" at bounding box center [137, 215] width 18 height 5
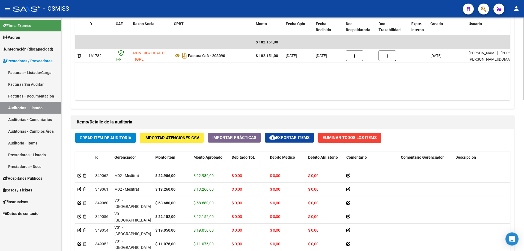
click at [347, 77] on datatable-body "$ 182.151,00 161782 MUNICIPALIDAD DE TIGRE Factura C: 3 - 203090 $ 182.151,00 […" at bounding box center [292, 68] width 435 height 64
click at [101, 140] on span "Crear Item de Auditoria" at bounding box center [106, 137] width 52 height 5
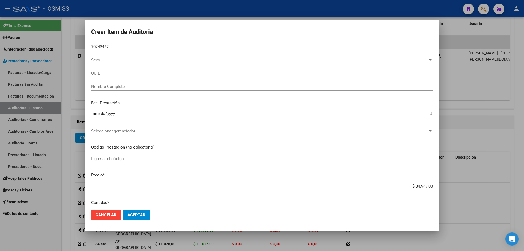
click at [99, 124] on div "Ingresar la fecha" at bounding box center [262, 118] width 342 height 17
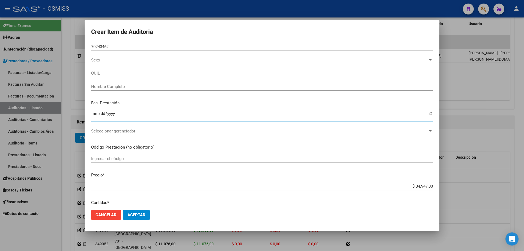
click at [95, 117] on input "Ingresar la fecha" at bounding box center [262, 115] width 342 height 9
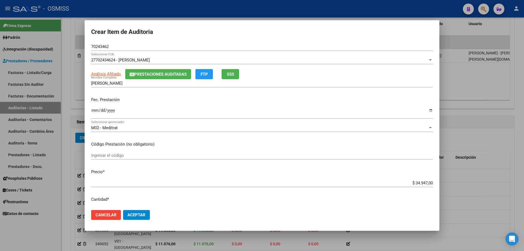
click at [403, 179] on mat-dialog-content "70243462 Nro Documento 27702434624 - [PERSON_NAME] Seleccionar CUIL Análisis Af…" at bounding box center [262, 124] width 355 height 163
drag, startPoint x: 402, startPoint y: 184, endPoint x: 524, endPoint y: 177, distance: 122.6
click at [524, 181] on div "Crear Item de Auditoria 70243462 Nro Documento 27702434624 - [PERSON_NAME] Sele…" at bounding box center [262, 125] width 524 height 251
click at [132, 211] on button "Aceptar" at bounding box center [136, 215] width 27 height 10
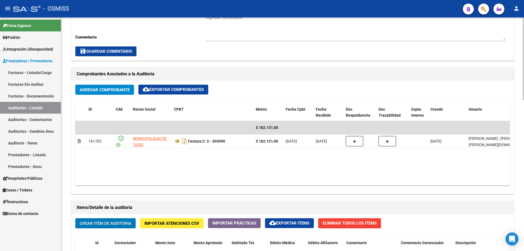
scroll to position [219, 0]
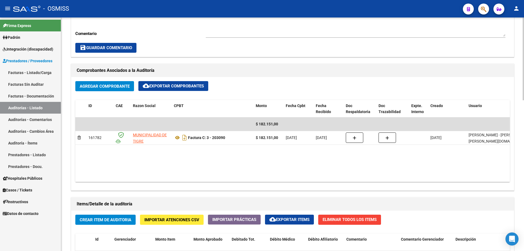
click at [378, 159] on datatable-body "$ 182.151,00 161782 MUNICIPALIDAD DE TIGRE Factura C: 3 - 203090 $ 182.151,00 […" at bounding box center [292, 149] width 435 height 64
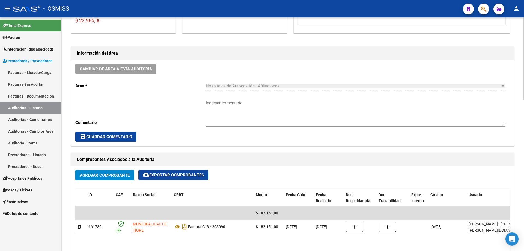
scroll to position [137, 0]
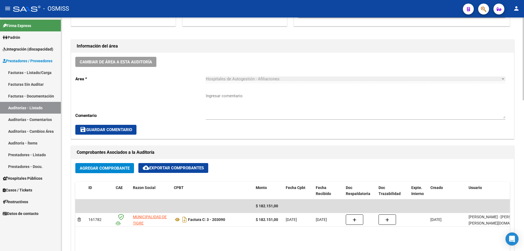
drag, startPoint x: 341, startPoint y: 122, endPoint x: 285, endPoint y: 151, distance: 62.8
click at [341, 122] on div "Ingresar comentario" at bounding box center [356, 106] width 300 height 37
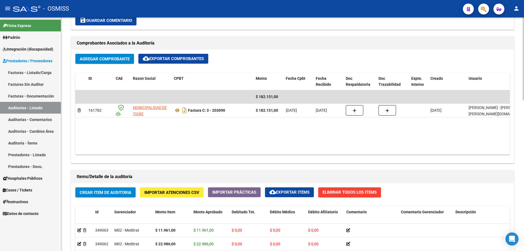
click at [108, 195] on button "Crear Item de Auditoria" at bounding box center [105, 192] width 60 height 10
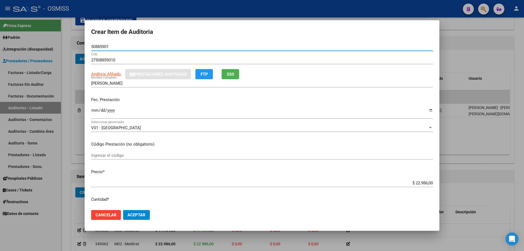
click at [93, 112] on input "Ingresar la fecha" at bounding box center [262, 112] width 342 height 9
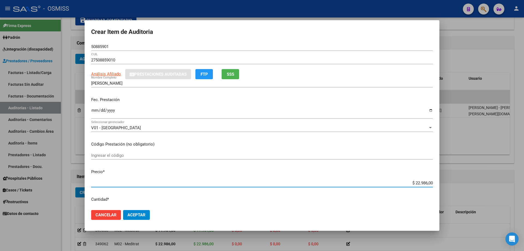
drag, startPoint x: 395, startPoint y: 183, endPoint x: 512, endPoint y: 165, distance: 118.5
click at [512, 165] on div "Crear Item de Auditoria 50885901 Nro Documento 27508859010 CUIL Análisis Afilia…" at bounding box center [262, 125] width 524 height 251
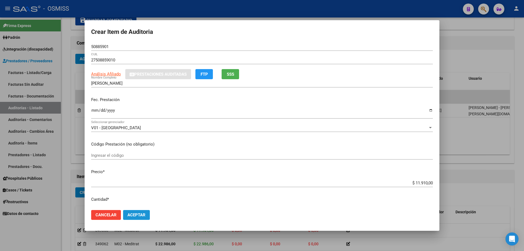
click at [144, 213] on span "Aceptar" at bounding box center [137, 215] width 18 height 5
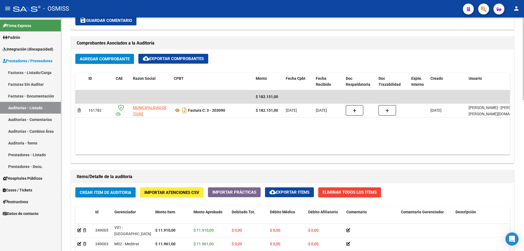
click at [322, 142] on datatable-body "$ 182.151,00 161782 MUNICIPALIDAD DE TIGRE Factura C: 3 - 203090 $ 182.151,00 […" at bounding box center [292, 122] width 435 height 64
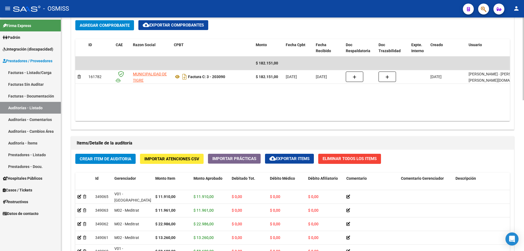
scroll to position [301, 0]
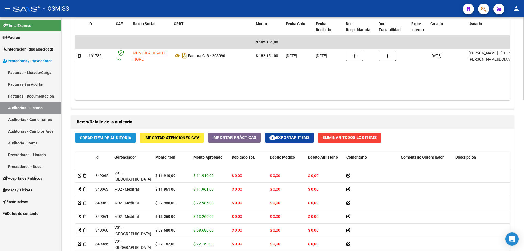
click at [114, 135] on span "Crear Item de Auditoria" at bounding box center [106, 137] width 52 height 5
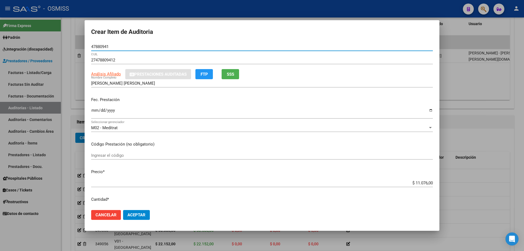
click at [93, 107] on div "Fec. Prestación Ingresar la fecha" at bounding box center [262, 108] width 342 height 31
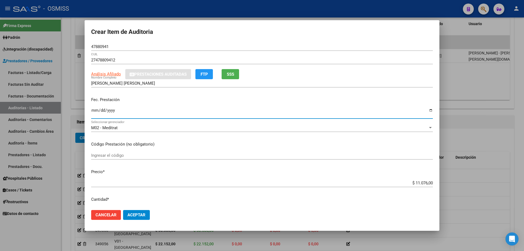
click at [94, 112] on input "Ingresar la fecha" at bounding box center [262, 112] width 342 height 9
click at [138, 213] on span "Aceptar" at bounding box center [137, 215] width 18 height 5
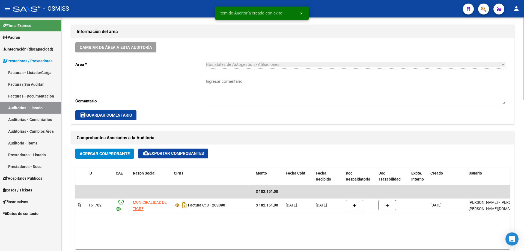
scroll to position [69, 0]
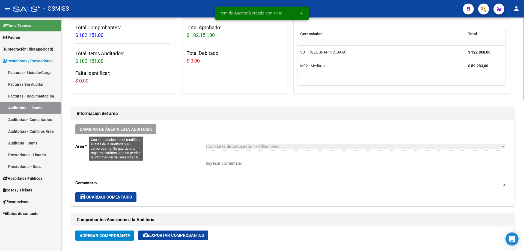
click at [130, 127] on span "Cambiar de área a esta auditoría" at bounding box center [116, 129] width 72 height 5
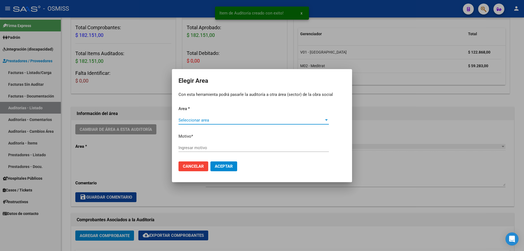
click at [200, 123] on div "Seleccionar area Seleccionar area" at bounding box center [254, 122] width 151 height 13
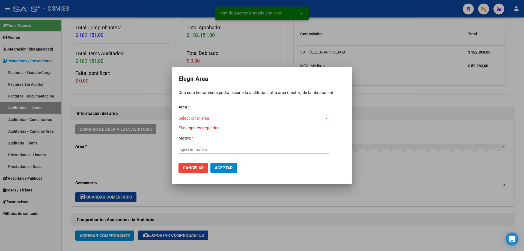
click at [204, 114] on div "Area * Seleccionar area Seleccionar area El campo es requerido Motivo * Ingresa…" at bounding box center [262, 131] width 167 height 55
click at [204, 119] on span "Seleccionar area" at bounding box center [252, 118] width 146 height 5
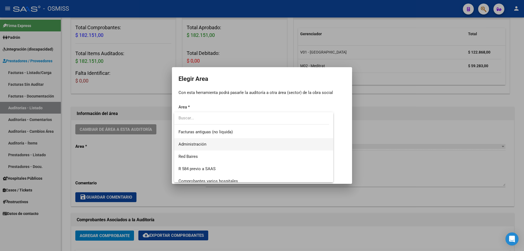
scroll to position [82, 0]
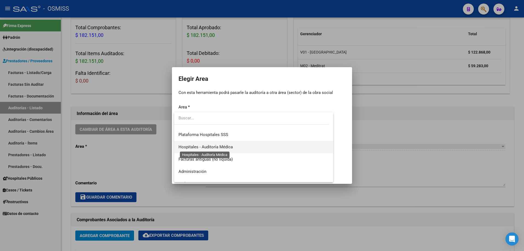
click at [223, 149] on span "Hospitales - Auditoría Médica" at bounding box center [206, 147] width 54 height 5
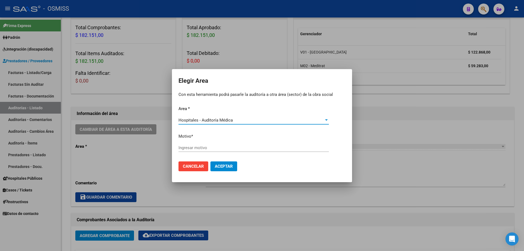
click at [218, 148] on input "Ingresar motivo" at bounding box center [254, 147] width 151 height 5
click at [222, 162] on button "Aceptar" at bounding box center [224, 166] width 27 height 10
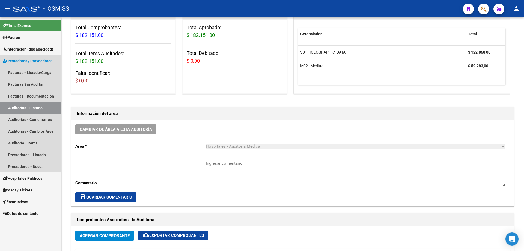
click at [36, 110] on link "Auditorías - Listado" at bounding box center [30, 108] width 61 height 12
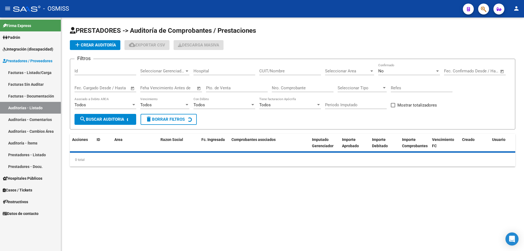
click at [96, 44] on span "add Crear Auditoría" at bounding box center [95, 45] width 42 height 5
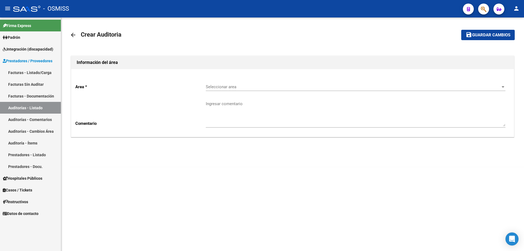
click at [278, 87] on span "Seleccionar area" at bounding box center [353, 86] width 295 height 5
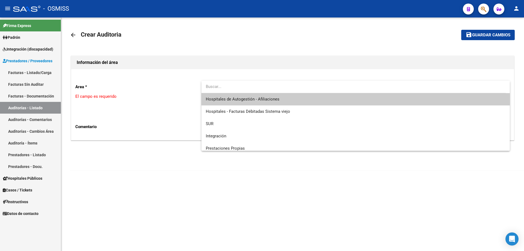
click at [272, 104] on span "Hospitales de Autogestión - Afiliaciones" at bounding box center [356, 99] width 300 height 12
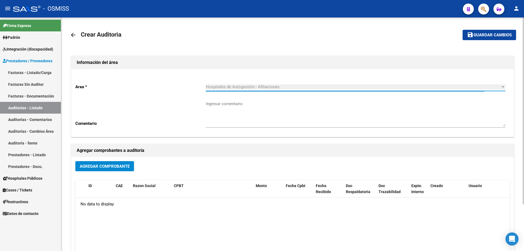
click at [119, 169] on button "Agregar Comprobante" at bounding box center [104, 166] width 59 height 10
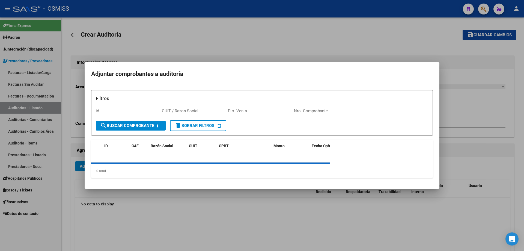
click at [314, 105] on div "Filtros id CUIT / Razon Social Pto. Venta Nro. Comprobante search Buscar Compro…" at bounding box center [262, 134] width 342 height 88
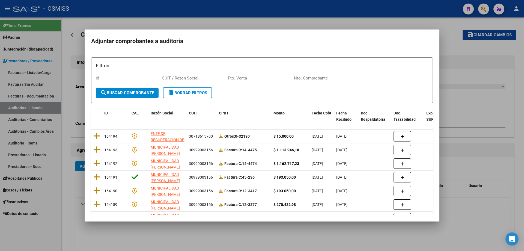
click at [309, 77] on input "Nro. Comprobante" at bounding box center [325, 78] width 62 height 5
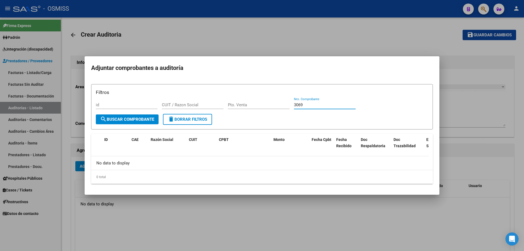
drag, startPoint x: 309, startPoint y: 106, endPoint x: 226, endPoint y: 104, distance: 83.9
click at [226, 104] on div "Filtros id CUIT / Razon Social Pto. Venta 3069 Nro. Comprobante" at bounding box center [262, 101] width 333 height 25
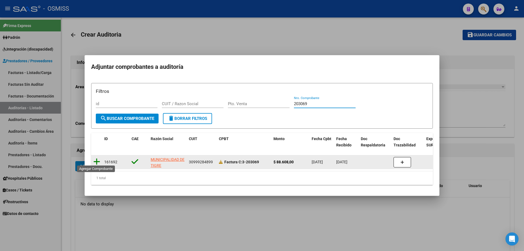
click at [95, 159] on icon at bounding box center [96, 162] width 7 height 8
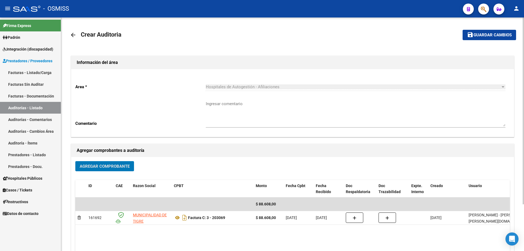
click at [471, 33] on mat-icon "save" at bounding box center [470, 34] width 7 height 7
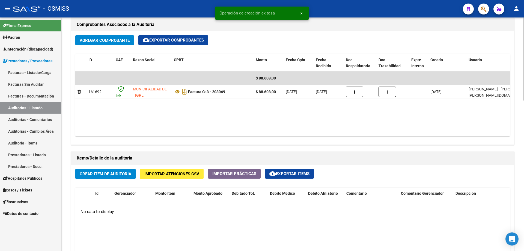
scroll to position [273, 0]
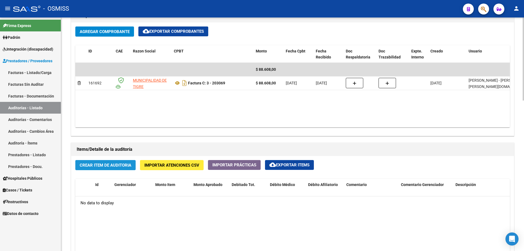
click at [130, 164] on span "Crear Item de Auditoria" at bounding box center [106, 165] width 52 height 5
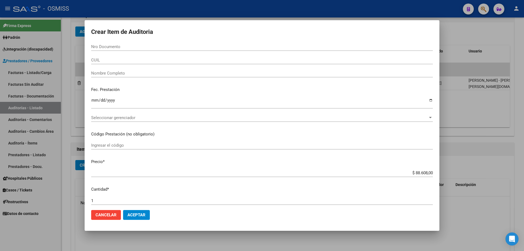
click at [352, 100] on input "Ingresar la fecha" at bounding box center [262, 102] width 342 height 9
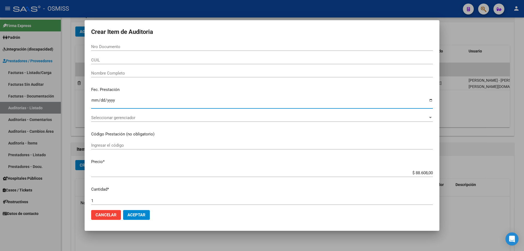
click at [96, 46] on input "Nro Documento" at bounding box center [262, 46] width 342 height 5
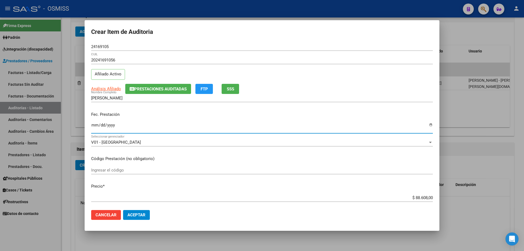
click at [95, 126] on input "Ingresar la fecha" at bounding box center [262, 127] width 342 height 9
drag, startPoint x: 393, startPoint y: 197, endPoint x: 524, endPoint y: 159, distance: 136.8
click at [524, 186] on div "Crear Item de Auditoria 24169105 Nro Documento 20241691056 CUIL Afiliado Activo…" at bounding box center [262, 125] width 524 height 251
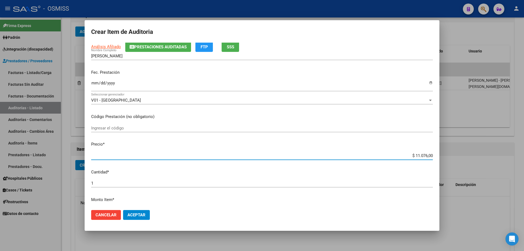
scroll to position [109, 0]
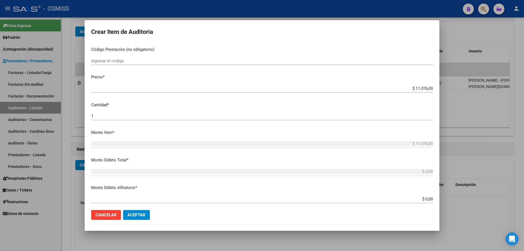
click at [103, 111] on mat-dialog-content "24169105 Nro Documento 20241691056 CUIL Afiliado Activo Análisis Afiliado Prest…" at bounding box center [262, 124] width 355 height 163
drag, startPoint x: 103, startPoint y: 114, endPoint x: 89, endPoint y: 116, distance: 14.0
click at [89, 116] on mat-dialog-content "24169105 Nro Documento 20241691056 CUIL Afiliado Activo Análisis Afiliado Prest…" at bounding box center [262, 124] width 355 height 163
click at [132, 214] on span "Aceptar" at bounding box center [137, 215] width 18 height 5
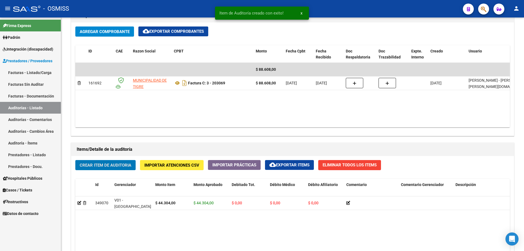
scroll to position [273, 0]
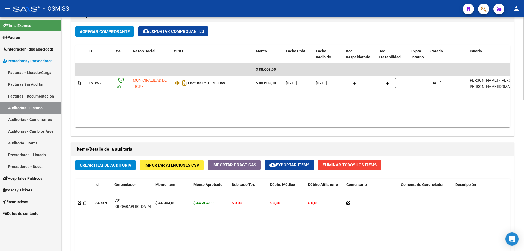
click at [348, 115] on datatable-body "$ 88.608,00 161692 MUNICIPALIDAD DE TIGRE Factura C: 3 - 203069 $ 88.608,00 [DA…" at bounding box center [292, 95] width 435 height 64
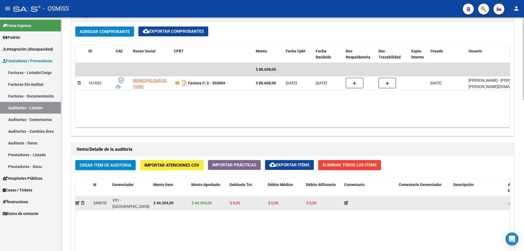
drag, startPoint x: 193, startPoint y: 205, endPoint x: 201, endPoint y: 205, distance: 7.9
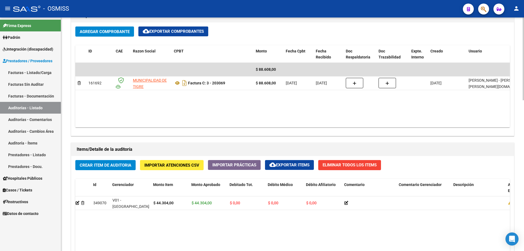
scroll to position [0, 2]
click at [340, 104] on datatable-body "$ 88.608,00 161692 MUNICIPALIDAD DE TIGRE Factura C: 3 - 203069 $ 88.608,00 [DA…" at bounding box center [292, 95] width 435 height 64
click at [96, 165] on span "Crear Item de Auditoria" at bounding box center [106, 165] width 52 height 5
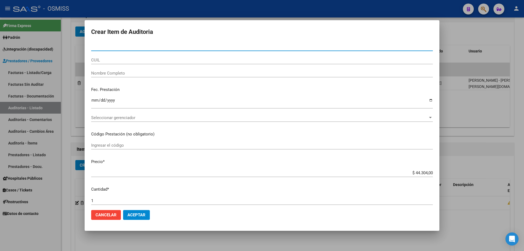
paste input "59004416"
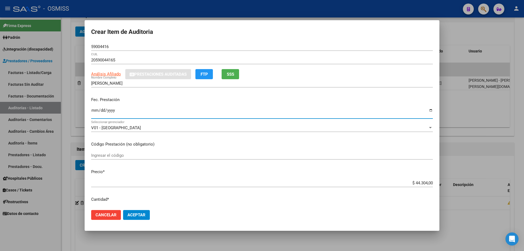
click at [91, 116] on input "Ingresar la fecha" at bounding box center [262, 112] width 342 height 9
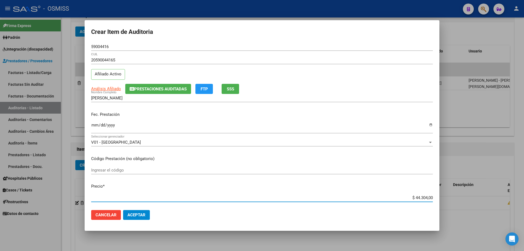
drag, startPoint x: 388, startPoint y: 199, endPoint x: 522, endPoint y: 176, distance: 136.1
click at [524, 178] on div "Crear Item de Auditoria 59004416 Nro Documento 20590044165 CUIL Afiliado Activo…" at bounding box center [262, 125] width 524 height 251
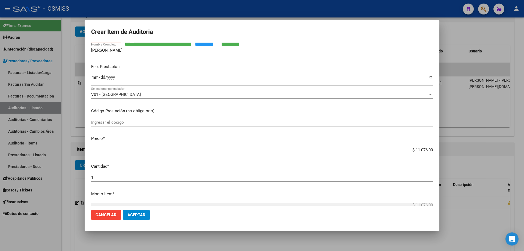
scroll to position [109, 0]
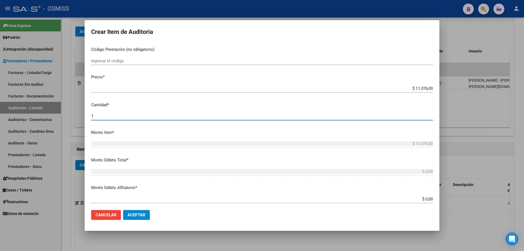
drag, startPoint x: 111, startPoint y: 117, endPoint x: 64, endPoint y: 116, distance: 47.0
click at [64, 116] on div "Crear Item de Auditoria 59004416 Nro Documento 20590044165 CUIL Afiliado Activo…" at bounding box center [262, 125] width 524 height 251
click at [123, 210] on button "Aceptar" at bounding box center [136, 215] width 27 height 10
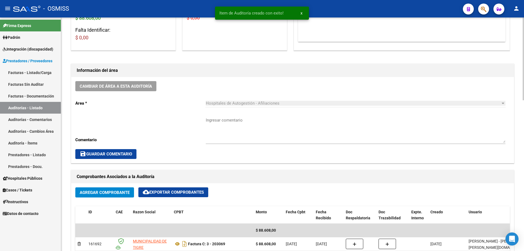
scroll to position [110, 0]
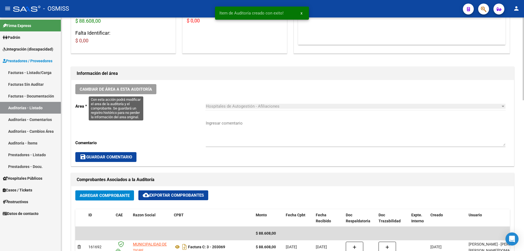
click at [131, 90] on span "Cambiar de área a esta auditoría" at bounding box center [116, 89] width 72 height 5
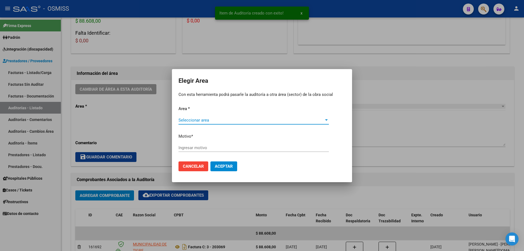
click at [238, 103] on mat-dialog-content "Area * Seleccionar area Seleccionar area Motivo * Ingresar motivo Cancelar Acep…" at bounding box center [262, 139] width 180 height 74
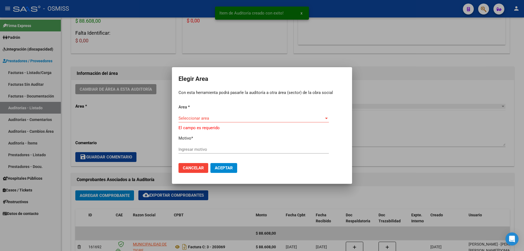
click at [246, 121] on span "Seleccionar area" at bounding box center [252, 118] width 146 height 5
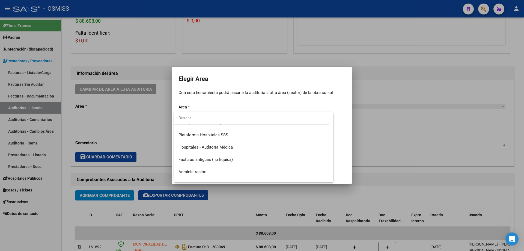
scroll to position [82, 0]
click at [236, 145] on span "Hospitales - Auditoría Médica" at bounding box center [254, 147] width 151 height 12
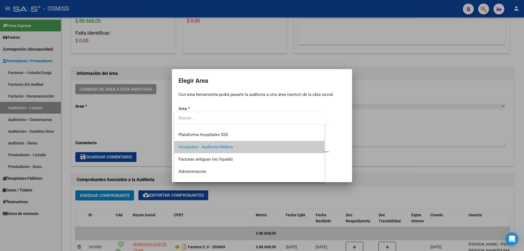
click at [236, 145] on input "Ingresar motivo" at bounding box center [254, 147] width 151 height 5
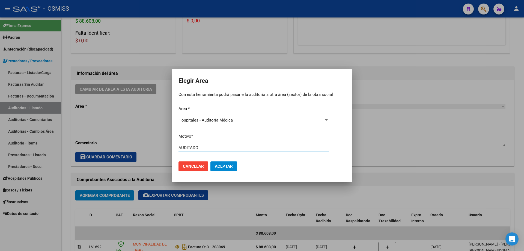
click at [219, 163] on button "Aceptar" at bounding box center [224, 166] width 27 height 10
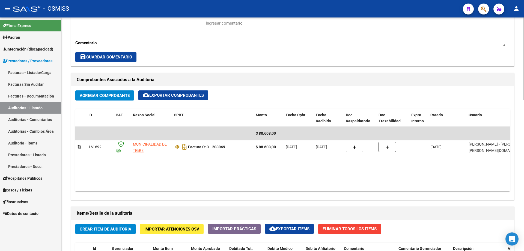
scroll to position [219, 0]
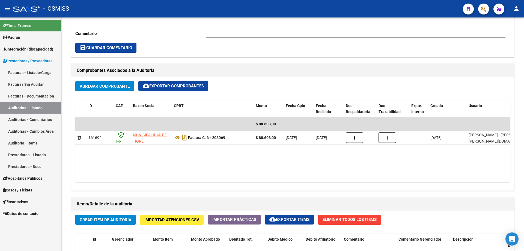
click at [56, 110] on link "Auditorías - Listado" at bounding box center [30, 108] width 61 height 12
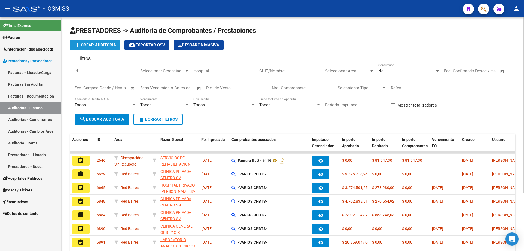
click at [94, 47] on span "add Crear Auditoría" at bounding box center [95, 45] width 42 height 5
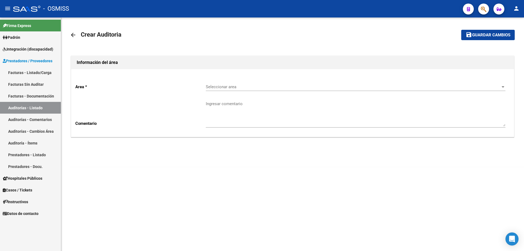
click at [246, 85] on span "Seleccionar area" at bounding box center [353, 86] width 295 height 5
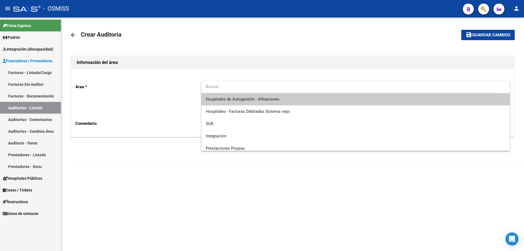
click at [240, 93] on input "dropdown search" at bounding box center [352, 87] width 300 height 12
click at [224, 100] on span "Hospitales de Autogestión - Afiliaciones" at bounding box center [243, 99] width 74 height 5
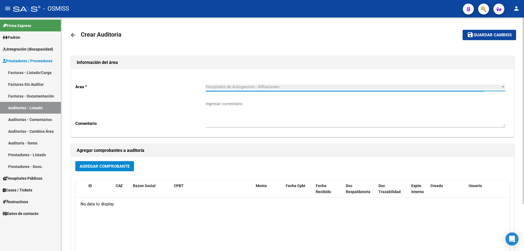
click at [105, 162] on button "Agregar Comprobante" at bounding box center [104, 166] width 59 height 10
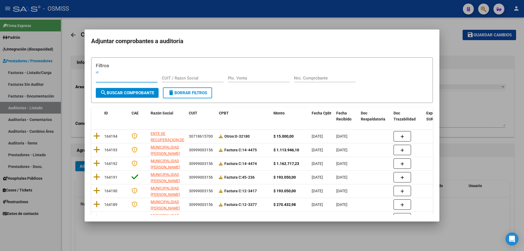
click at [322, 80] on input "Nro. Comprobante" at bounding box center [325, 78] width 62 height 5
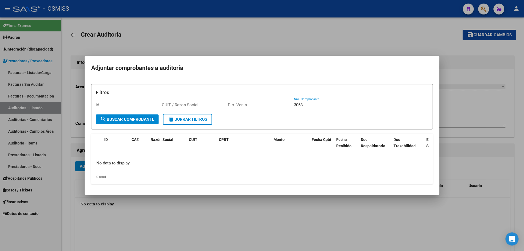
drag, startPoint x: 315, startPoint y: 106, endPoint x: 268, endPoint y: 102, distance: 46.6
click at [268, 102] on div "Filtros id CUIT / Razon Social Pto. Venta 3068 Nro. Comprobante" at bounding box center [262, 101] width 333 height 25
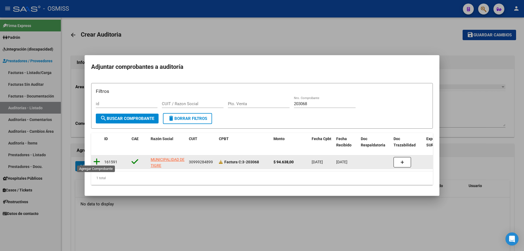
click at [99, 160] on icon at bounding box center [96, 162] width 7 height 8
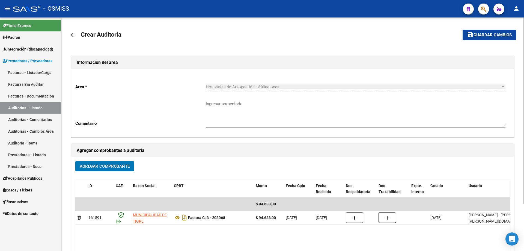
click at [483, 36] on span "Guardar cambios" at bounding box center [493, 35] width 38 height 5
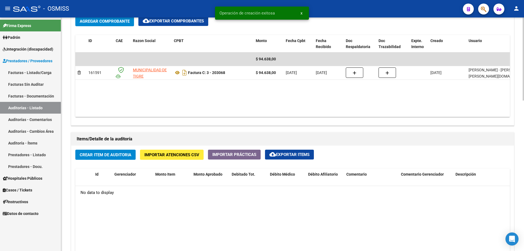
scroll to position [382, 0]
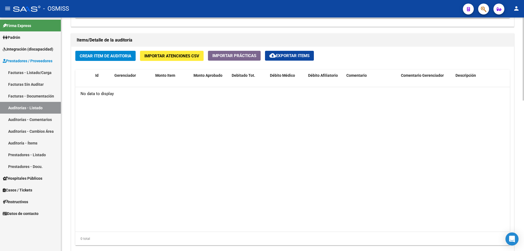
click at [340, 117] on datatable-body "No data to display" at bounding box center [292, 159] width 435 height 145
click at [113, 50] on div "Crear Item de Auditoria Importar Atenciones CSV Importar Prácticas cloud_downlo…" at bounding box center [292, 150] width 443 height 207
click at [112, 52] on button "Crear Item de Auditoria" at bounding box center [105, 56] width 60 height 10
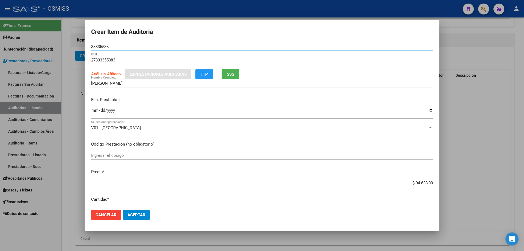
click at [95, 120] on div "Ingresar la fecha" at bounding box center [262, 115] width 342 height 17
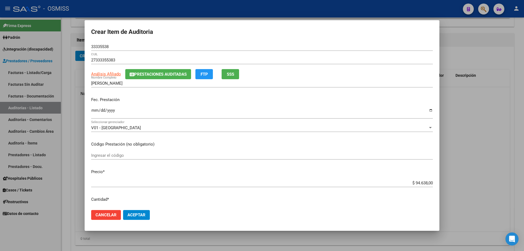
click at [96, 110] on input "Ingresar la fecha" at bounding box center [262, 112] width 342 height 9
click at [390, 186] on div "$ 94.638,00 Ingresar el precio" at bounding box center [262, 183] width 342 height 8
drag, startPoint x: 390, startPoint y: 183, endPoint x: 479, endPoint y: 184, distance: 89.1
click at [479, 184] on div "Crear Item de Auditoria 33335538 Nro Documento 27333355383 CUIL Análisis Afilia…" at bounding box center [262, 125] width 524 height 251
drag, startPoint x: 402, startPoint y: 184, endPoint x: 453, endPoint y: 186, distance: 52.0
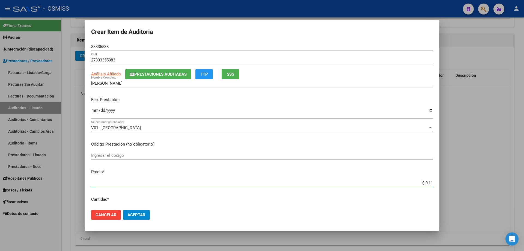
click at [463, 188] on div "Crear Item de Auditoria 33335538 Nro Documento 27333355383 CUIL Análisis Afilia…" at bounding box center [262, 125] width 524 height 251
click at [132, 216] on span "Aceptar" at bounding box center [137, 215] width 18 height 5
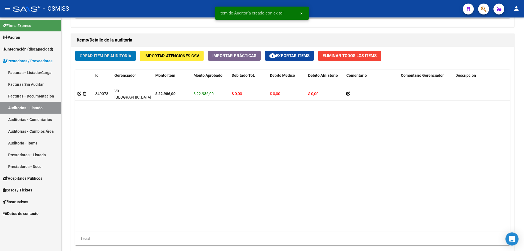
scroll to position [383, 0]
